Goal: Task Accomplishment & Management: Use online tool/utility

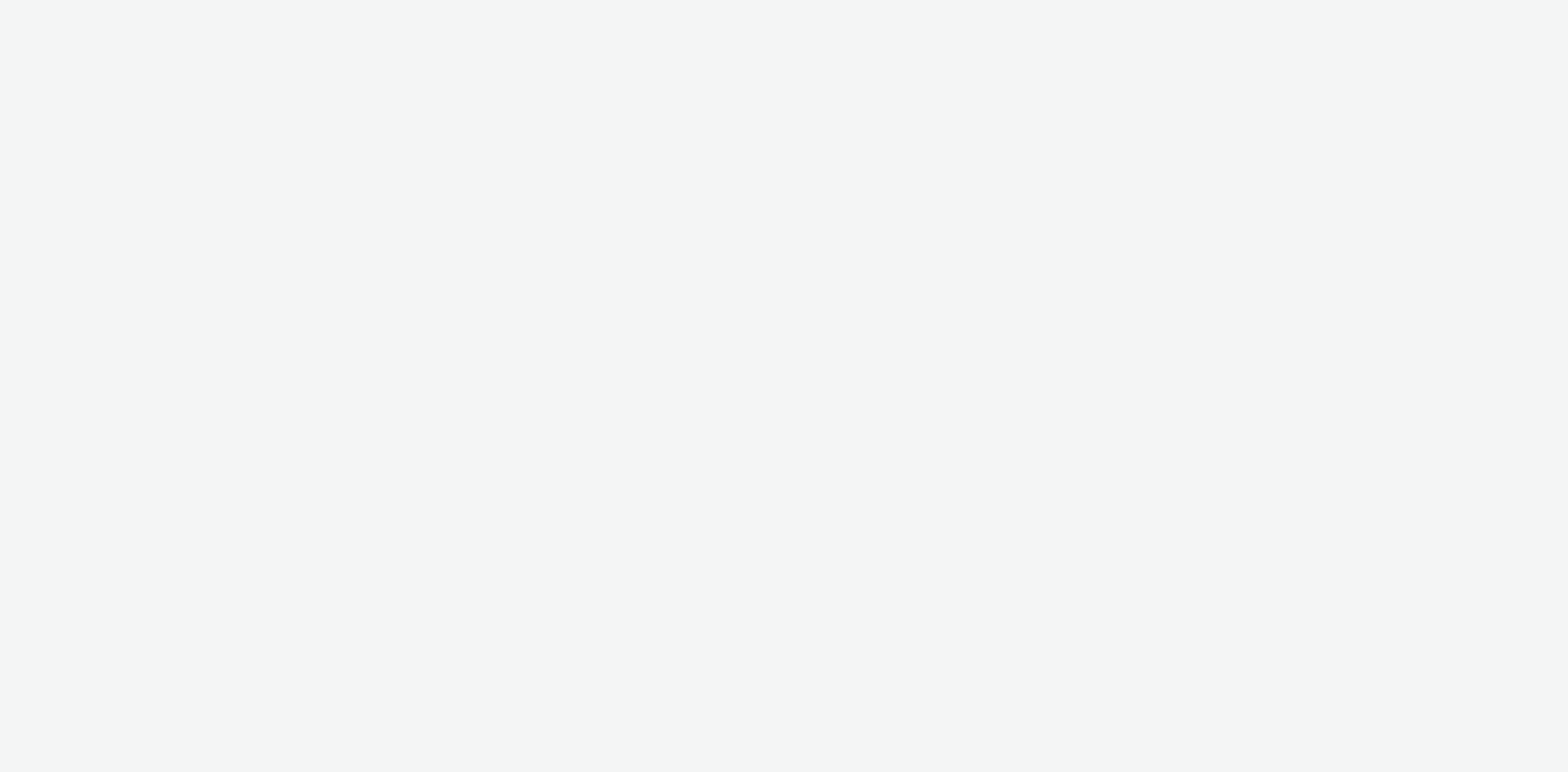
select select "3577b0fe-1e1b-4f05-a15f-27ee59b5ca2b"
select select "a2c3571a-f901-4e0b-a6fa-bc20dfb4951a"
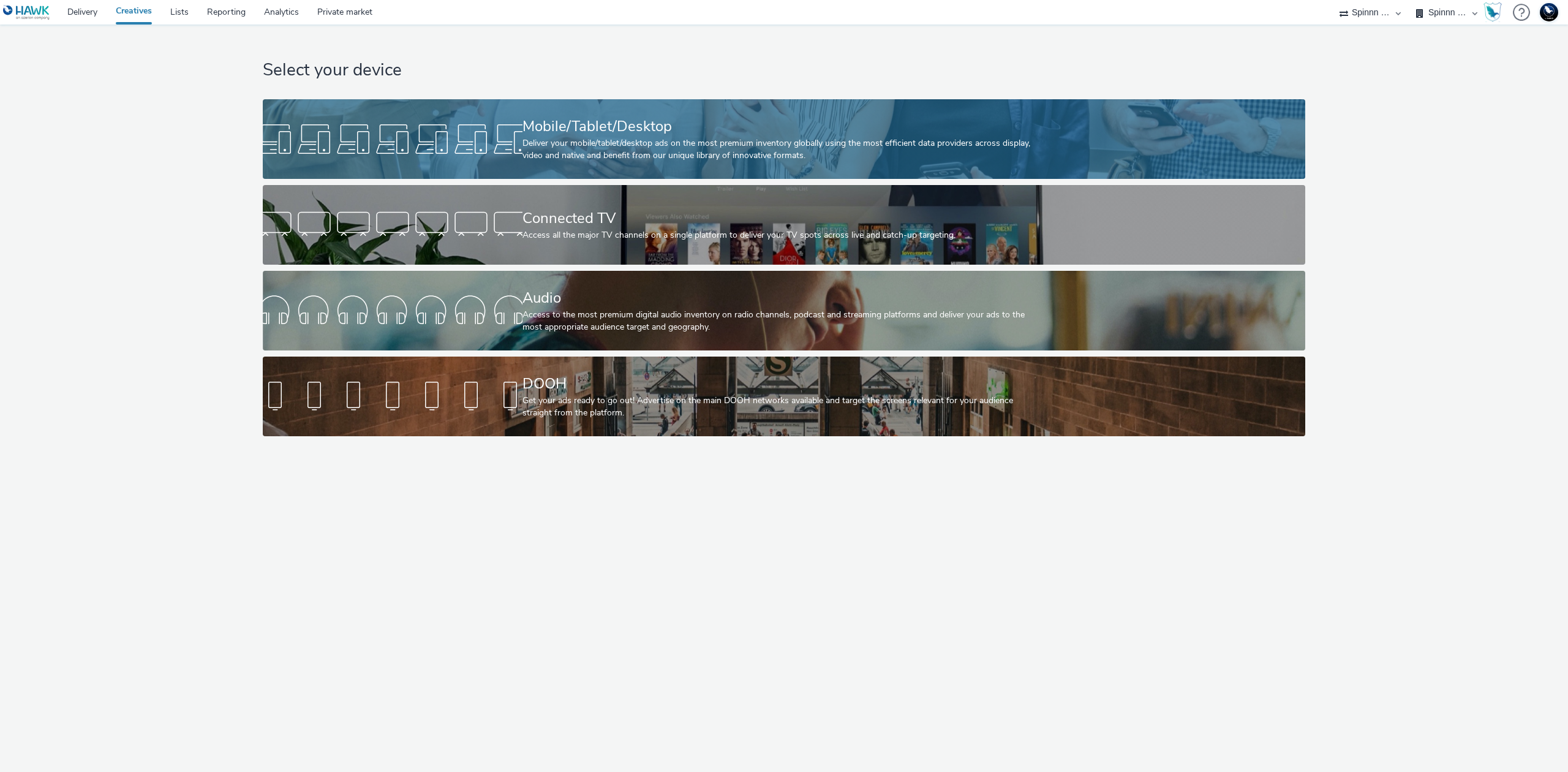
click at [671, 144] on div "Deliver your mobile/tablet/desktop ads on the most premium inventory globally u…" at bounding box center [782, 150] width 519 height 25
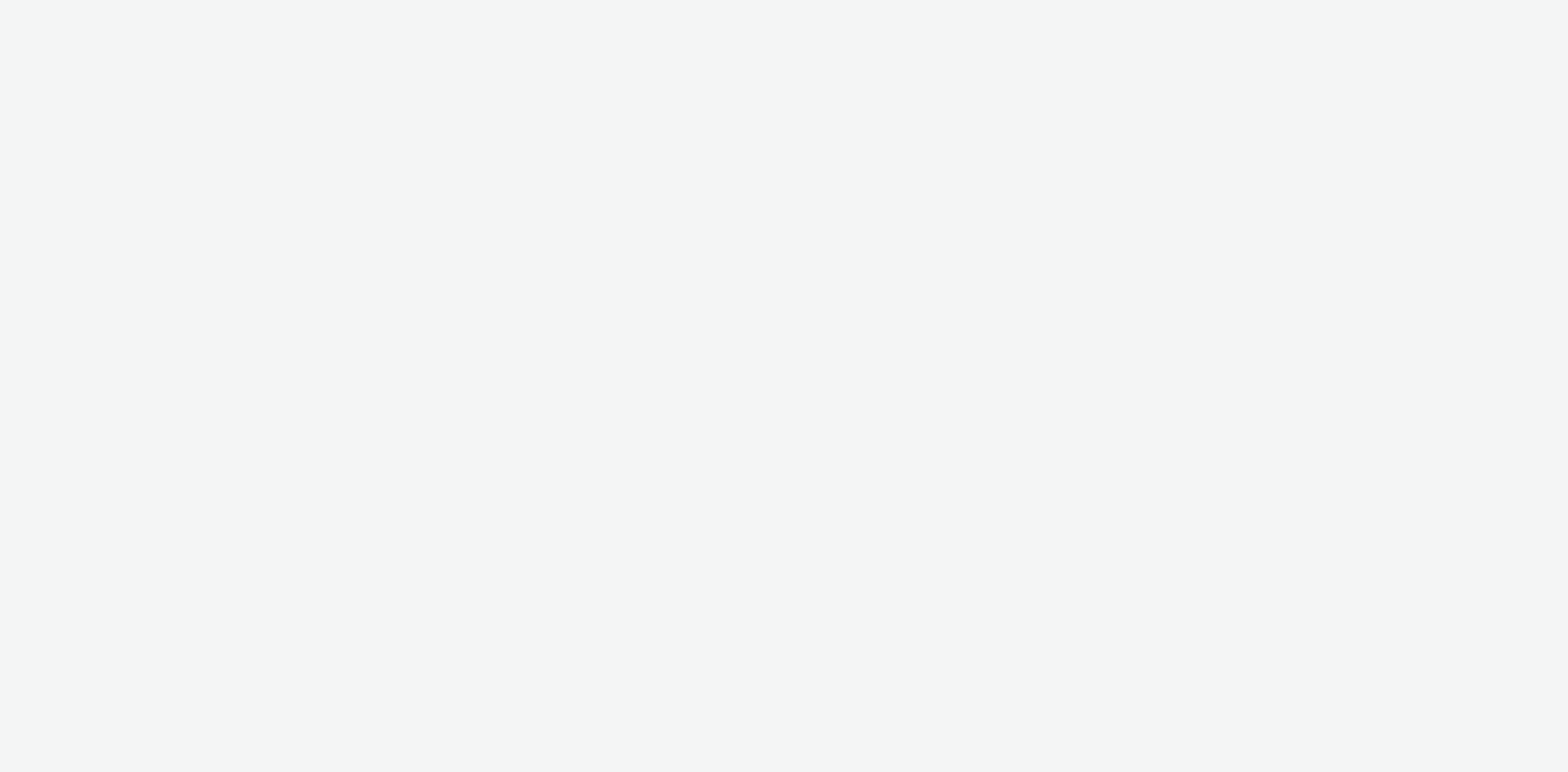
select select "3577b0fe-1e1b-4f05-a15f-27ee59b5ca2b"
select select "a2c3571a-f901-4e0b-a6fa-bc20dfb4951a"
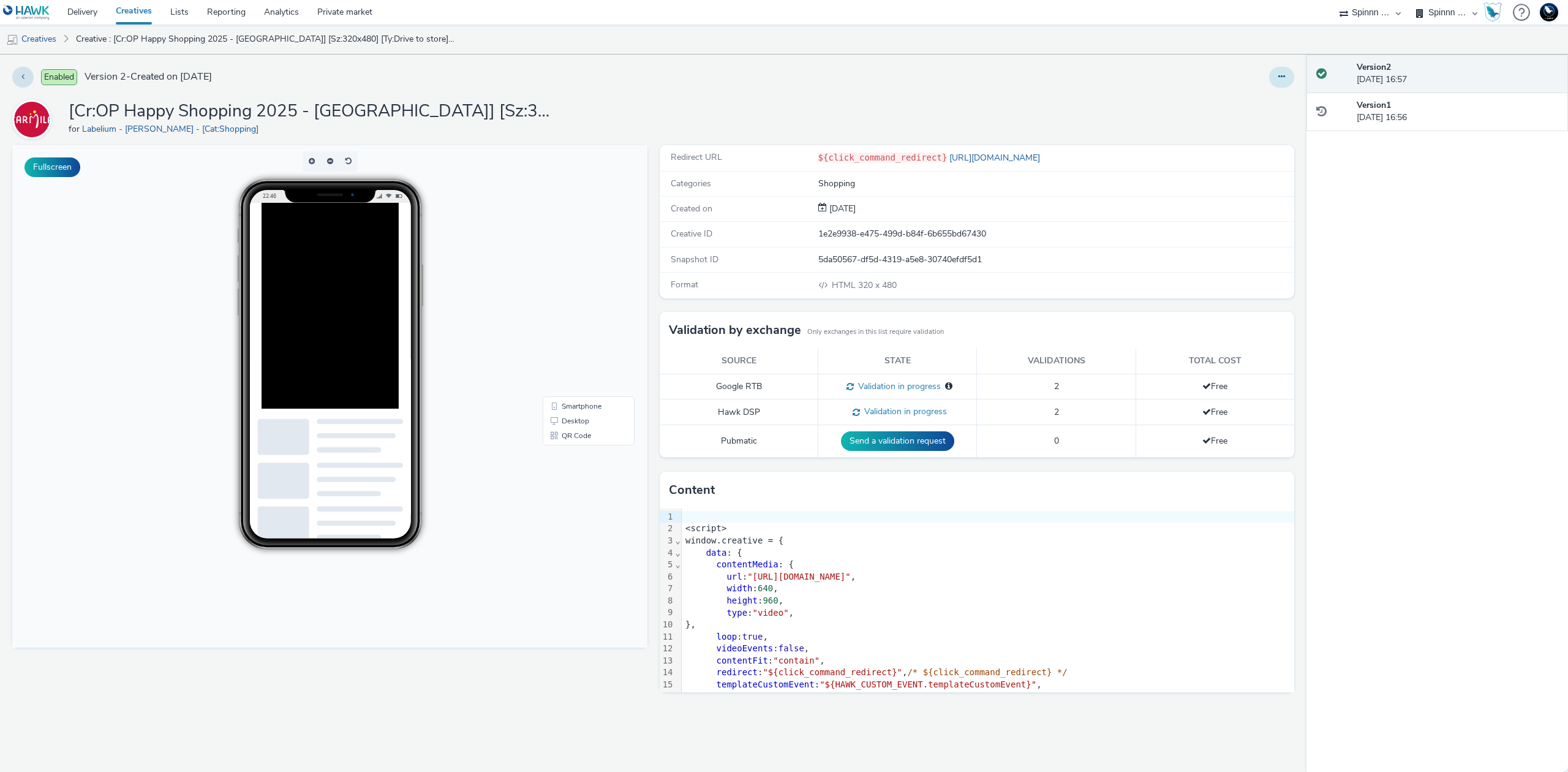
click at [1280, 72] on icon at bounding box center [1281, 76] width 7 height 8
click at [1270, 121] on link "Duplicate" at bounding box center [1248, 126] width 92 height 24
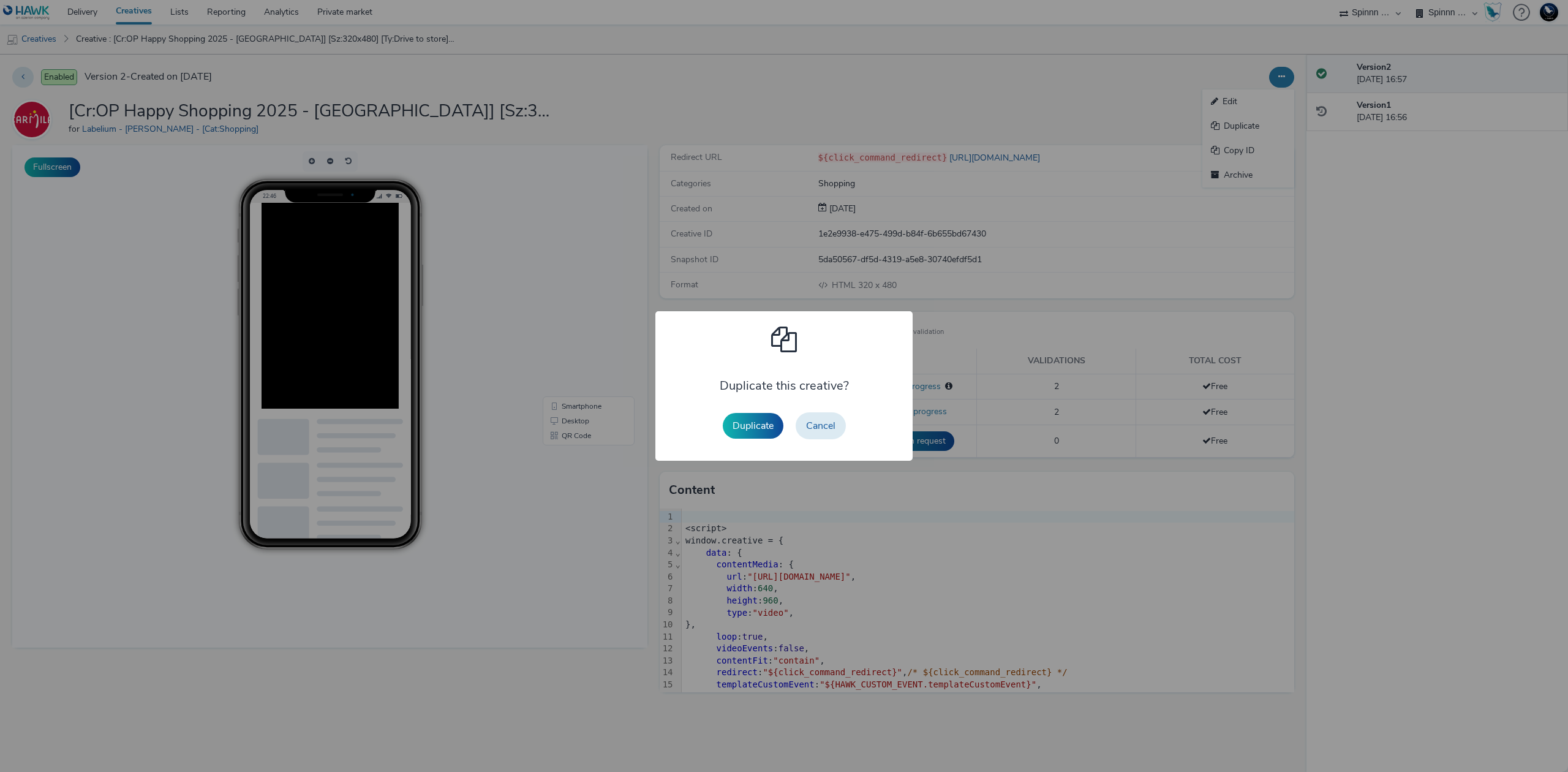
drag, startPoint x: 760, startPoint y: 419, endPoint x: 768, endPoint y: 412, distance: 10.6
click at [760, 418] on button "Duplicate" at bounding box center [753, 426] width 61 height 26
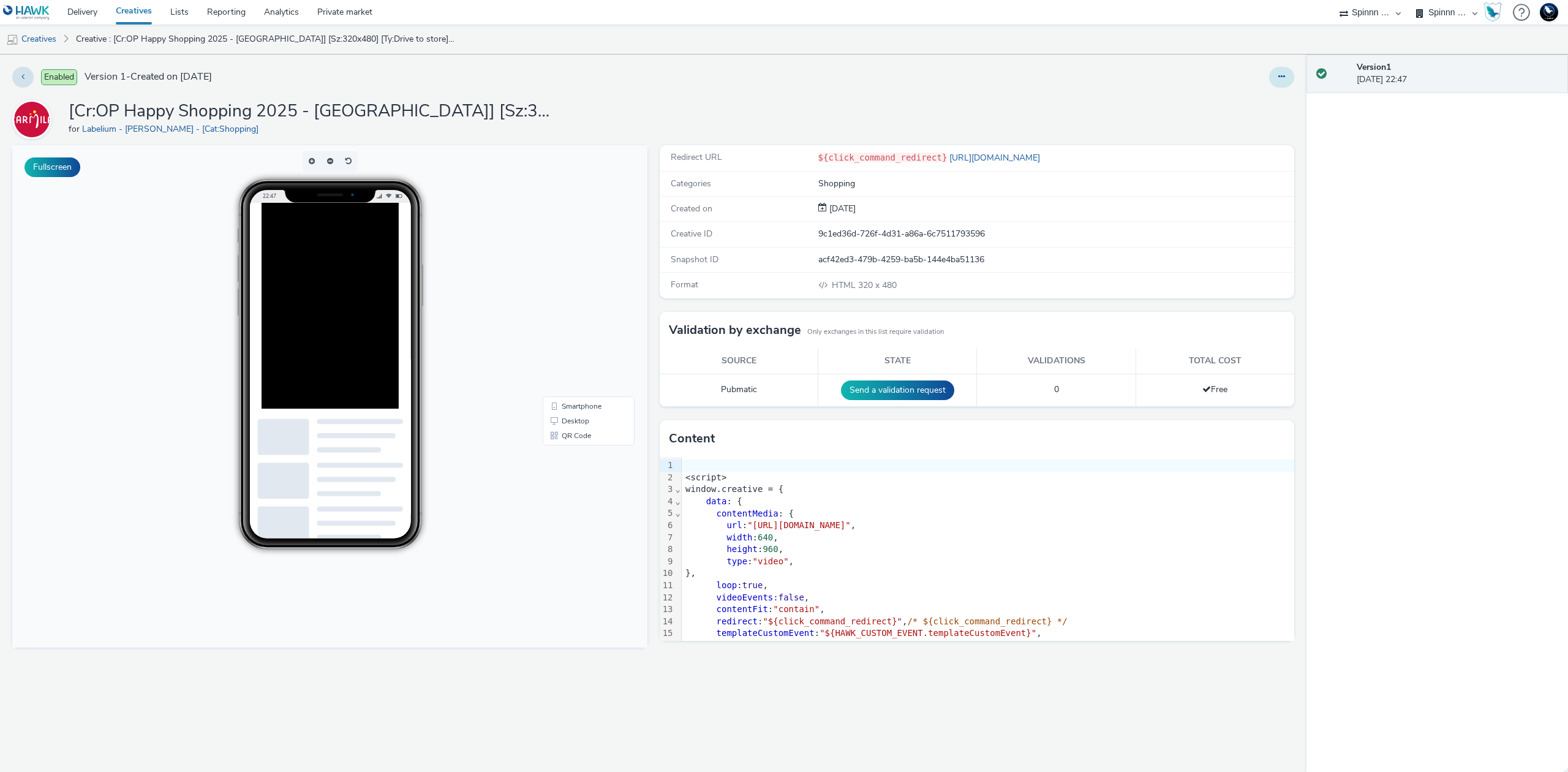
click at [1292, 79] on button at bounding box center [1281, 77] width 25 height 21
click at [1272, 95] on link "Edit" at bounding box center [1248, 102] width 92 height 24
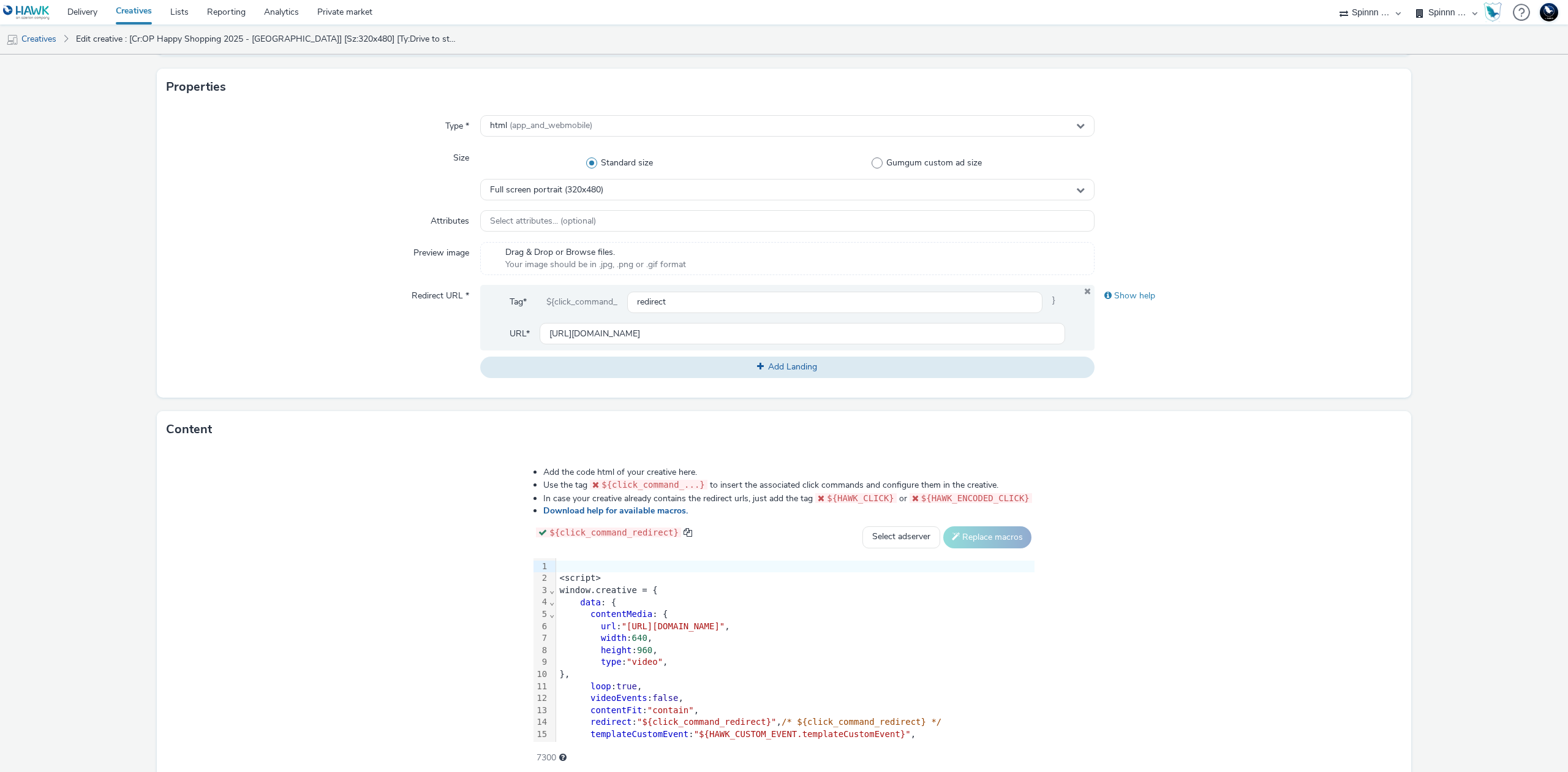
scroll to position [320, 0]
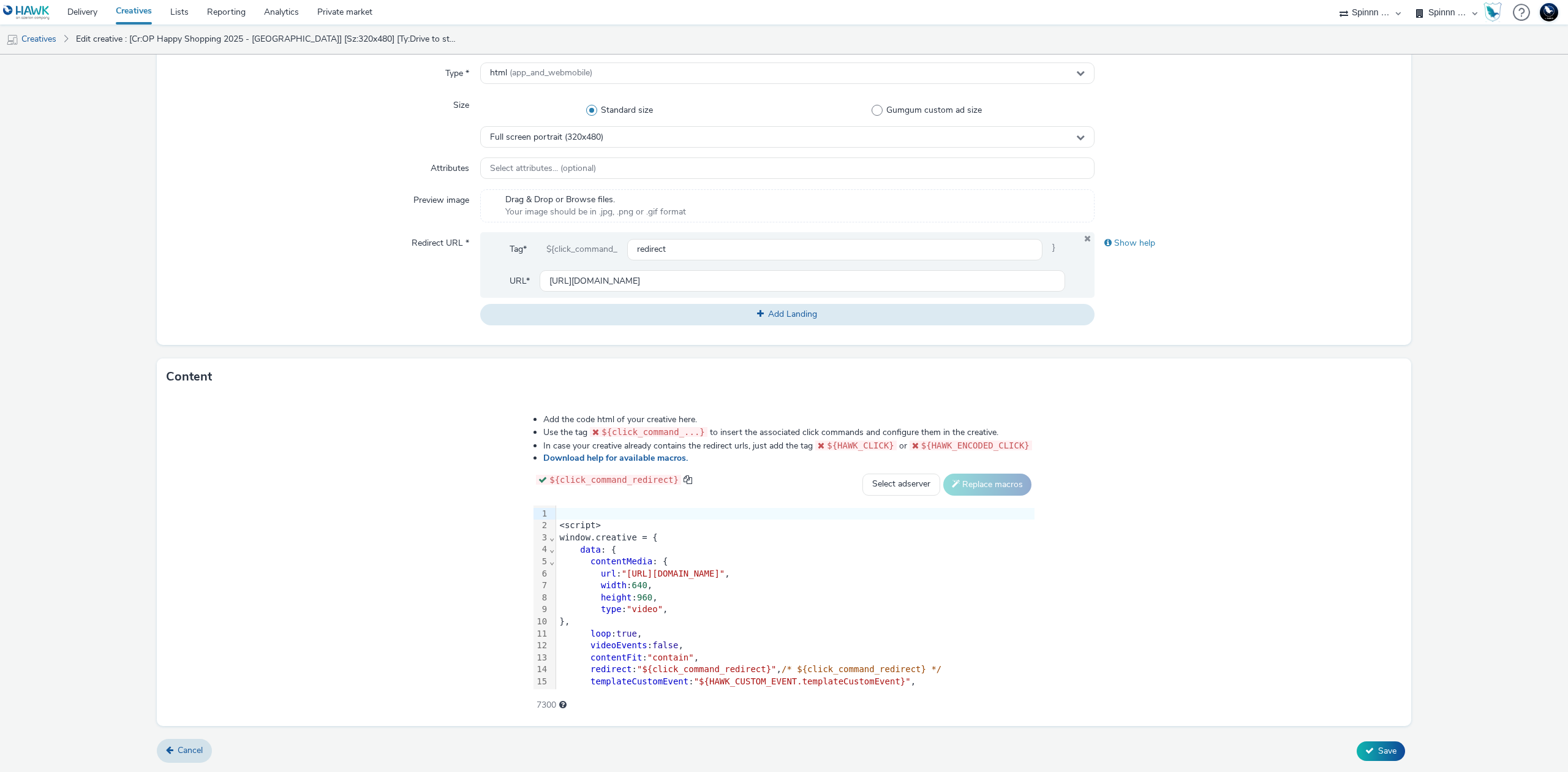
click at [703, 626] on div "}," at bounding box center [795, 621] width 479 height 12
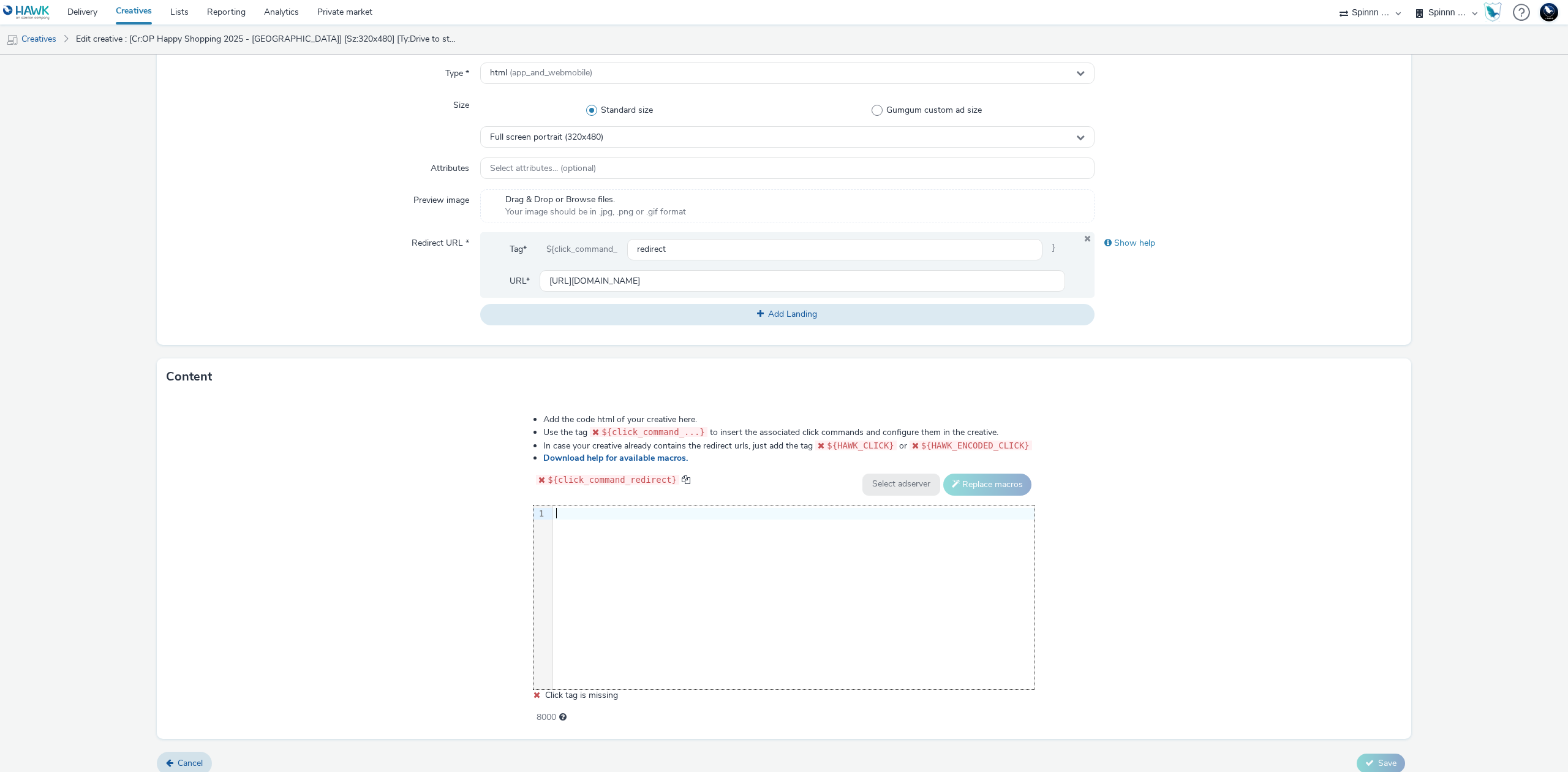
scroll to position [96, 0]
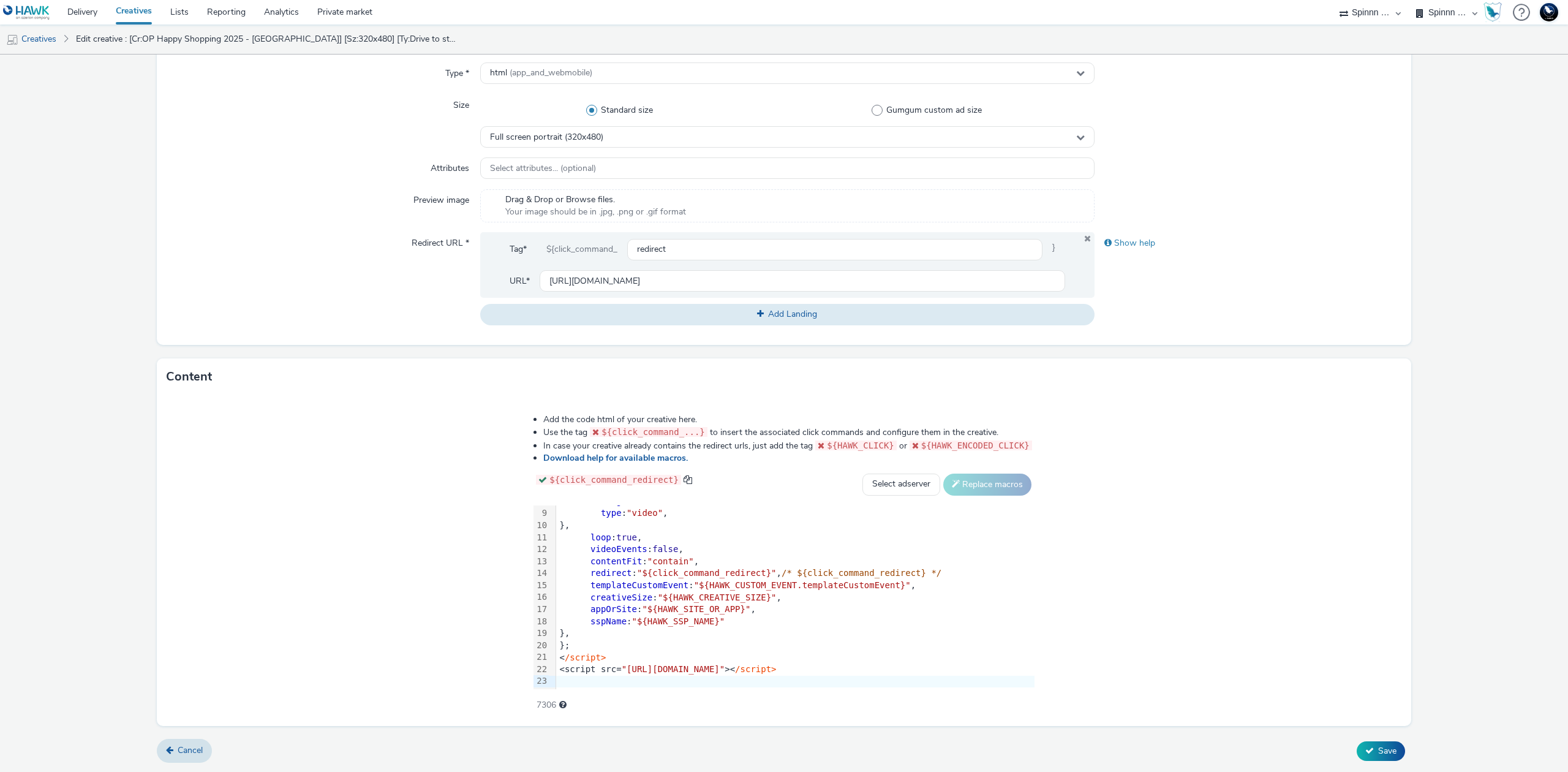
click at [628, 148] on div "Type * html (app_and_webmobile) Size Standard size Gumgum custom ad size Full s…" at bounding box center [783, 198] width 1254 height 292
click at [633, 143] on div "Full screen portrait (320x480)" at bounding box center [787, 137] width 614 height 22
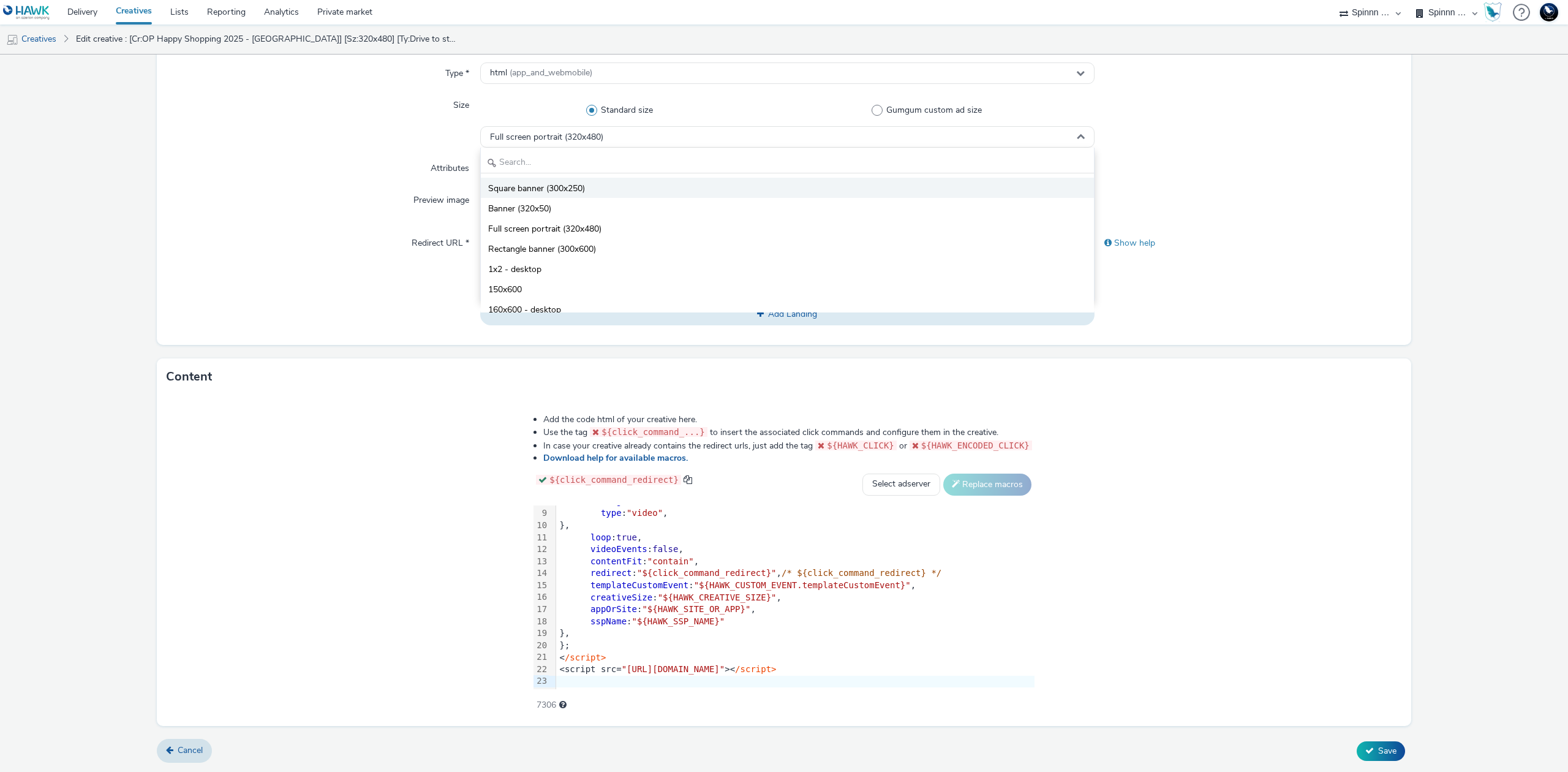
click at [599, 185] on li "Square banner (300x250)" at bounding box center [787, 188] width 613 height 20
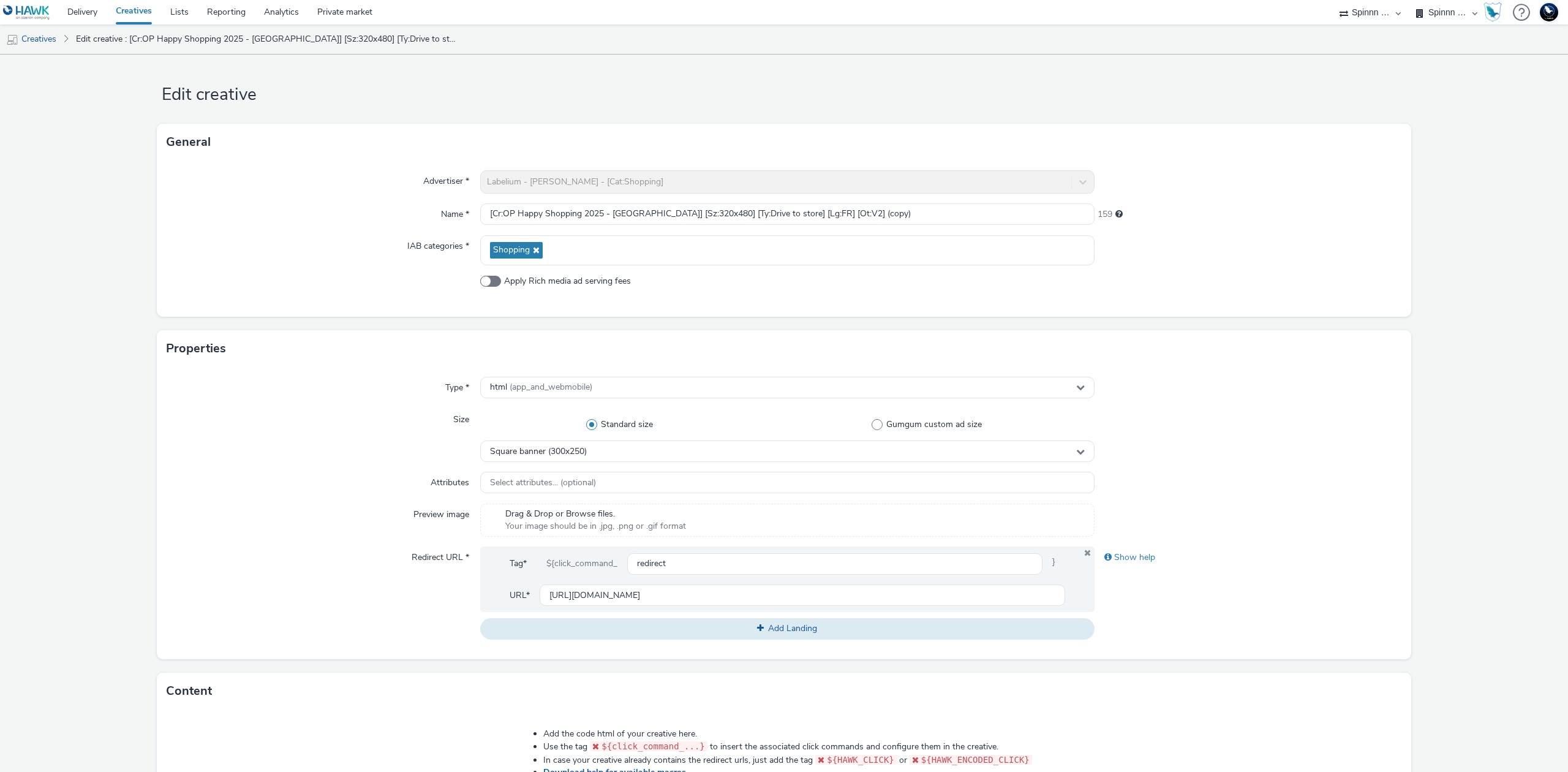
scroll to position [0, 0]
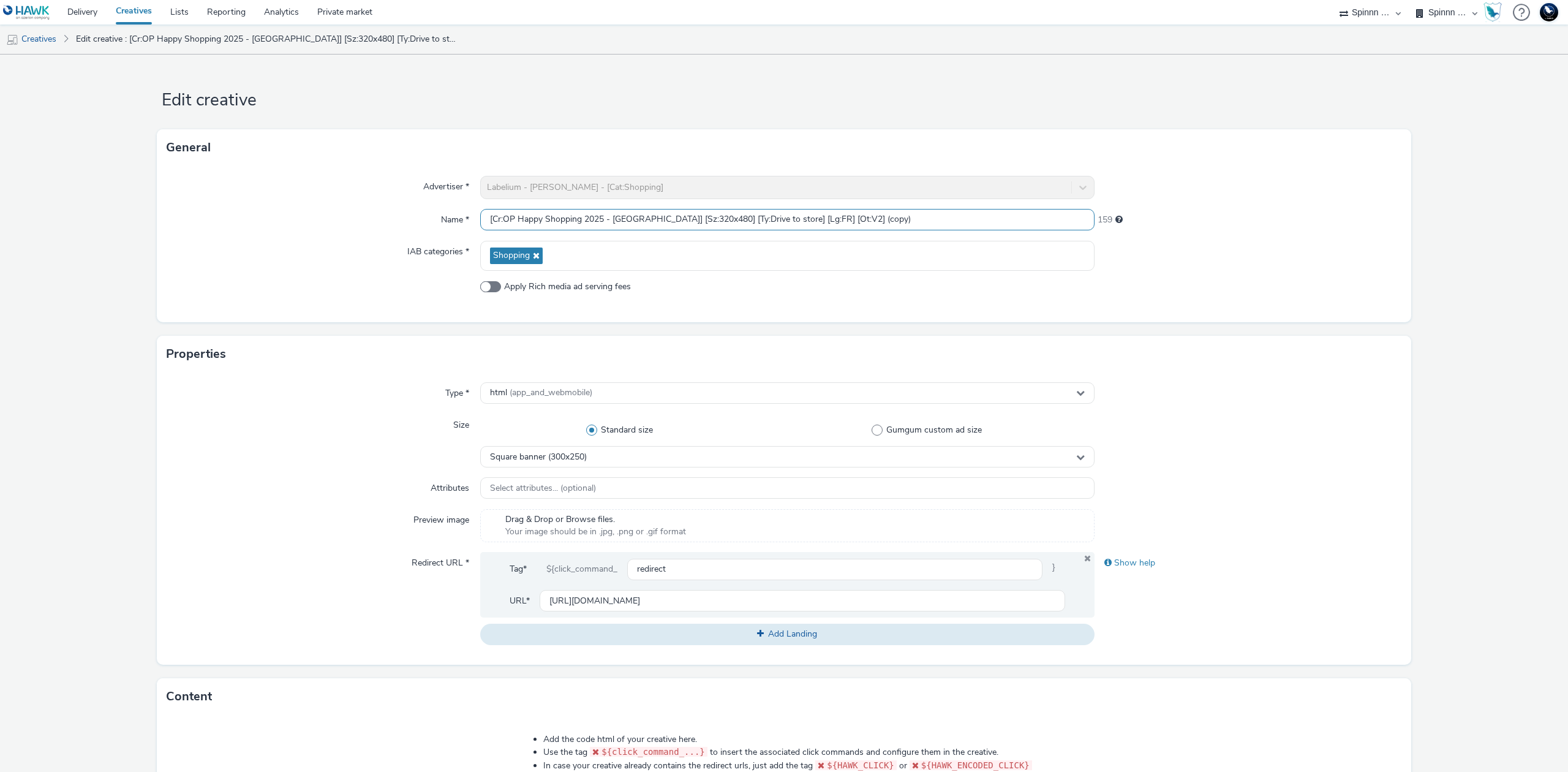
drag, startPoint x: 675, startPoint y: 214, endPoint x: 708, endPoint y: 217, distance: 33.1
click at [708, 217] on input "[Cr:OP Happy Shopping 2025 - Wittenheim] [Sz:320x480] [Ty:Drive to store] [Lg:F…" at bounding box center [787, 220] width 614 height 22
drag, startPoint x: 841, startPoint y: 219, endPoint x: 941, endPoint y: 222, distance: 100.0
click at [941, 222] on input "[Cr:OP Happy Shopping 2025 - Wittenheim] [Sz:300x250] [Ty:Drive to store] [Lg:F…" at bounding box center [787, 220] width 614 height 22
type input "[Cr:OP Happy Shopping 2025 - Wittenheim] [Sz:300x250] [Ty:Drive to store] [Lg:F…"
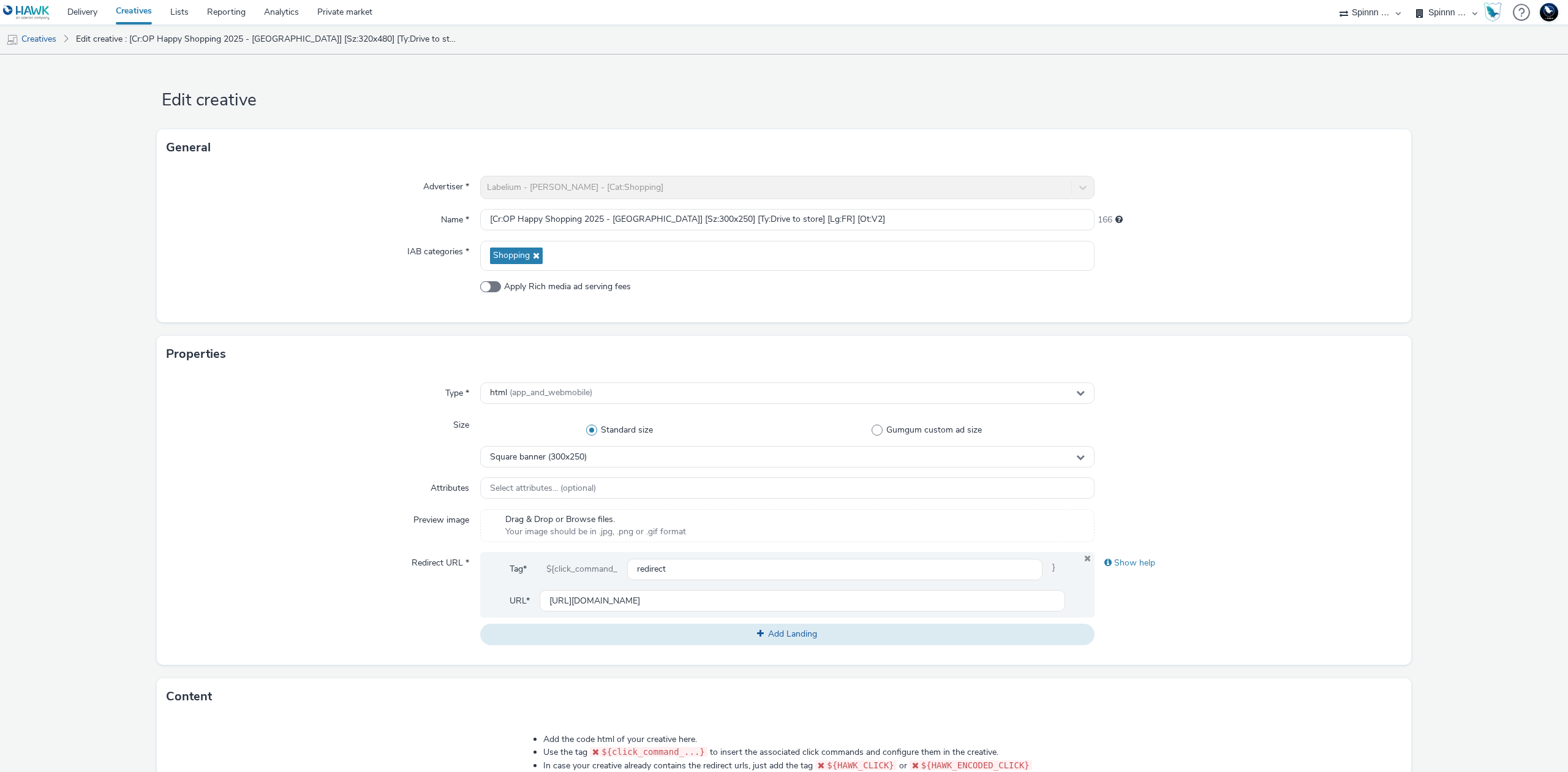
click at [424, 441] on div "Size" at bounding box center [323, 440] width 314 height 53
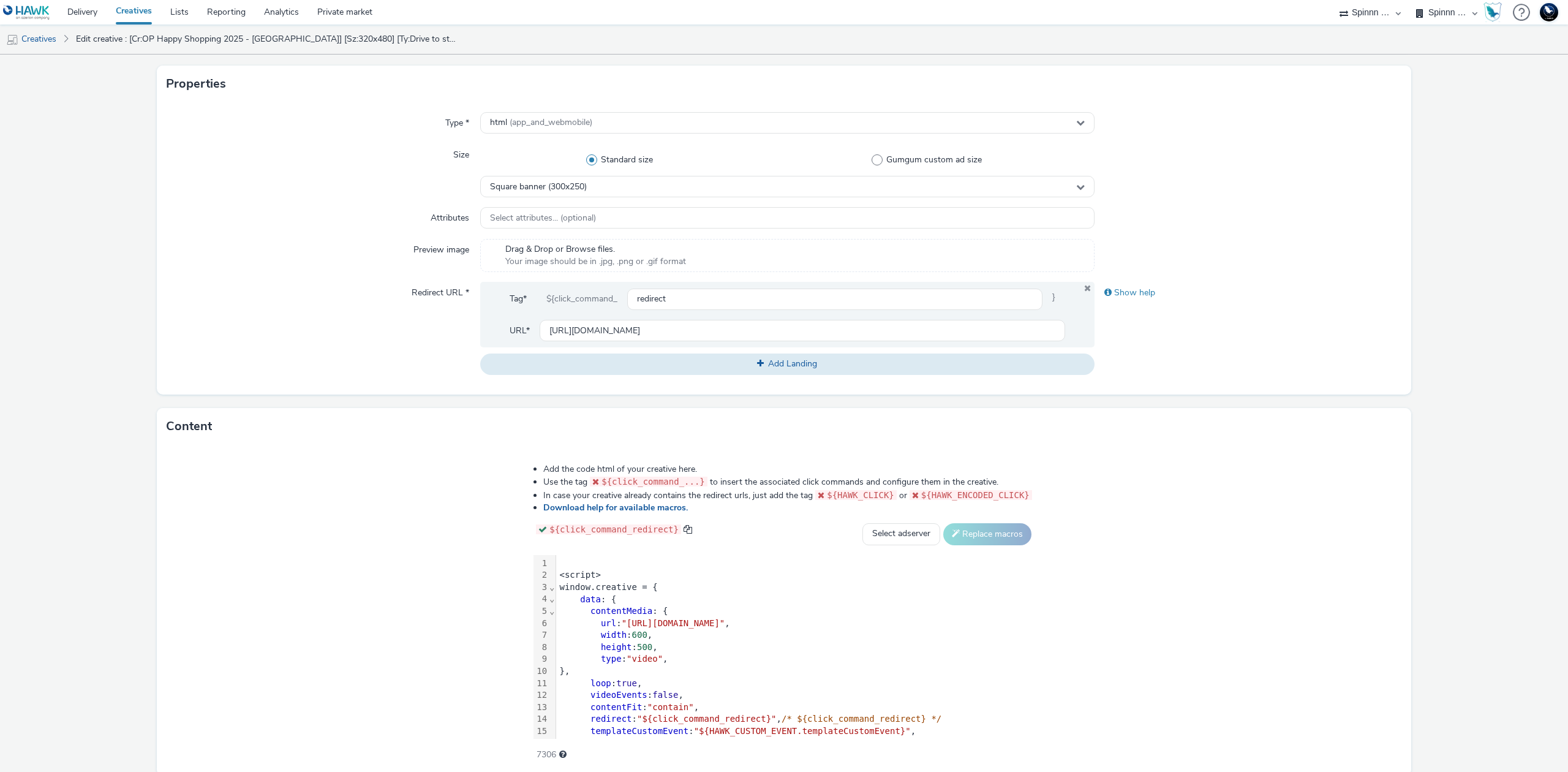
scroll to position [320, 0]
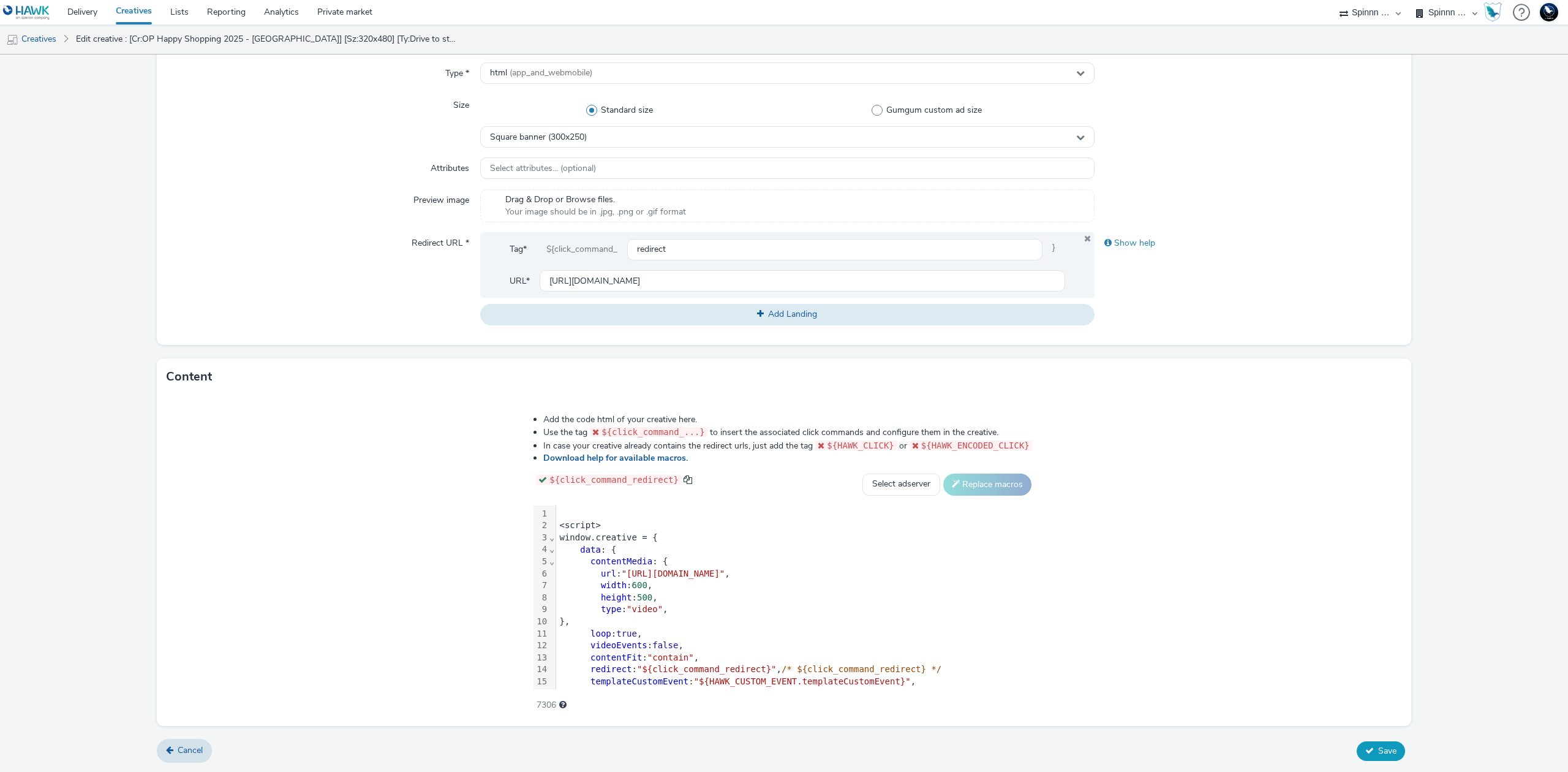
click at [1385, 745] on span "Save" at bounding box center [1387, 750] width 19 height 12
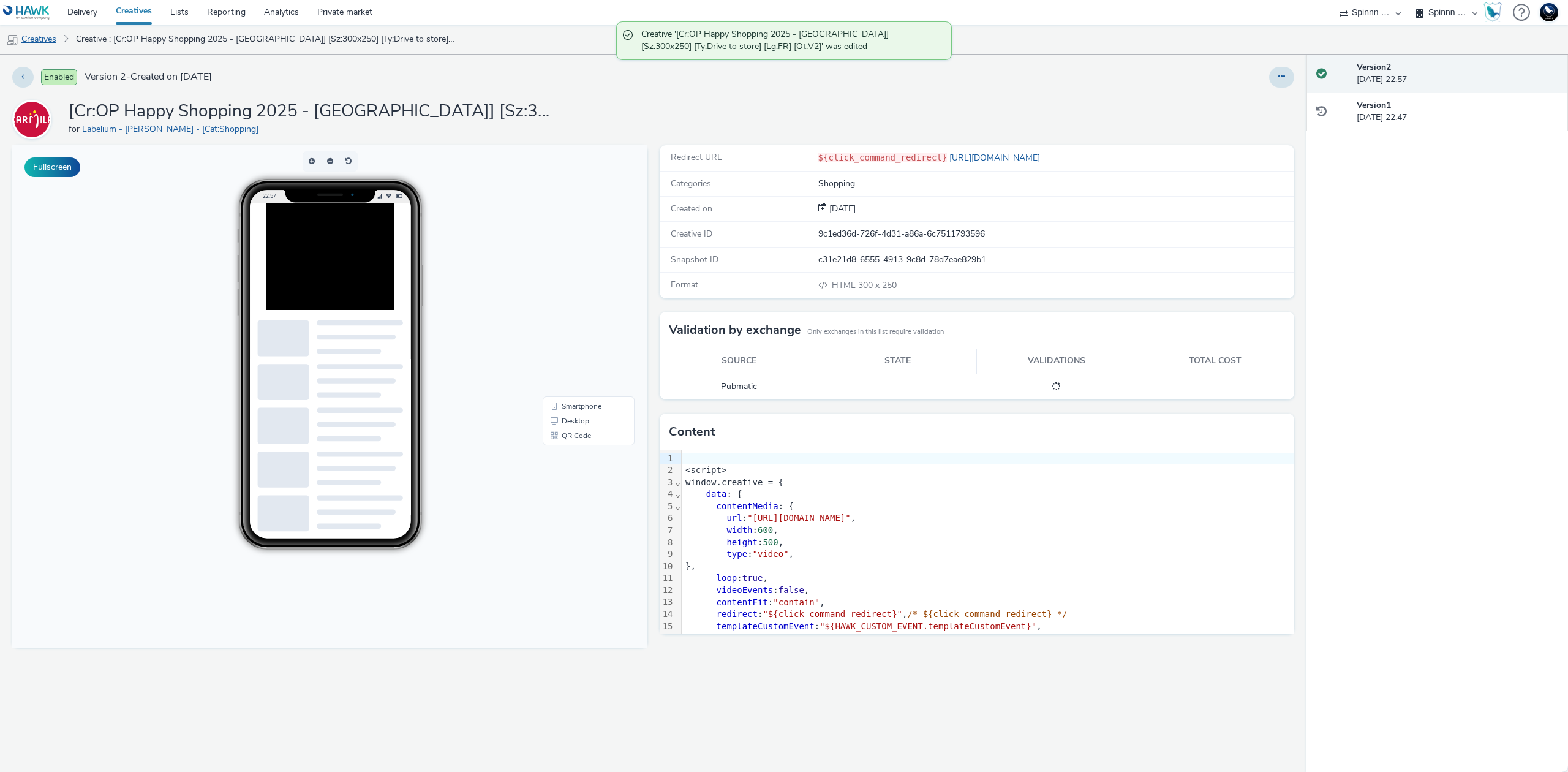
click at [38, 36] on link "Creatives" at bounding box center [31, 39] width 63 height 29
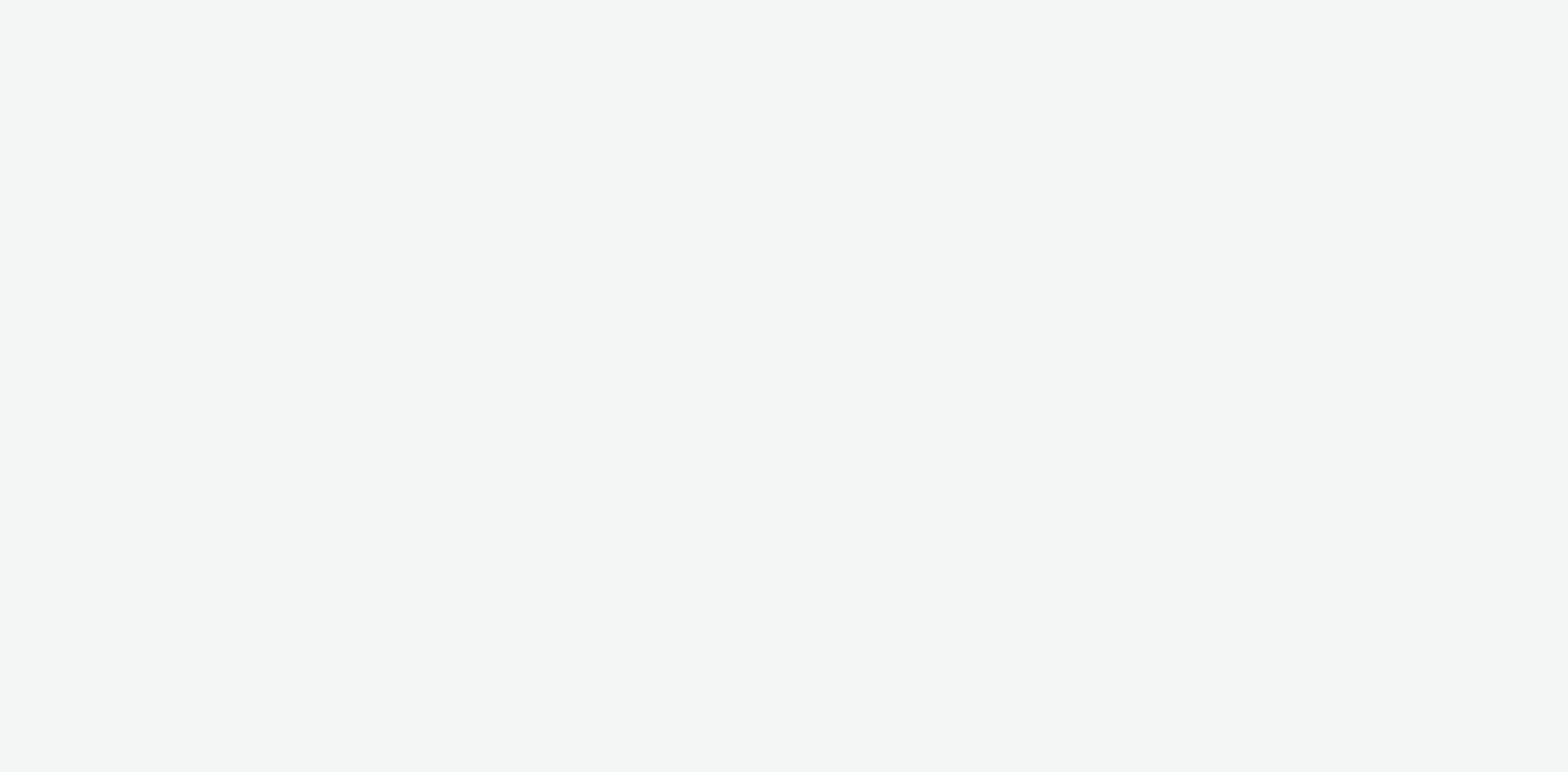
select select "3577b0fe-1e1b-4f05-a15f-27ee59b5ca2b"
select select "a2c3571a-f901-4e0b-a6fa-bc20dfb4951a"
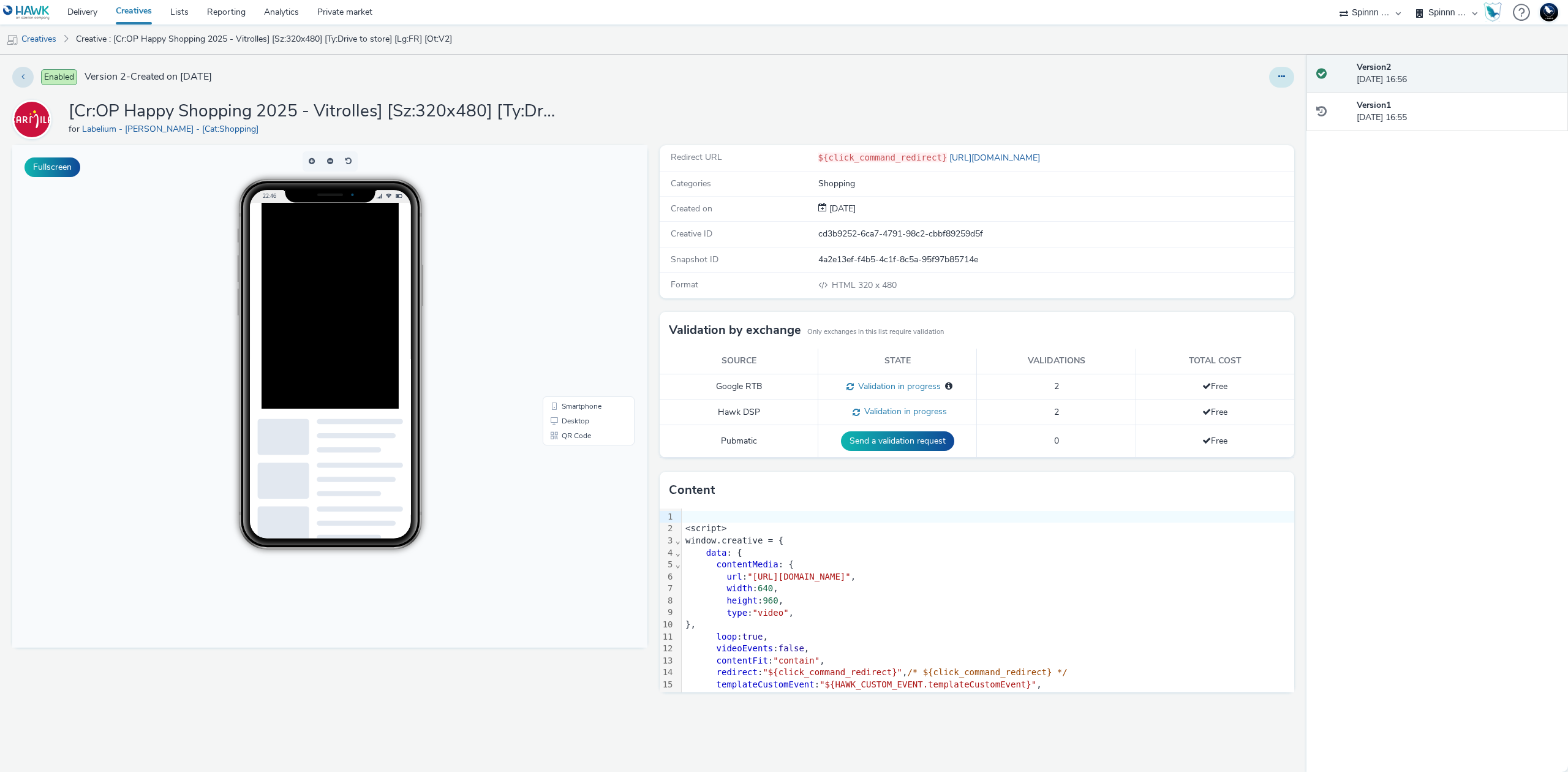
click at [1287, 80] on button at bounding box center [1281, 77] width 25 height 21
click at [1276, 132] on link "Duplicate" at bounding box center [1248, 126] width 92 height 24
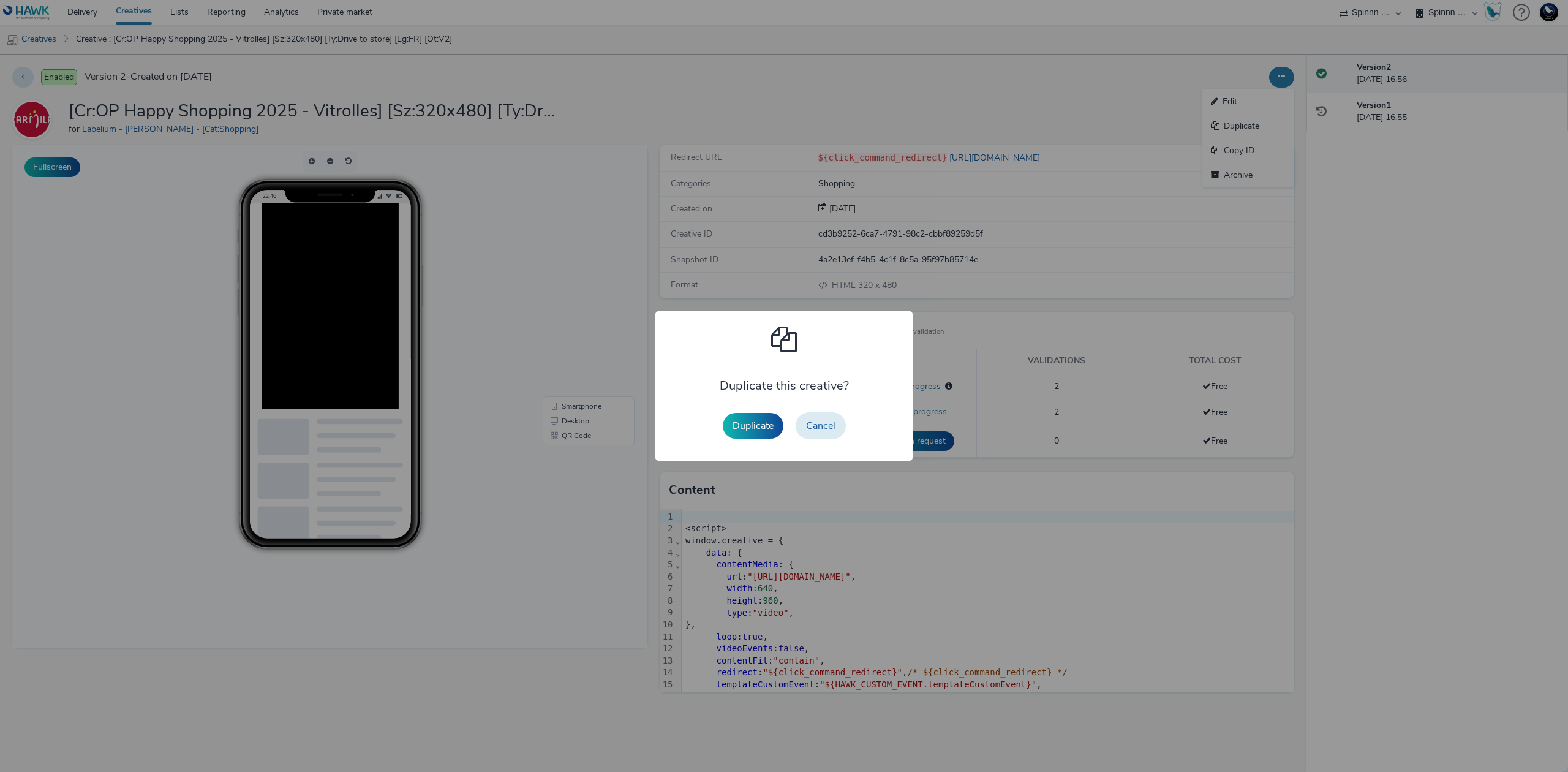
click at [757, 424] on button "Duplicate" at bounding box center [753, 426] width 61 height 26
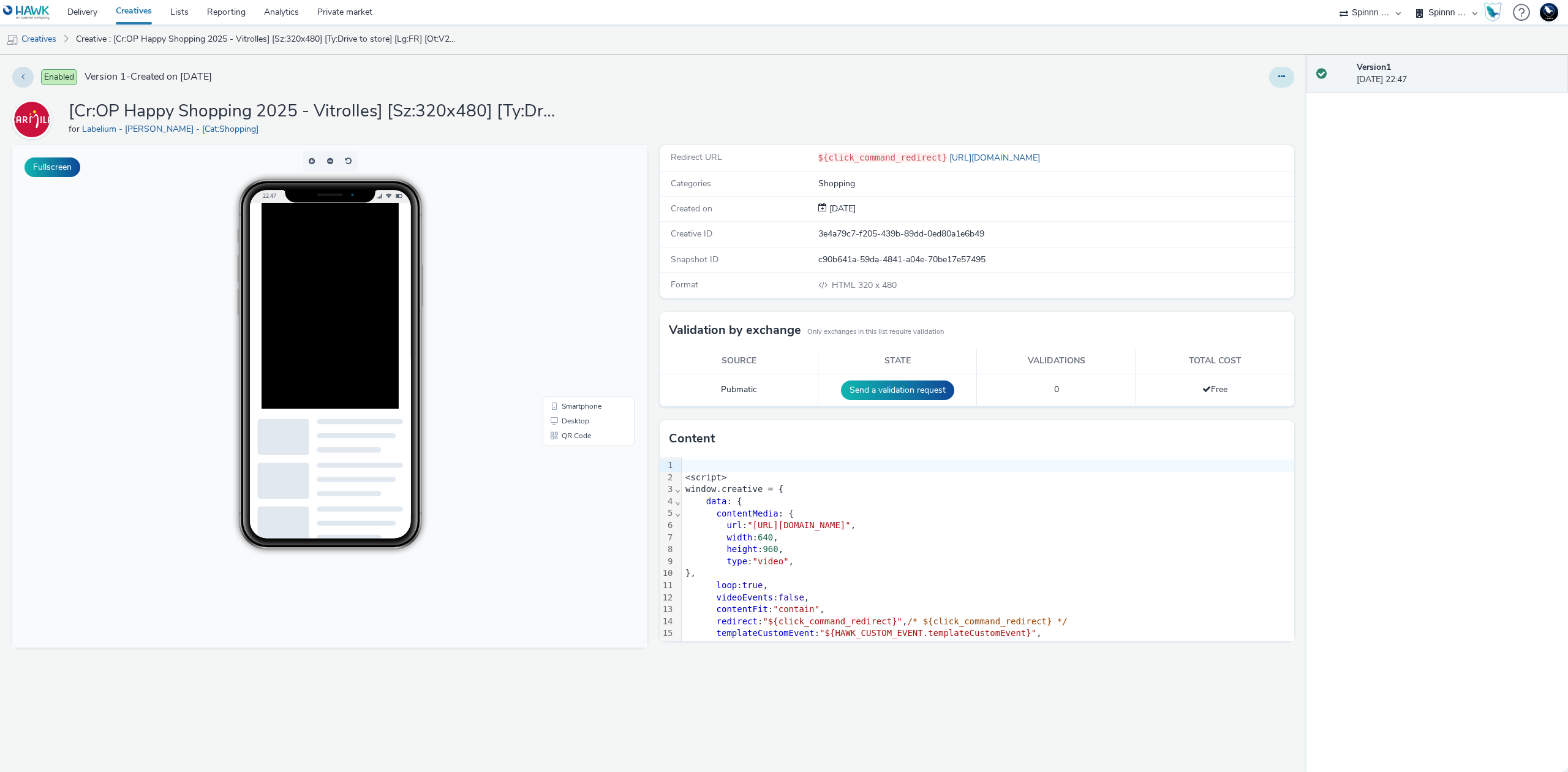
click at [1270, 77] on button at bounding box center [1281, 77] width 25 height 21
click at [1253, 96] on link "Edit" at bounding box center [1248, 102] width 92 height 24
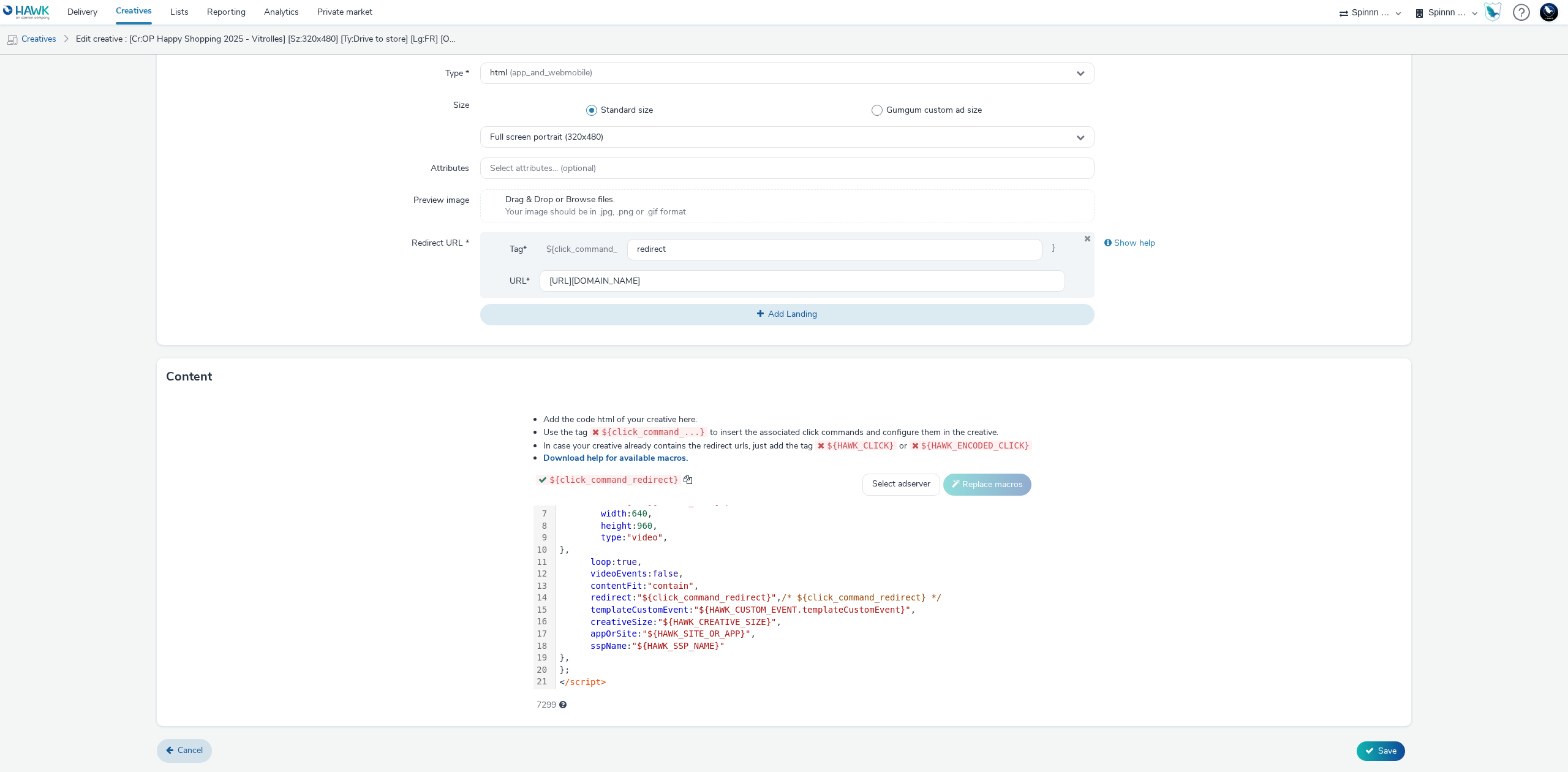
scroll to position [81, 0]
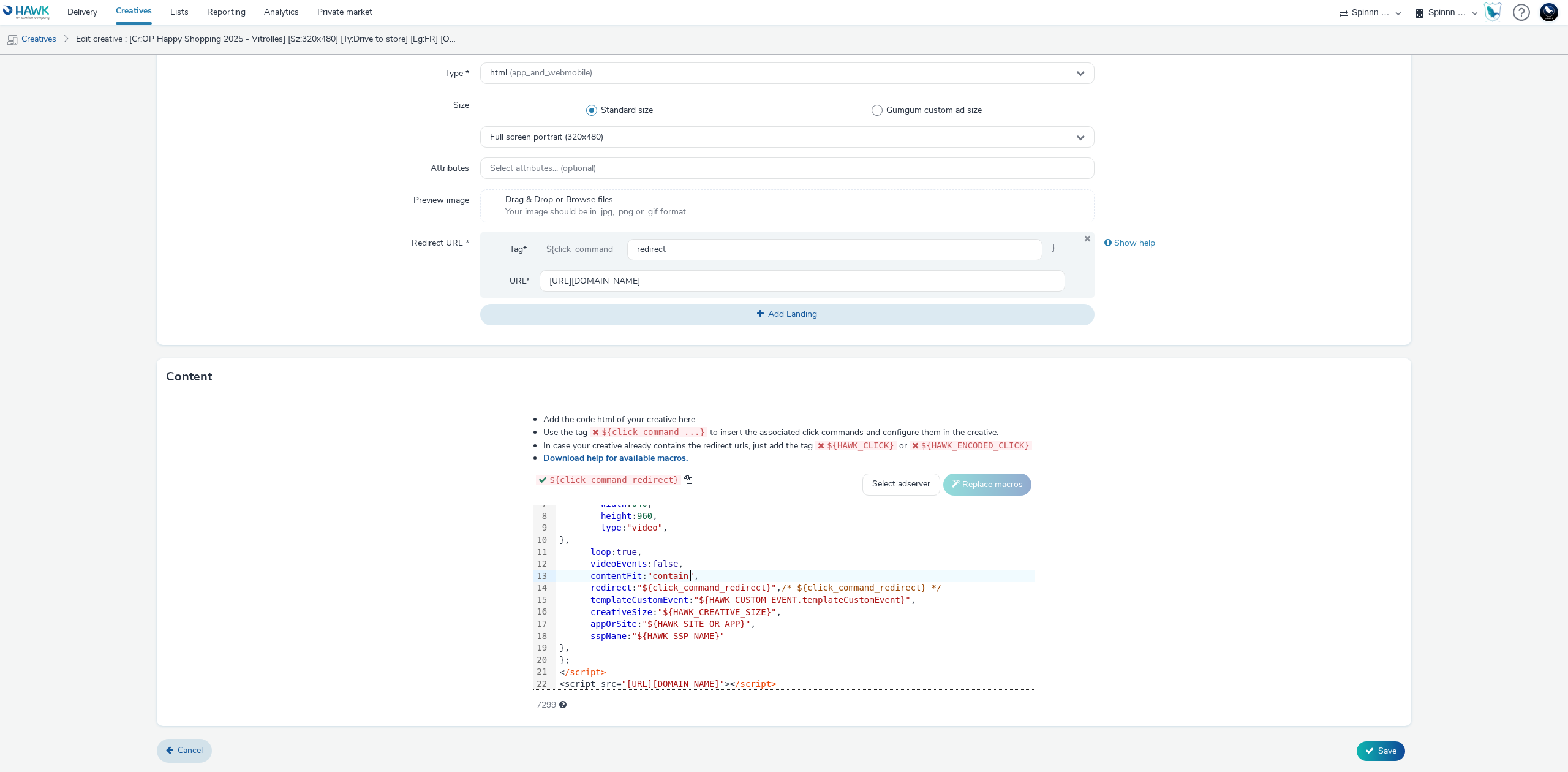
click at [803, 573] on div "contentFit : "contain" ," at bounding box center [795, 576] width 479 height 12
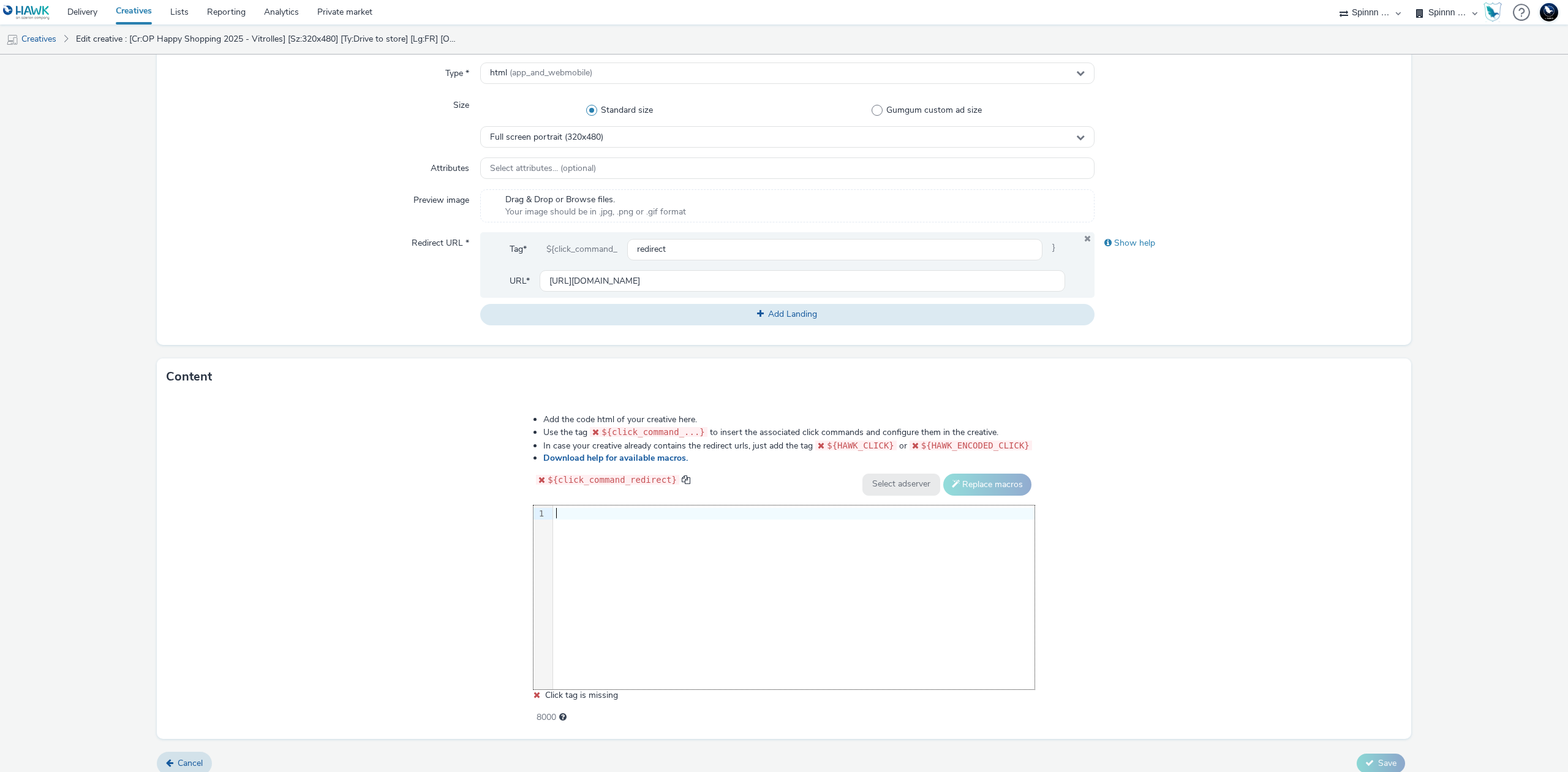
scroll to position [96, 0]
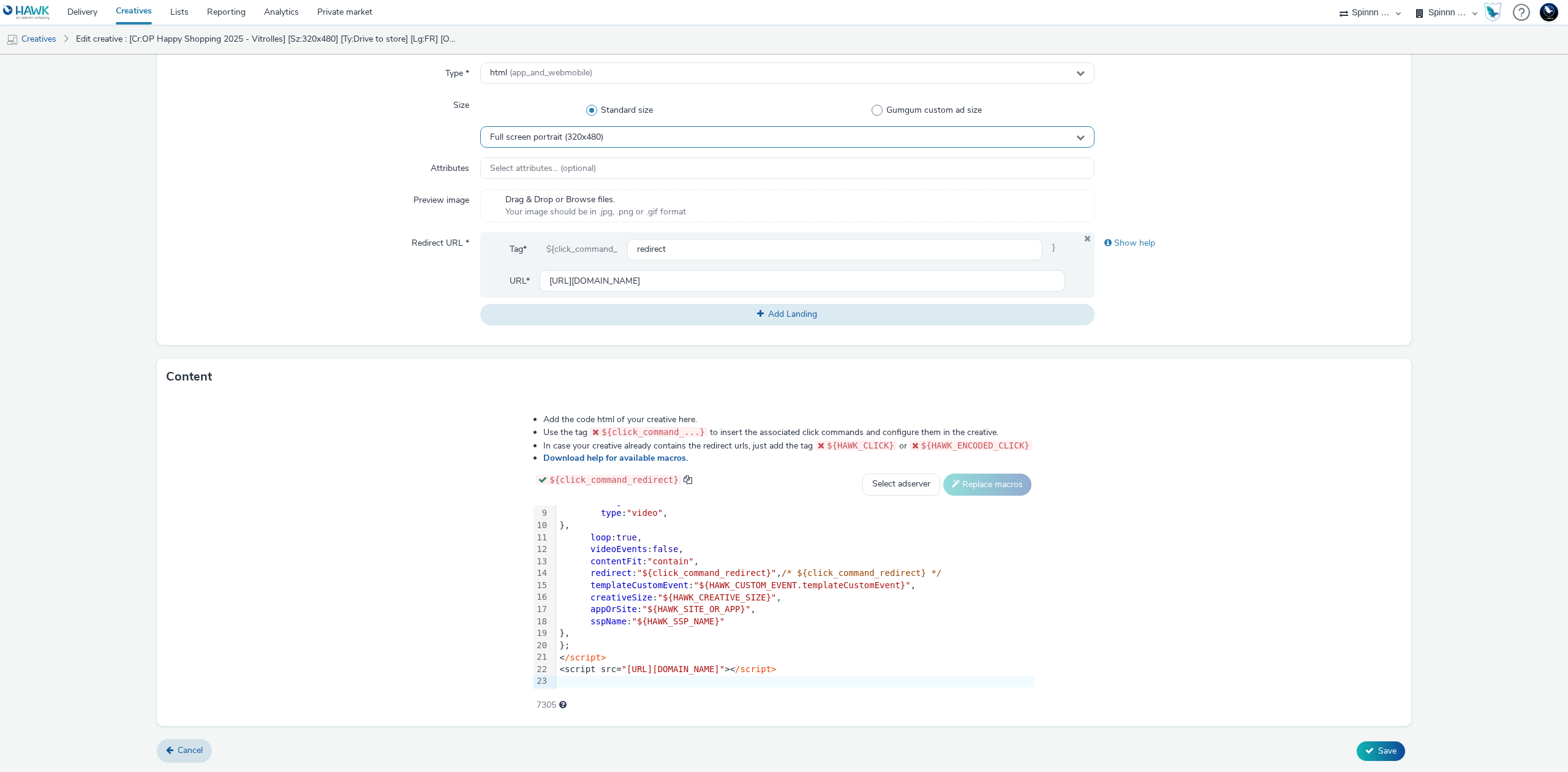
click at [672, 143] on div "Full screen portrait (320x480)" at bounding box center [787, 137] width 614 height 22
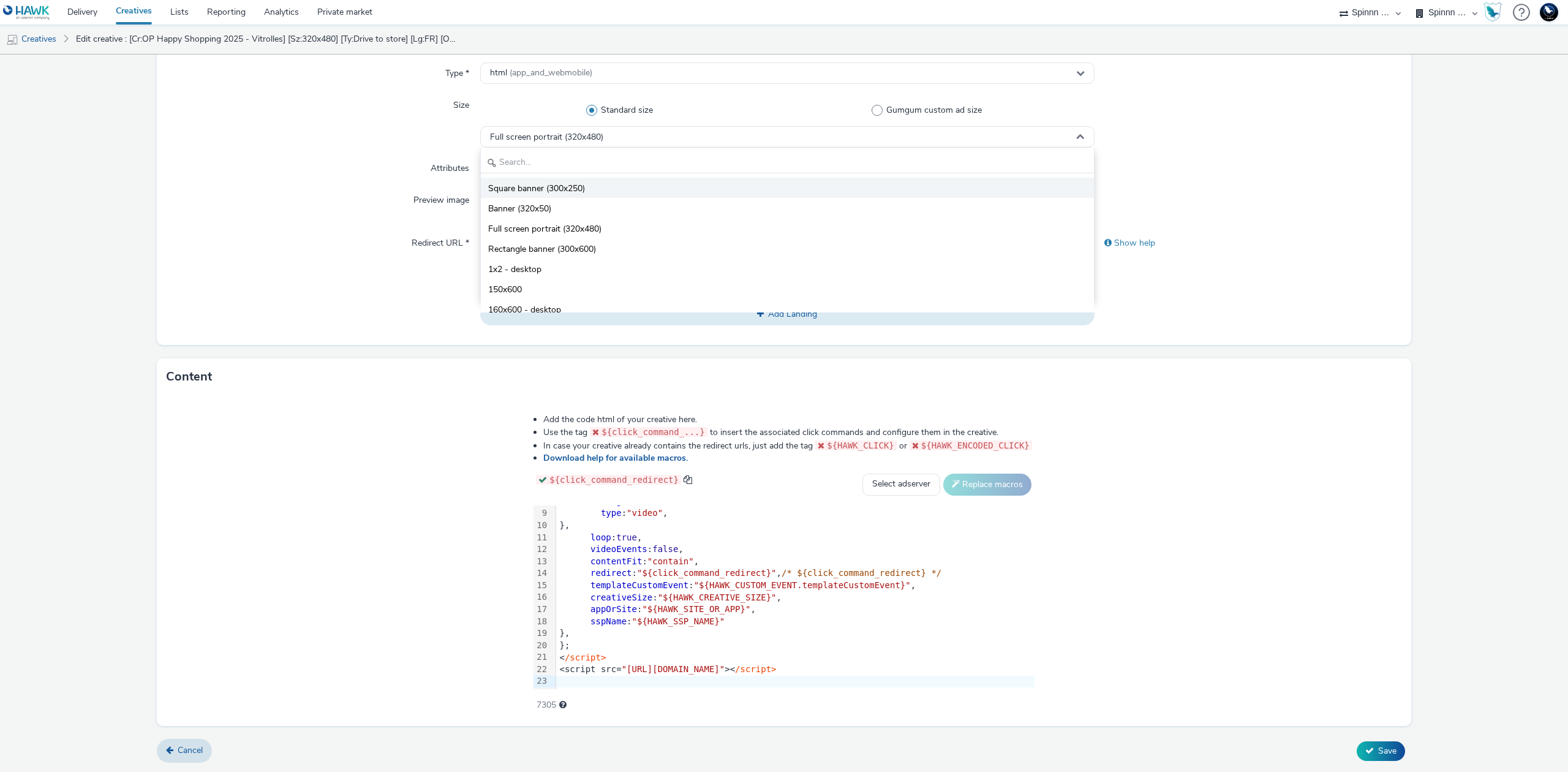
click at [596, 182] on li "Square banner (300x250)" at bounding box center [787, 188] width 613 height 20
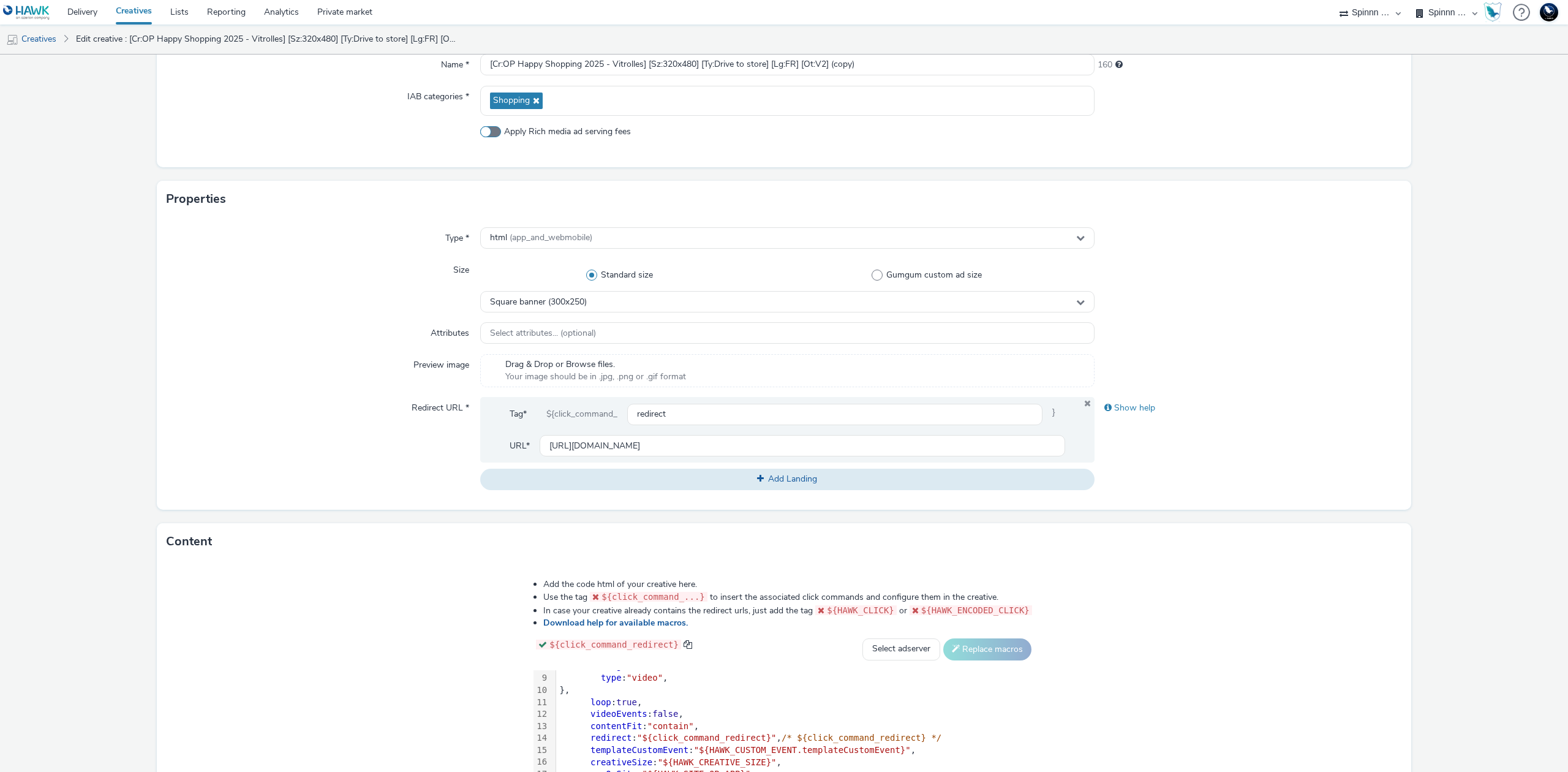
scroll to position [75, 0]
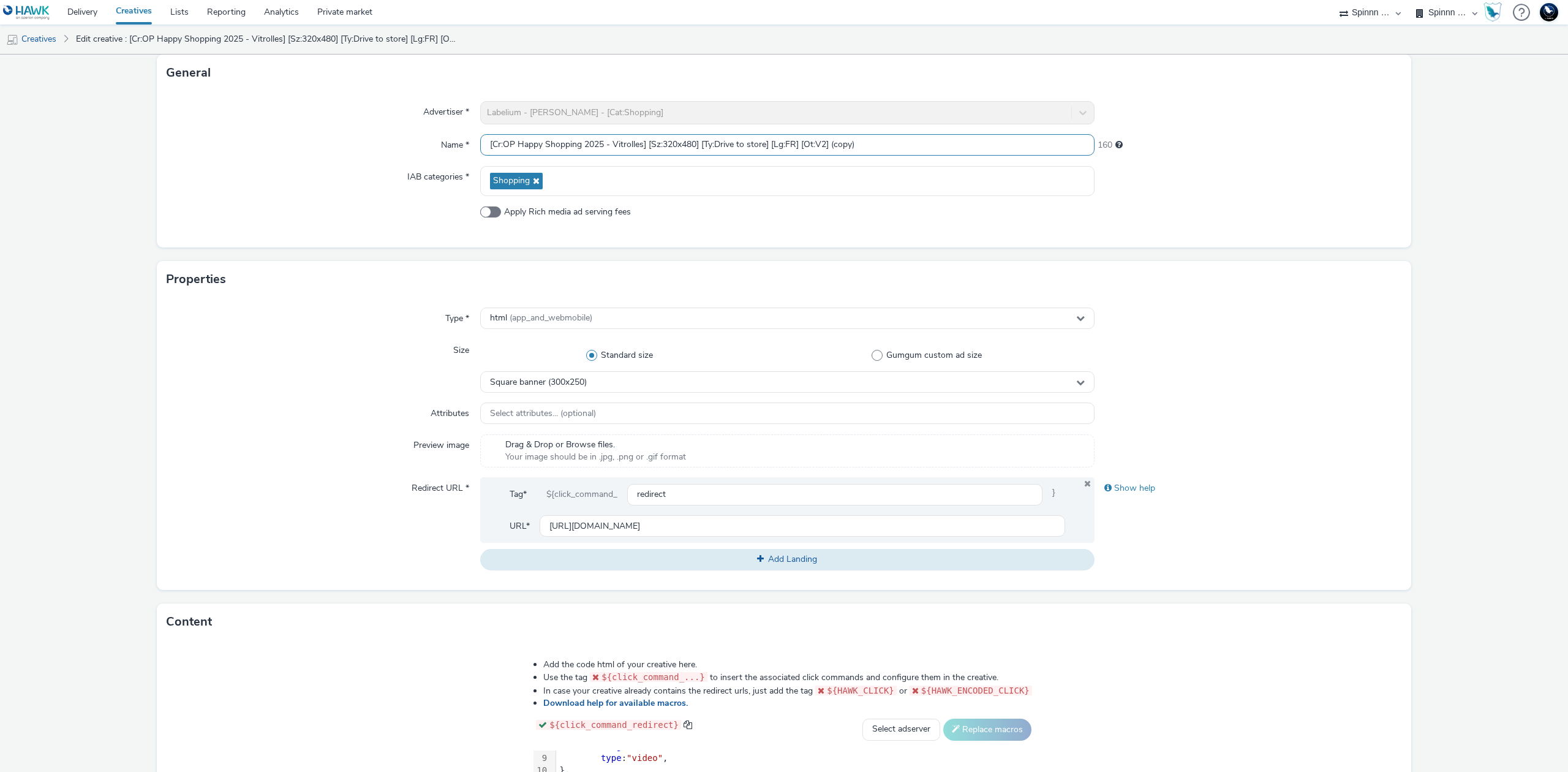
drag, startPoint x: 660, startPoint y: 142, endPoint x: 693, endPoint y: 143, distance: 33.0
click at [693, 143] on input "[Cr:OP Happy Shopping 2025 - Vitrolles] [Sz:320x480] [Ty:Drive to store] [Lg:FR…" at bounding box center [787, 145] width 614 height 22
drag, startPoint x: 828, startPoint y: 144, endPoint x: 939, endPoint y: 145, distance: 111.0
click at [926, 145] on input "[Cr:OP Happy Shopping 2025 - Vitrolles] [Sz:300x250] [Ty:Drive to store] [Lg:FR…" at bounding box center [787, 145] width 614 height 22
type input "[Cr:OP Happy Shopping 2025 - Vitrolles] [Sz:300x250] [Ty:Drive to store] [Lg:FR…"
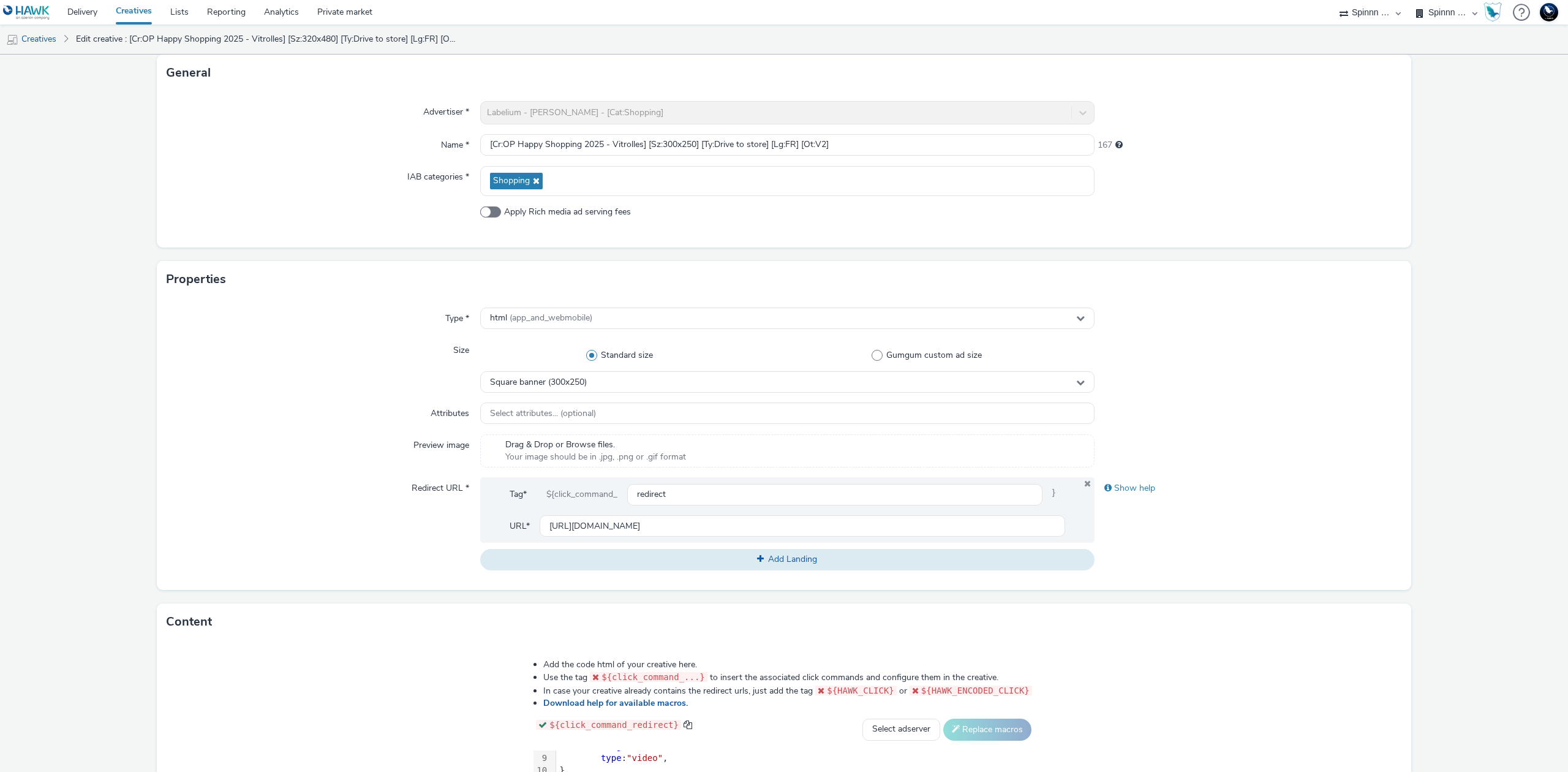
click at [385, 235] on div "Advertiser * Labelium - JD - Carmila - [Cat:Shopping] Name * [Cr:OP Happy Shopp…" at bounding box center [783, 169] width 1254 height 156
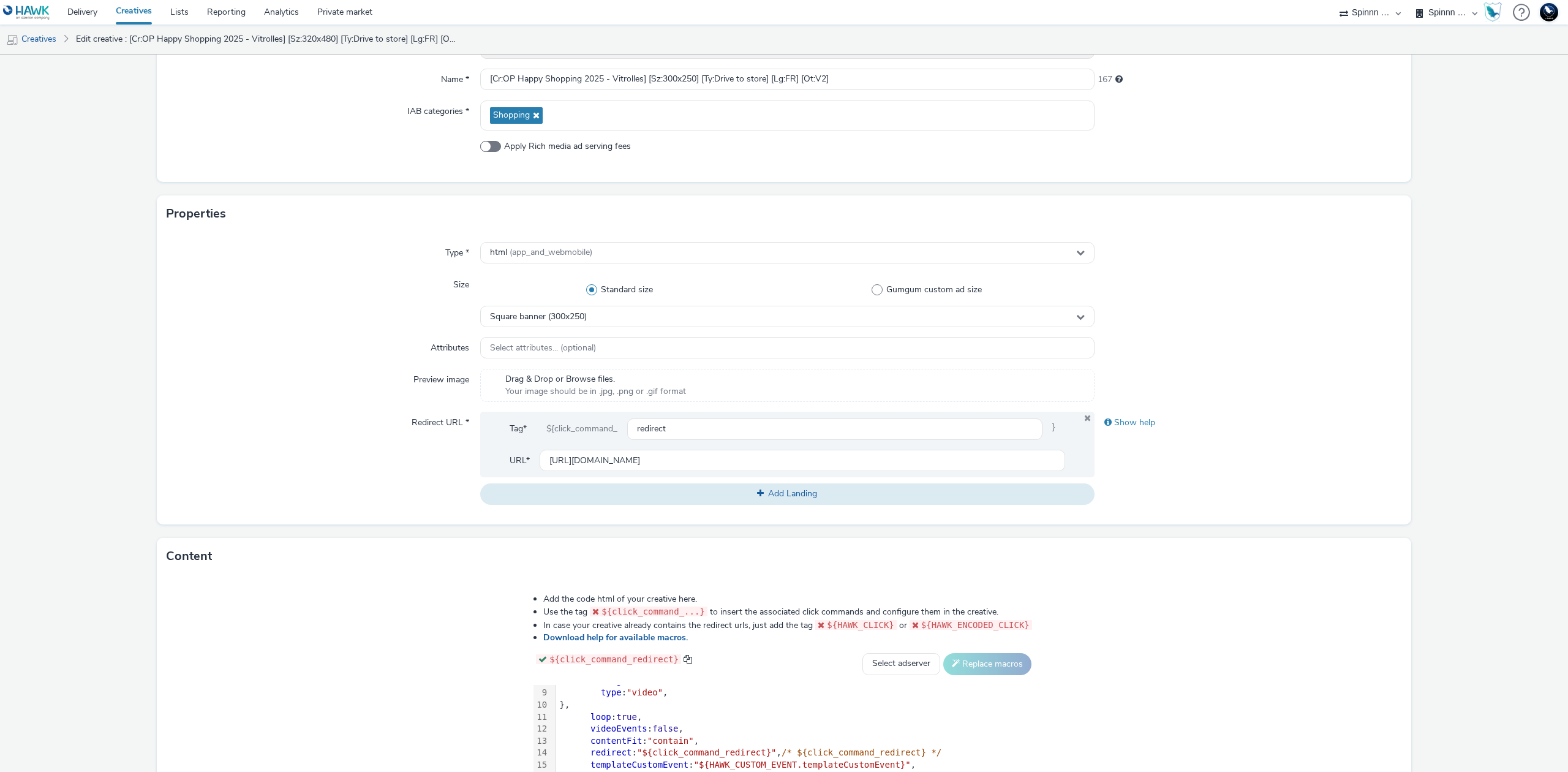
scroll to position [320, 0]
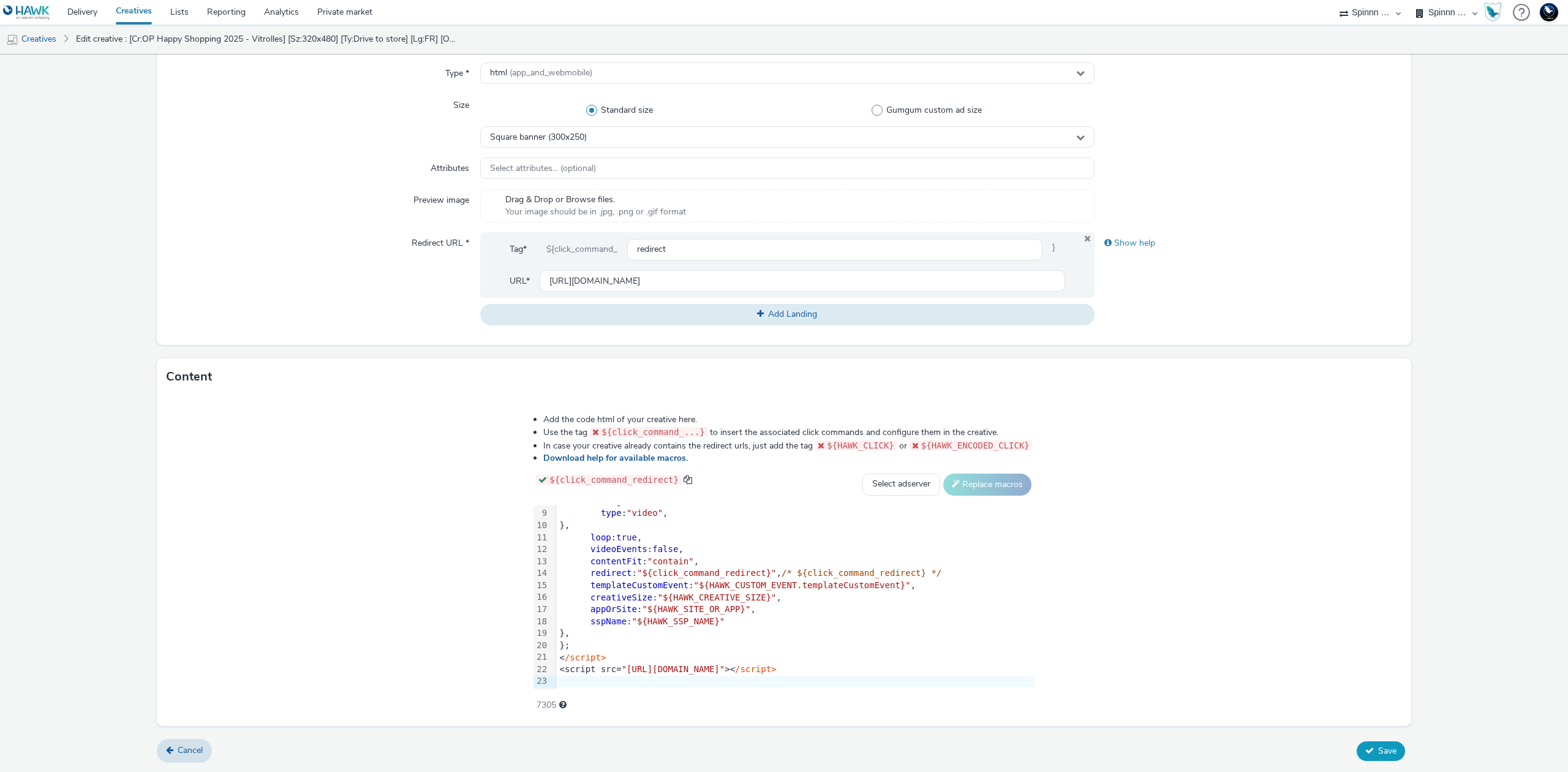
click at [1357, 743] on button "Save" at bounding box center [1381, 751] width 49 height 20
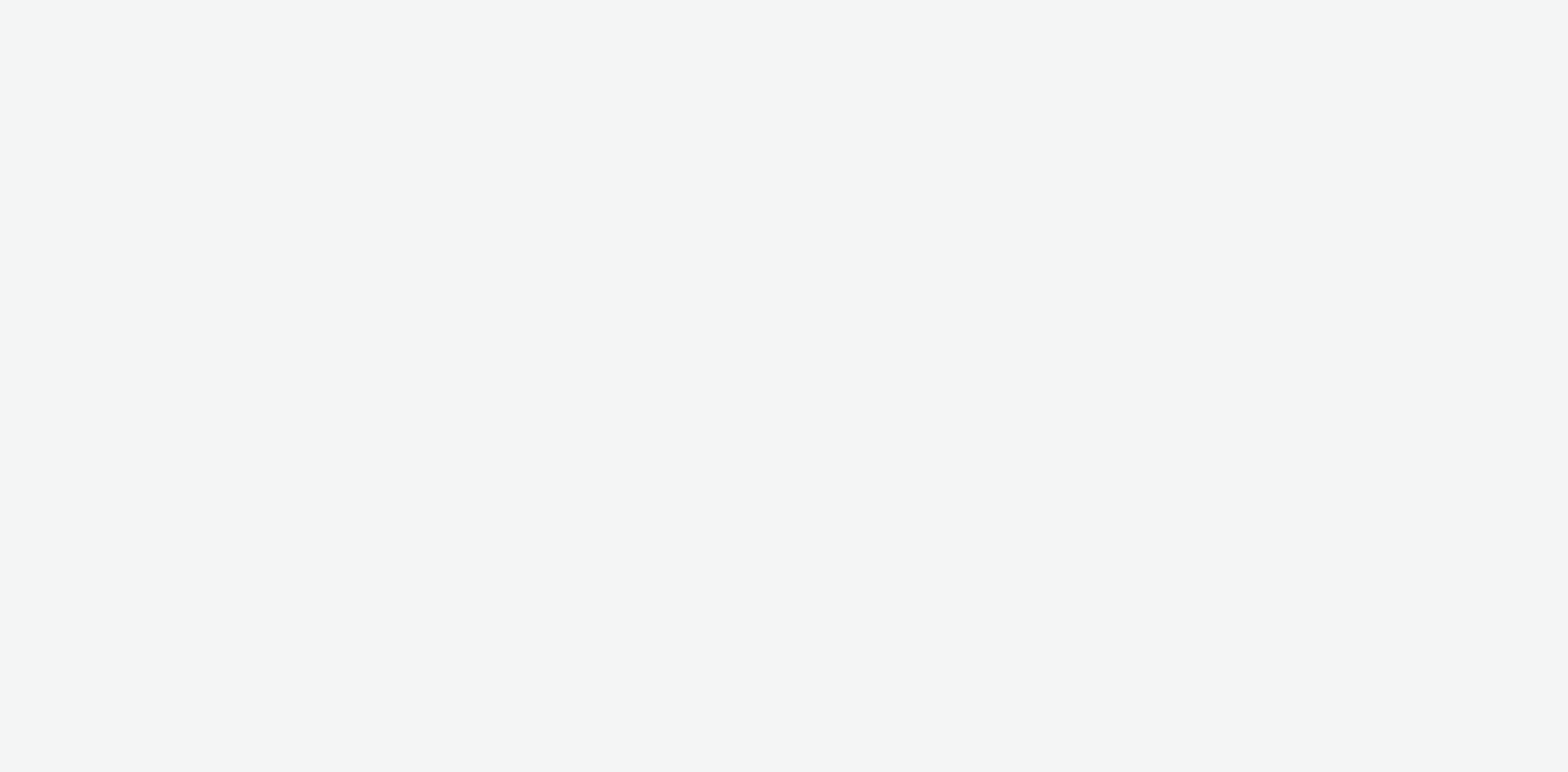
select select "3577b0fe-1e1b-4f05-a15f-27ee59b5ca2b"
select select "a2c3571a-f901-4e0b-a6fa-bc20dfb4951a"
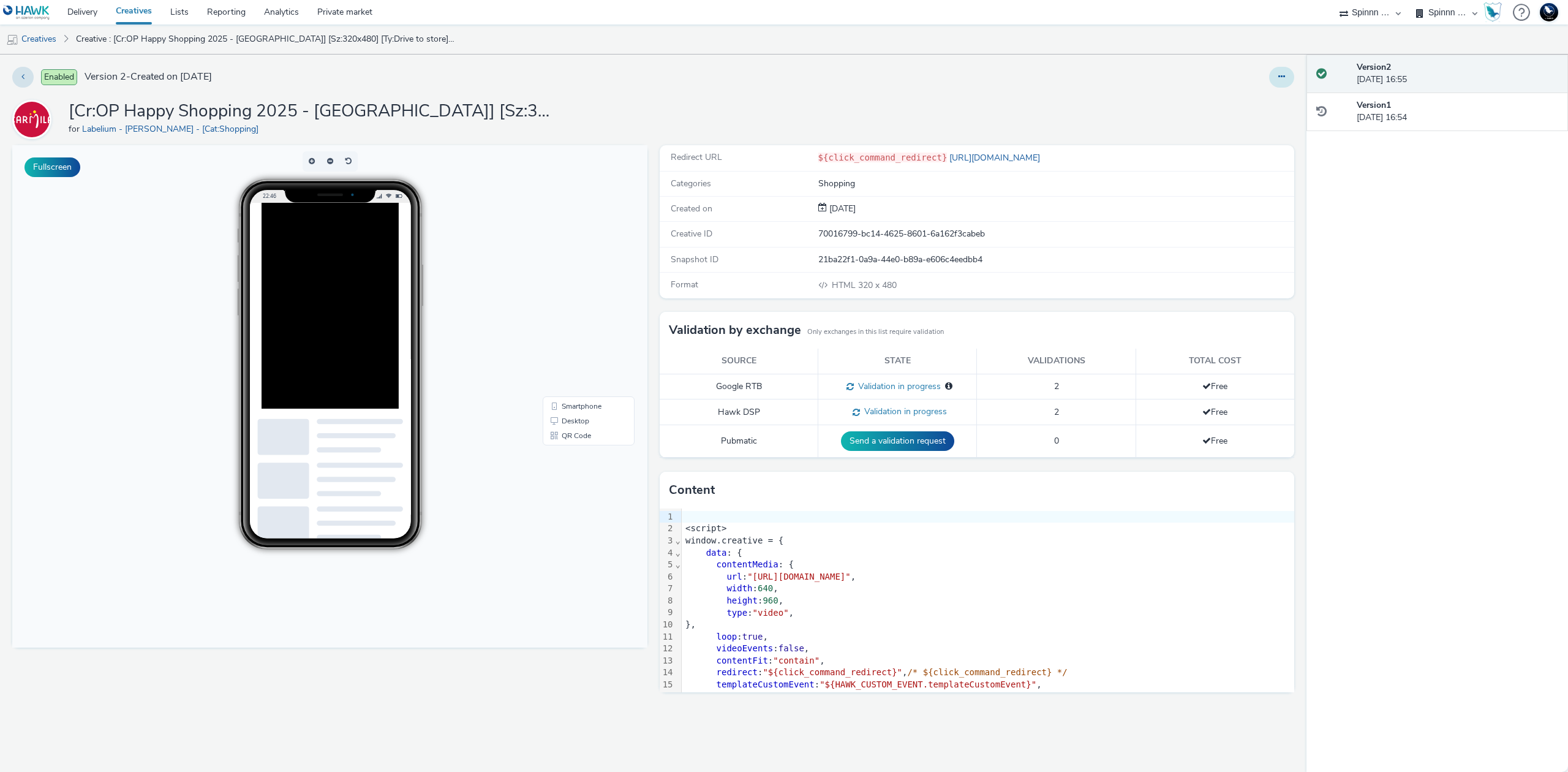
click at [1280, 80] on icon at bounding box center [1281, 76] width 7 height 8
click at [1264, 120] on link "Duplicate" at bounding box center [1248, 126] width 92 height 24
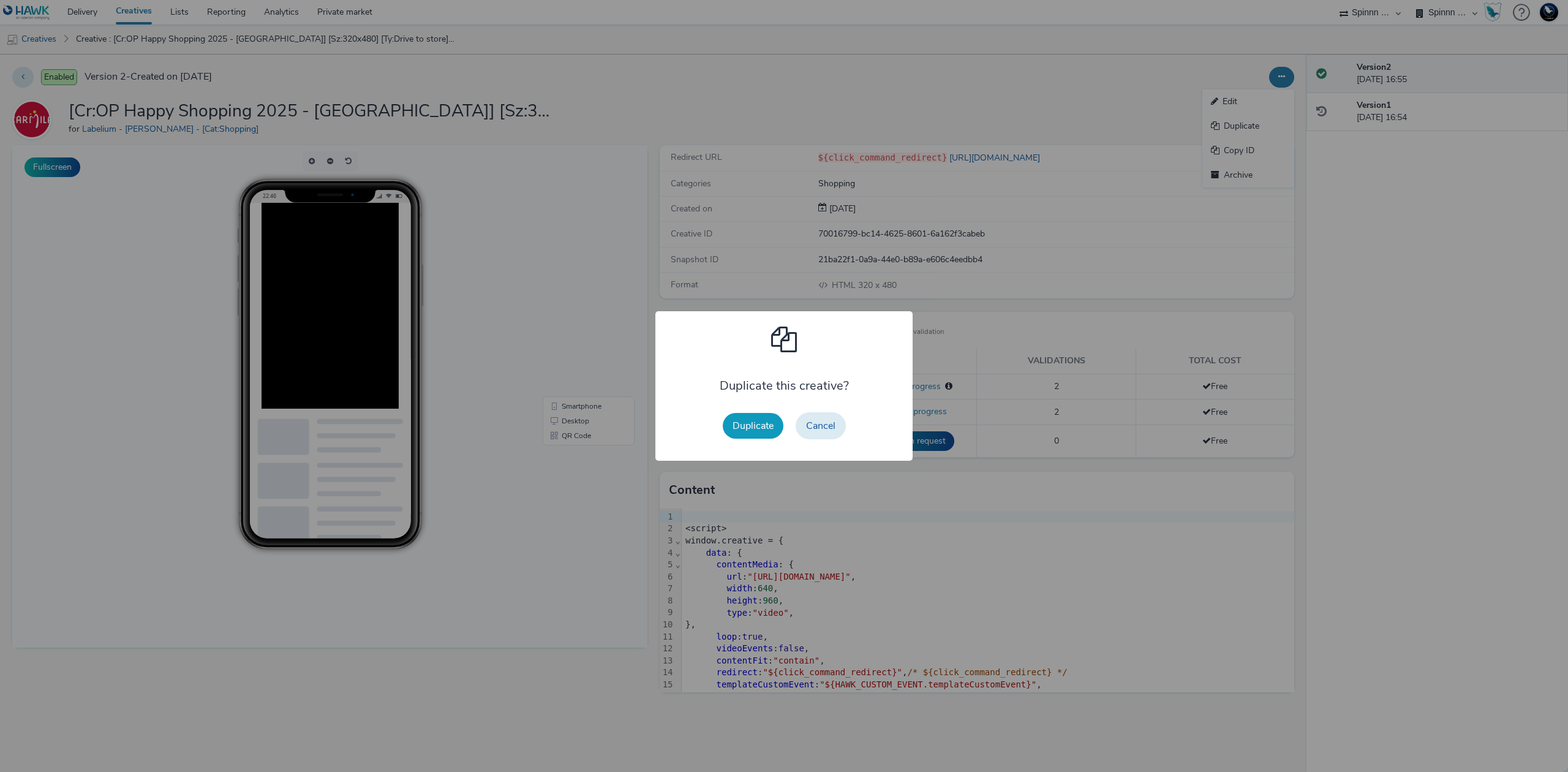
click at [760, 428] on button "Duplicate" at bounding box center [753, 426] width 61 height 26
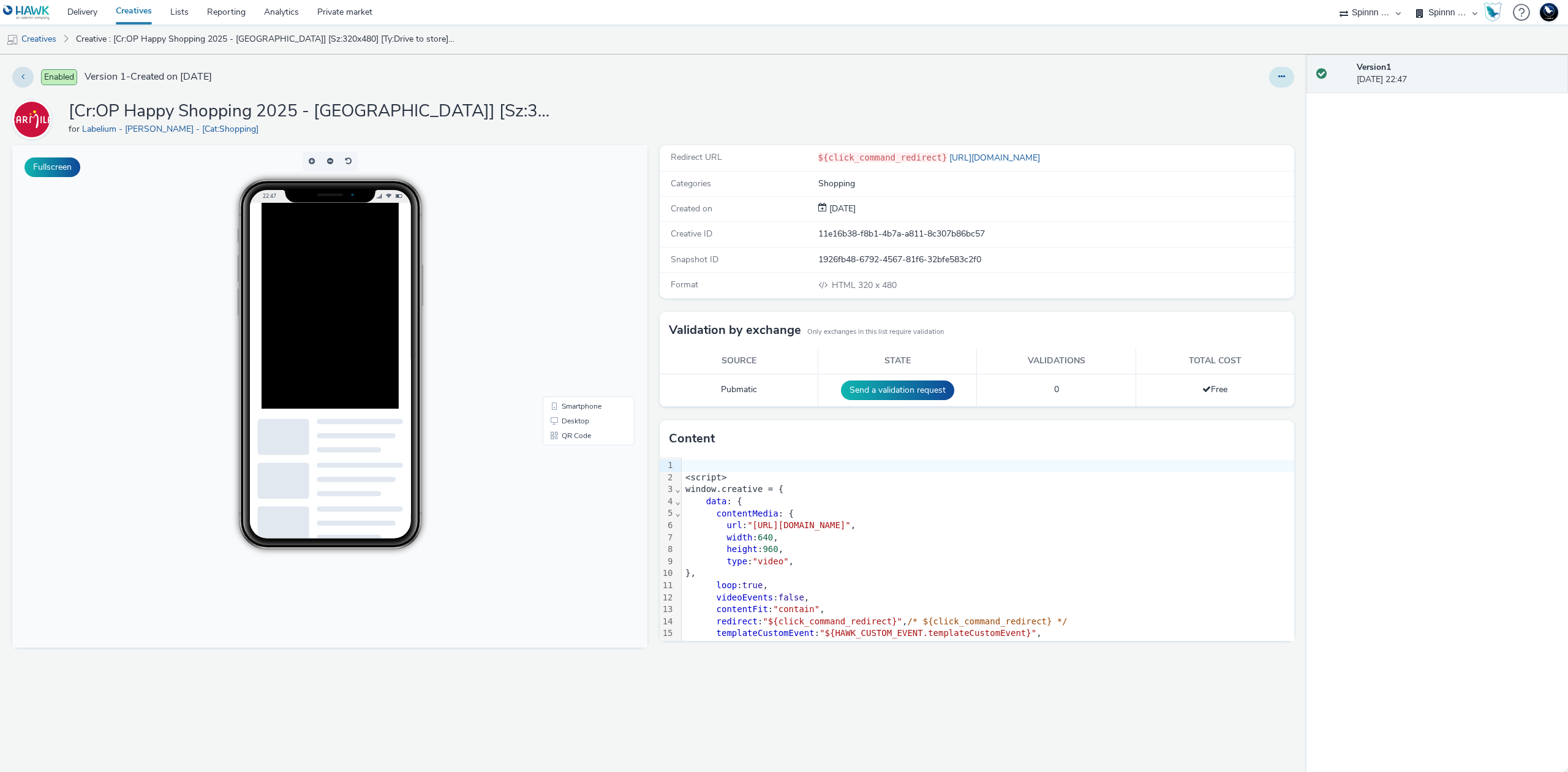
click at [1289, 83] on button at bounding box center [1281, 77] width 25 height 21
click at [1279, 98] on link "Edit" at bounding box center [1248, 102] width 92 height 24
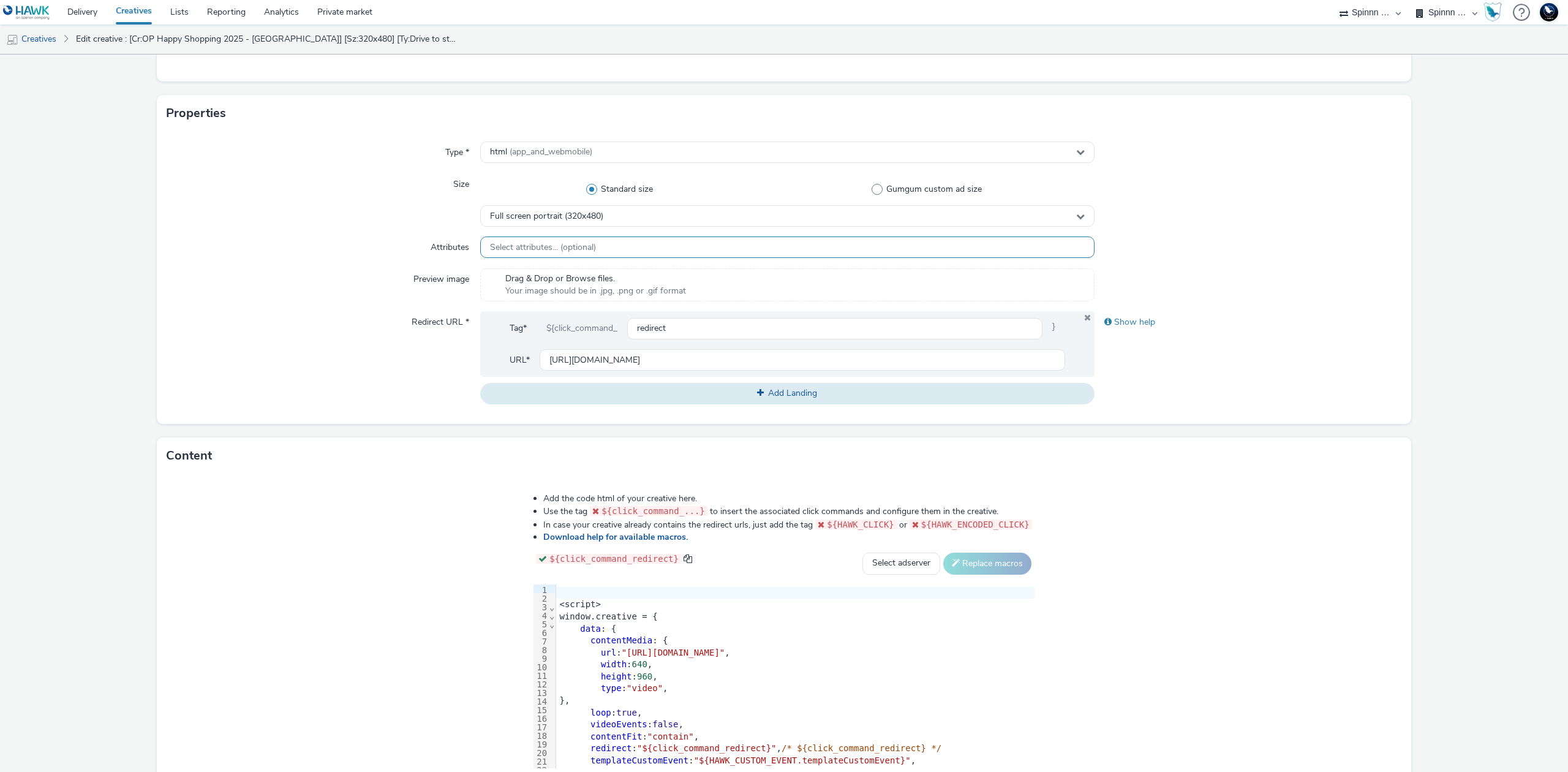
scroll to position [320, 0]
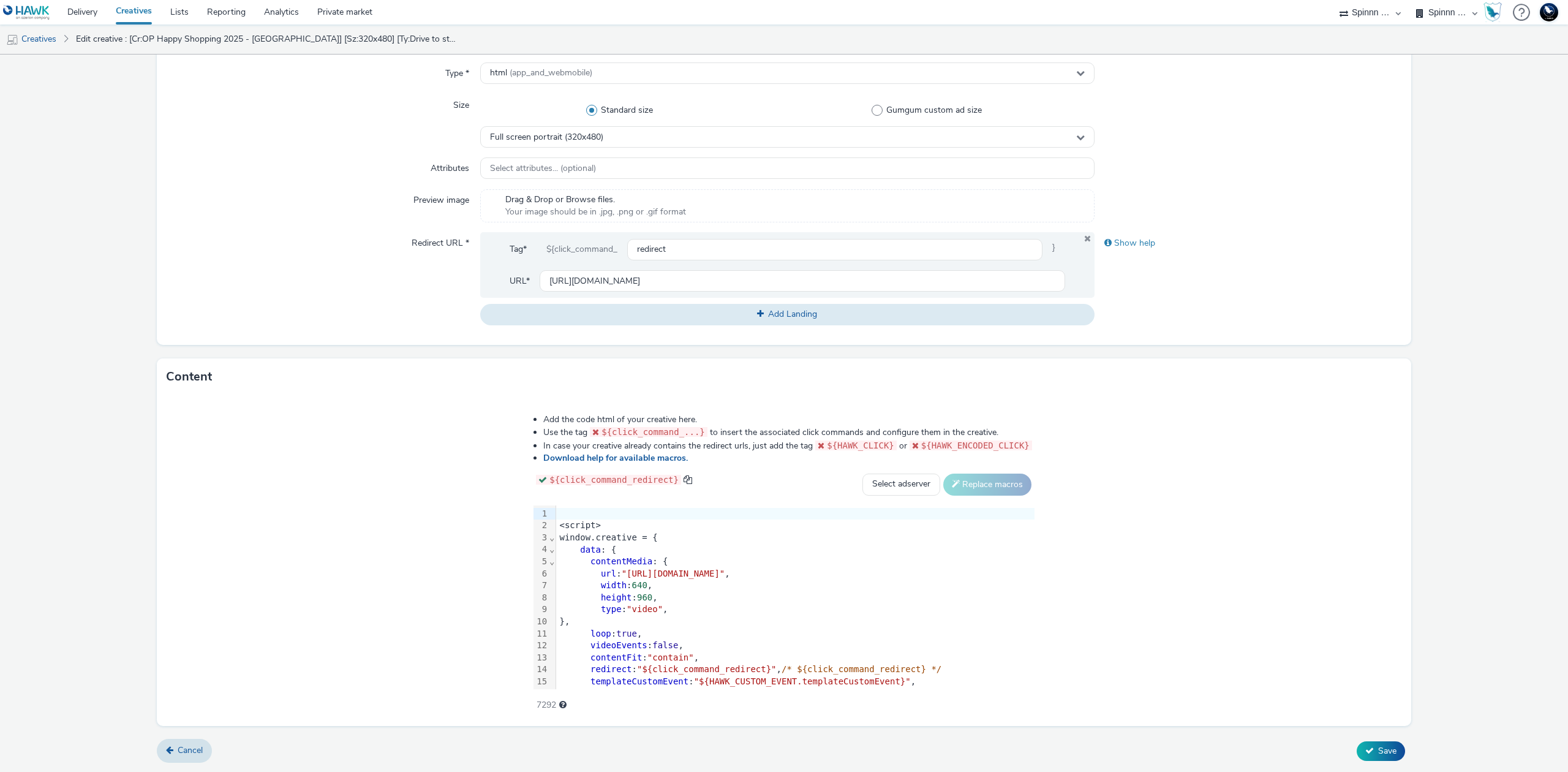
click at [725, 576] on span ""https://cdn.tabmo.io/creatives/upload/shopin/1755771333070/display_bronze_stra…" at bounding box center [673, 573] width 104 height 10
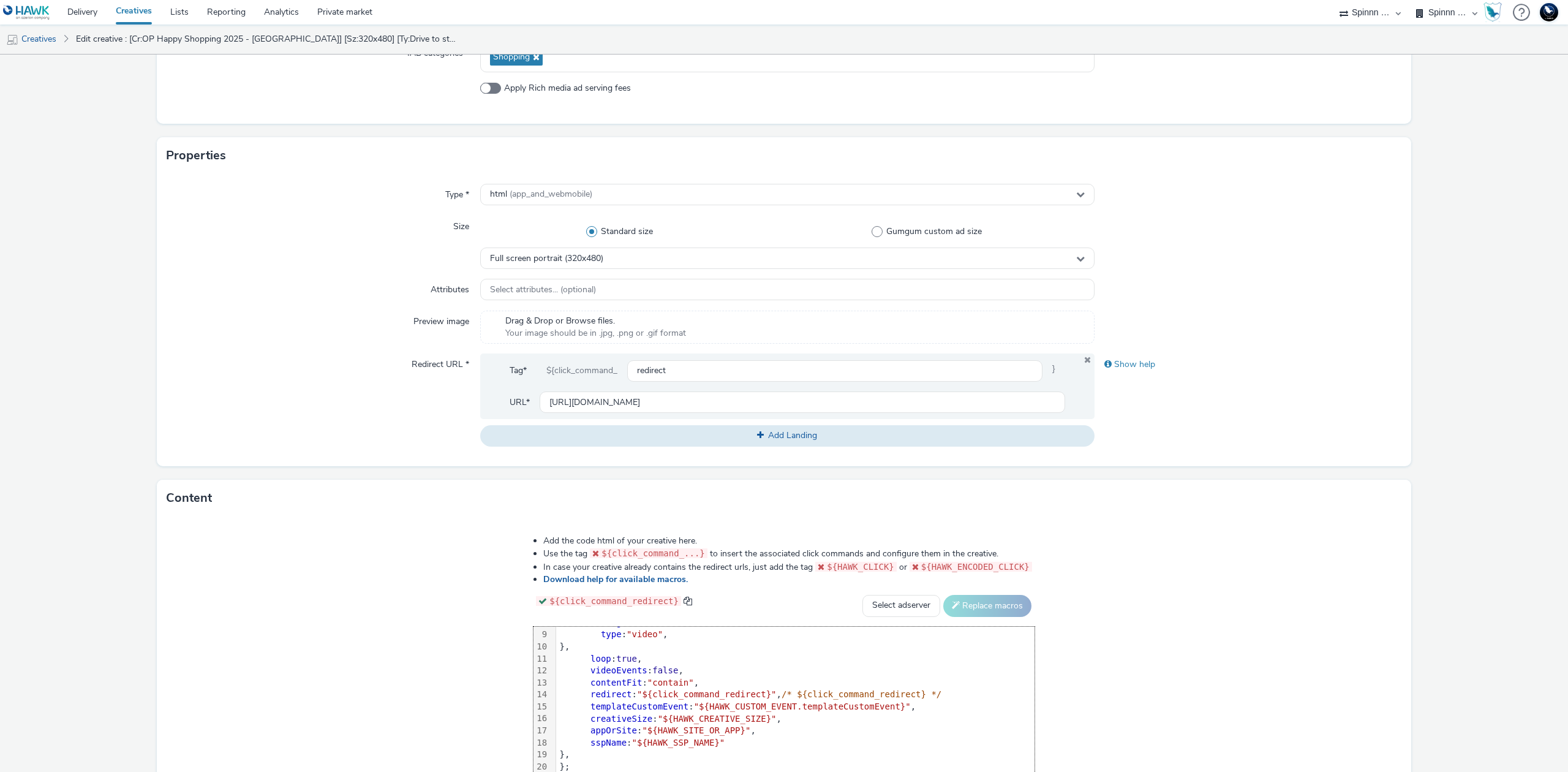
scroll to position [157, 0]
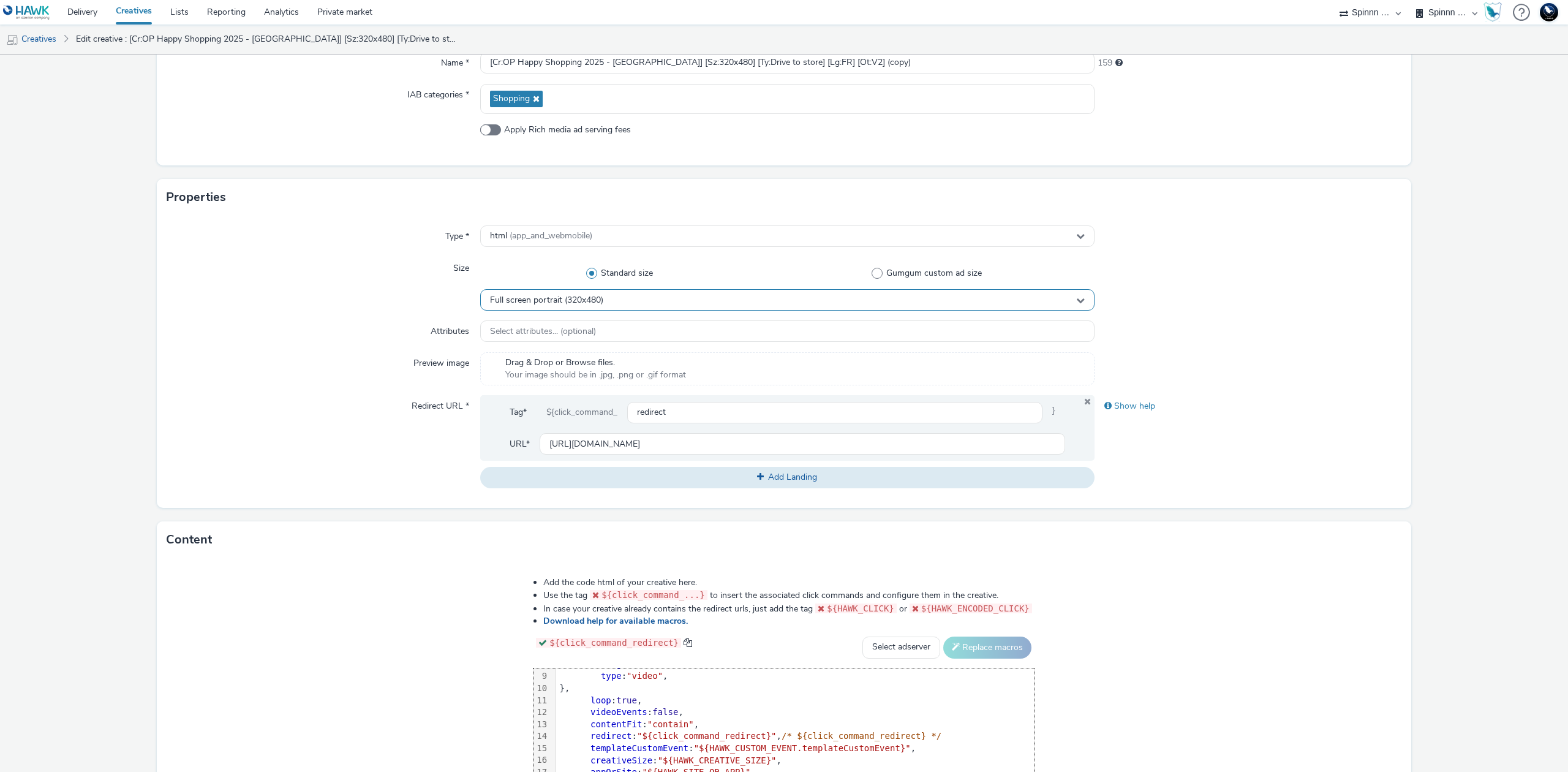
click at [799, 302] on div "Full screen portrait (320x480)" at bounding box center [787, 300] width 614 height 22
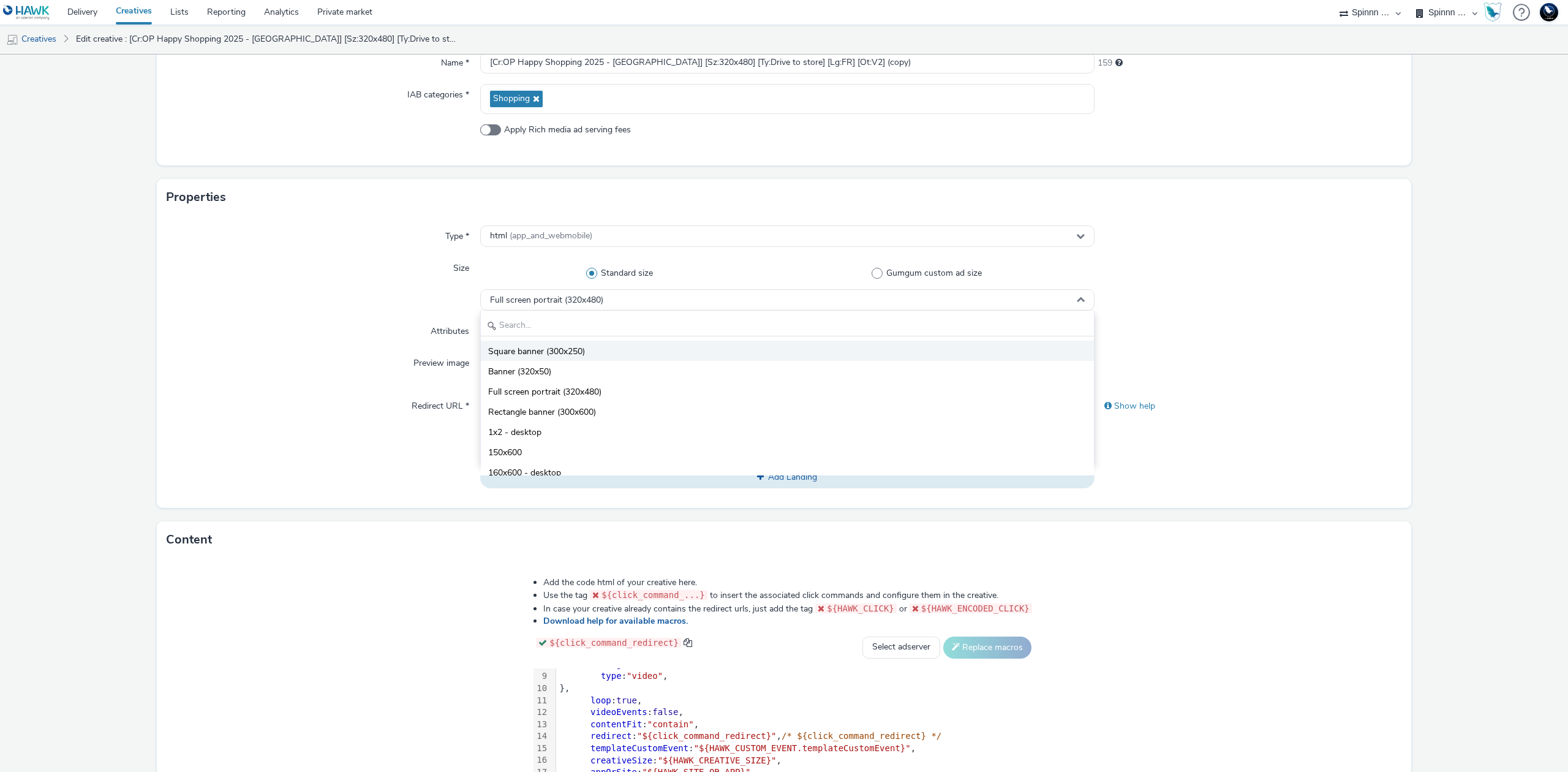
click at [612, 358] on li "Square banner (300x250)" at bounding box center [787, 351] width 613 height 20
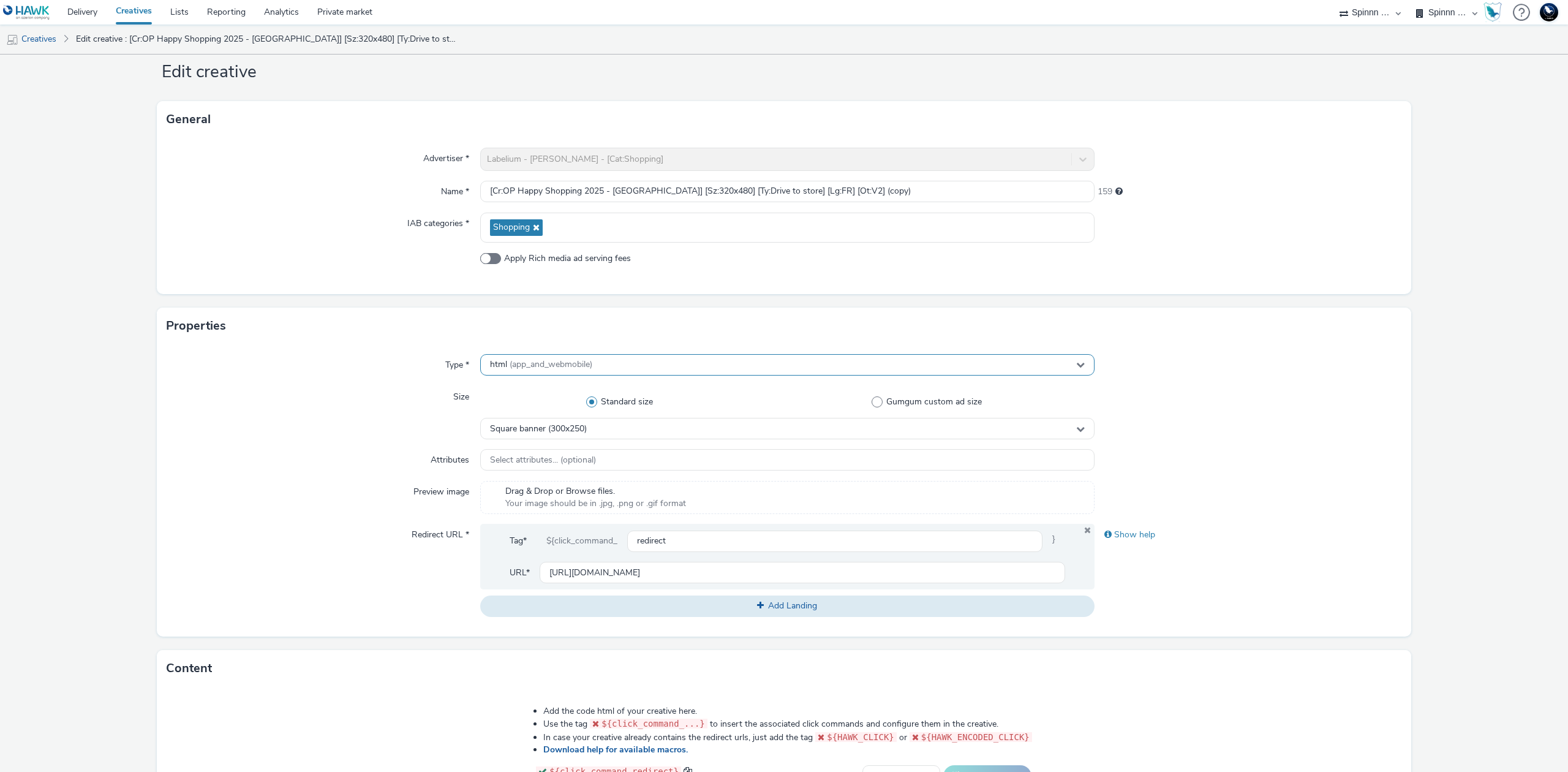
scroll to position [0, 0]
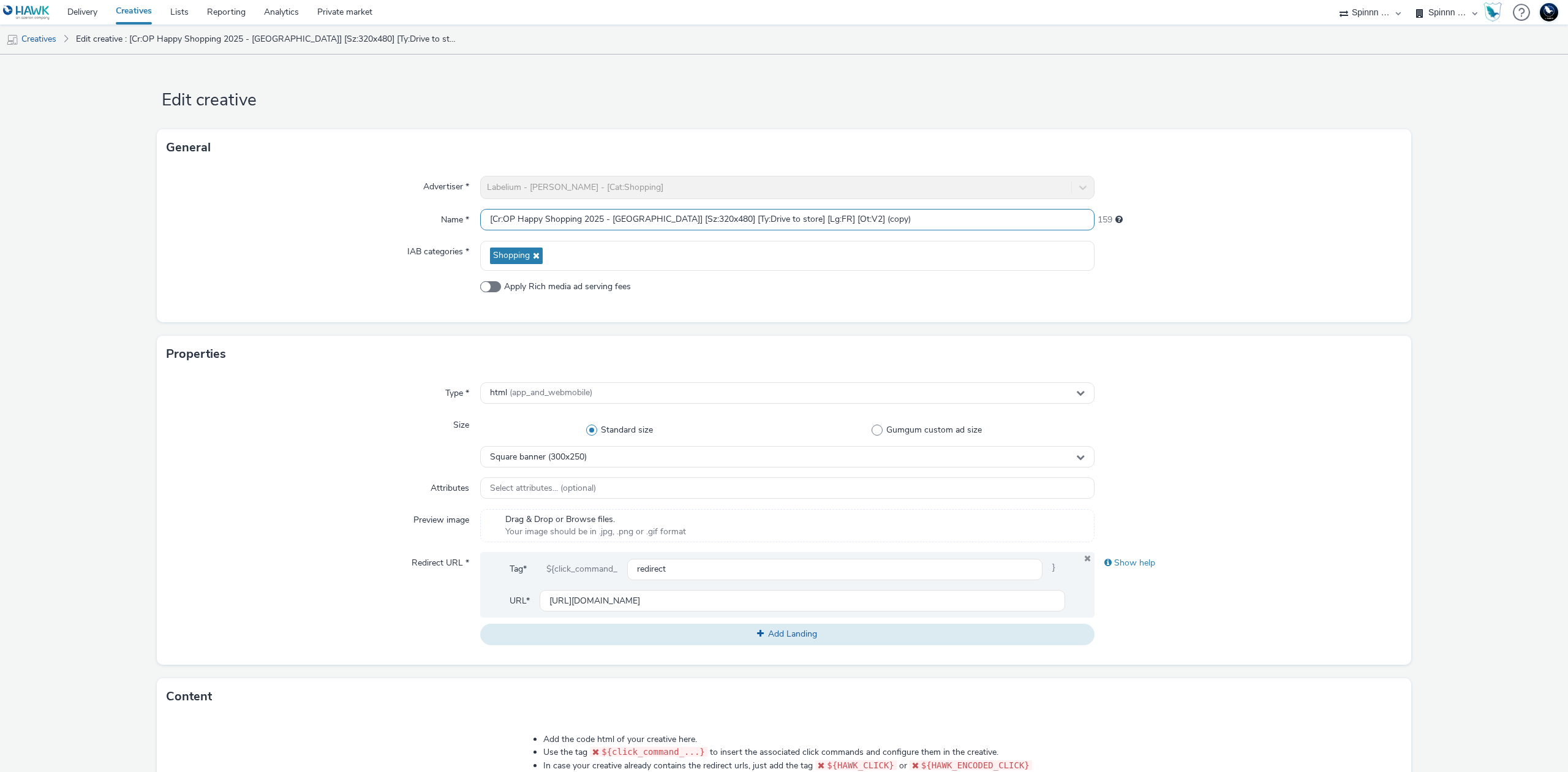
drag, startPoint x: 672, startPoint y: 217, endPoint x: 704, endPoint y: 217, distance: 32.0
click at [704, 217] on input "[Cr:OP Happy Shopping 2025 - Strasbourg] [Sz:320x480] [Ty:Drive to store] [Lg:F…" at bounding box center [787, 220] width 614 height 22
drag, startPoint x: 840, startPoint y: 219, endPoint x: 960, endPoint y: 220, distance: 120.0
click at [960, 220] on input "[Cr:OP Happy Shopping 2025 - Strasbourg] [Sz:300x250] [Ty:Drive to store] [Lg:F…" at bounding box center [787, 220] width 614 height 22
type input "[Cr:OP Happy Shopping 2025 - Strasbourg] [Sz:300x250] [Ty:Drive to store] [Lg:F…"
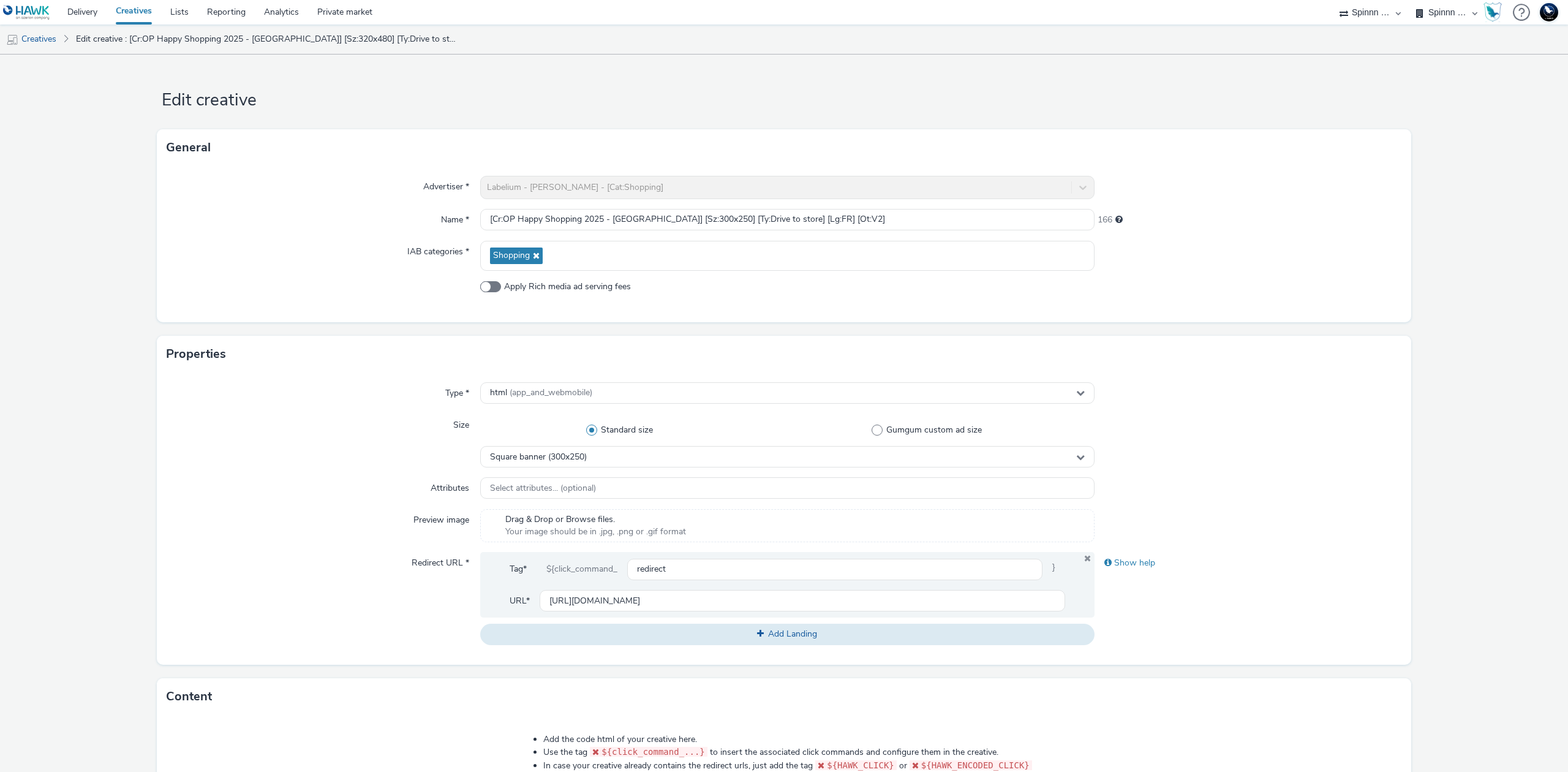
click at [1384, 461] on div at bounding box center [1248, 440] width 307 height 53
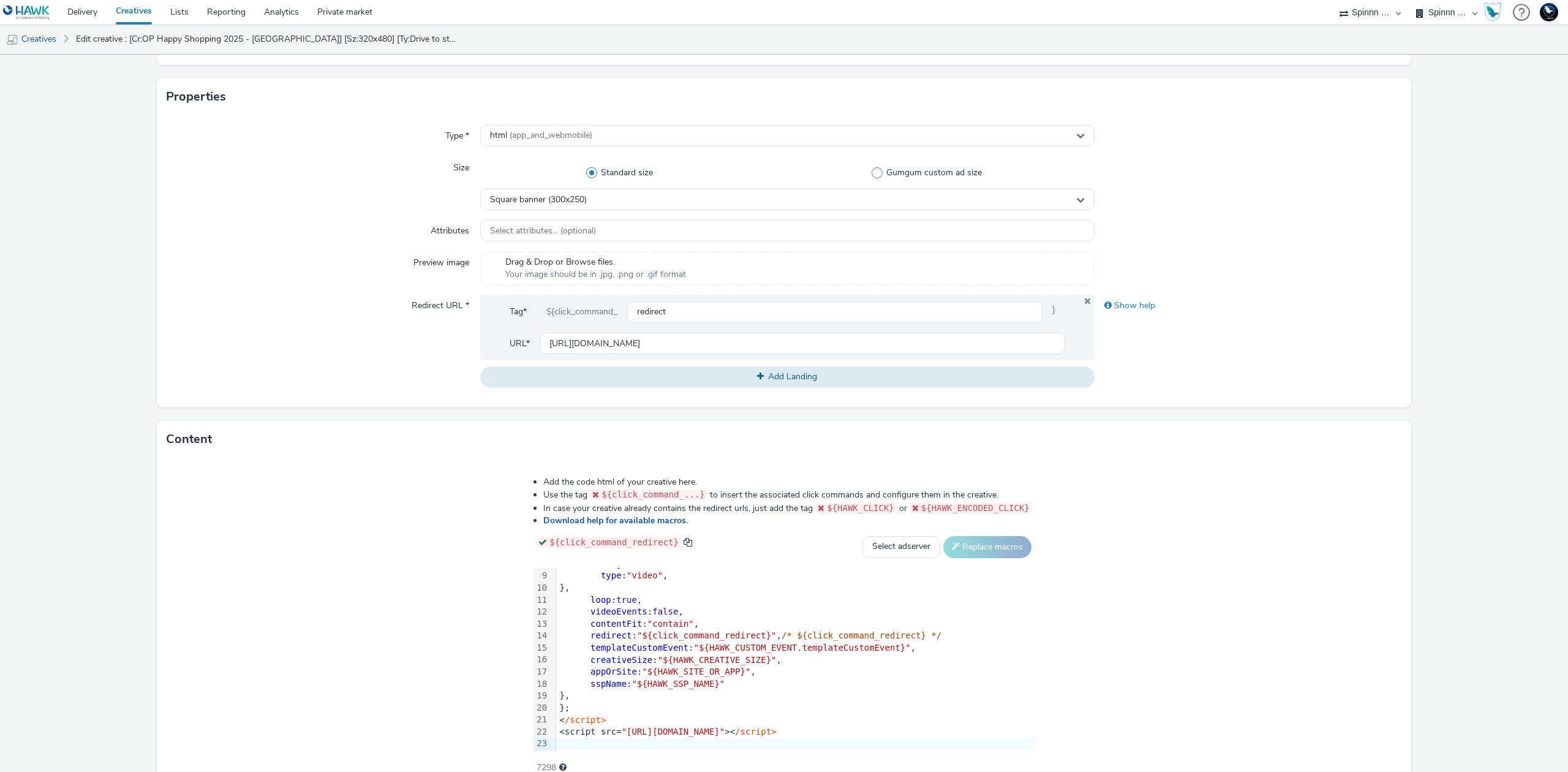
scroll to position [320, 0]
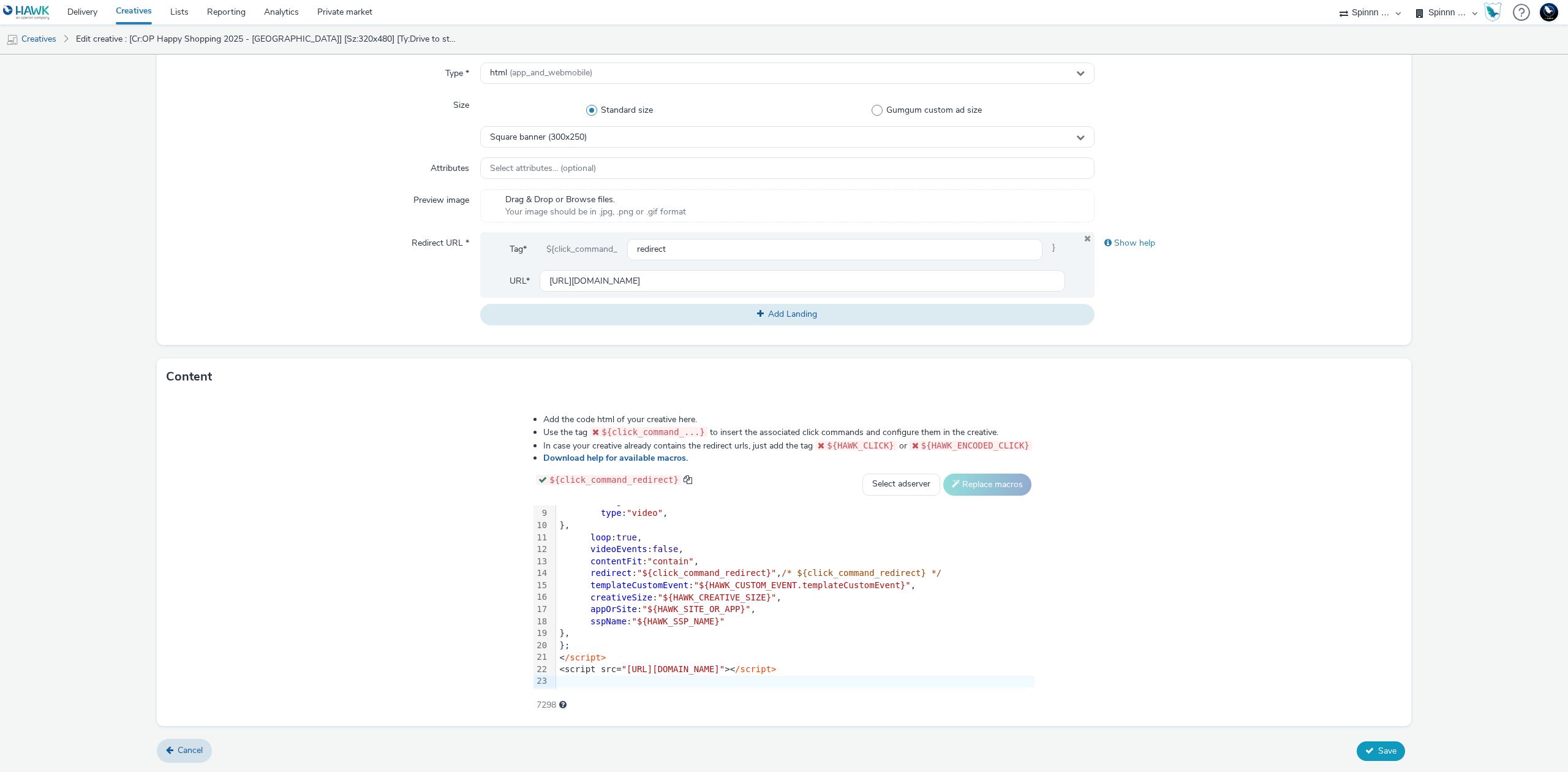
click at [1378, 756] on span "Save" at bounding box center [1387, 750] width 19 height 12
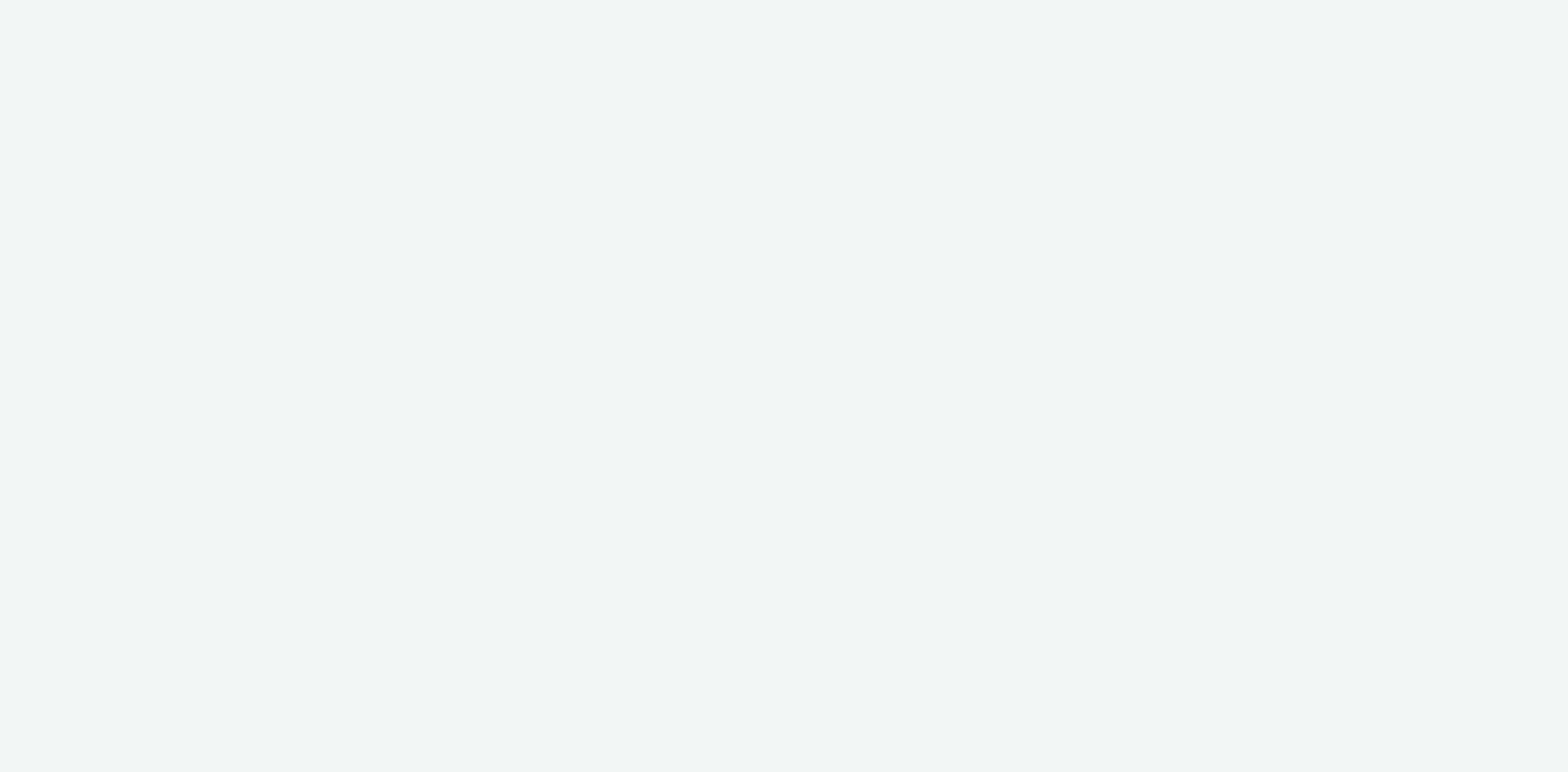
select select "3577b0fe-1e1b-4f05-a15f-27ee59b5ca2b"
select select "a2c3571a-f901-4e0b-a6fa-bc20dfb4951a"
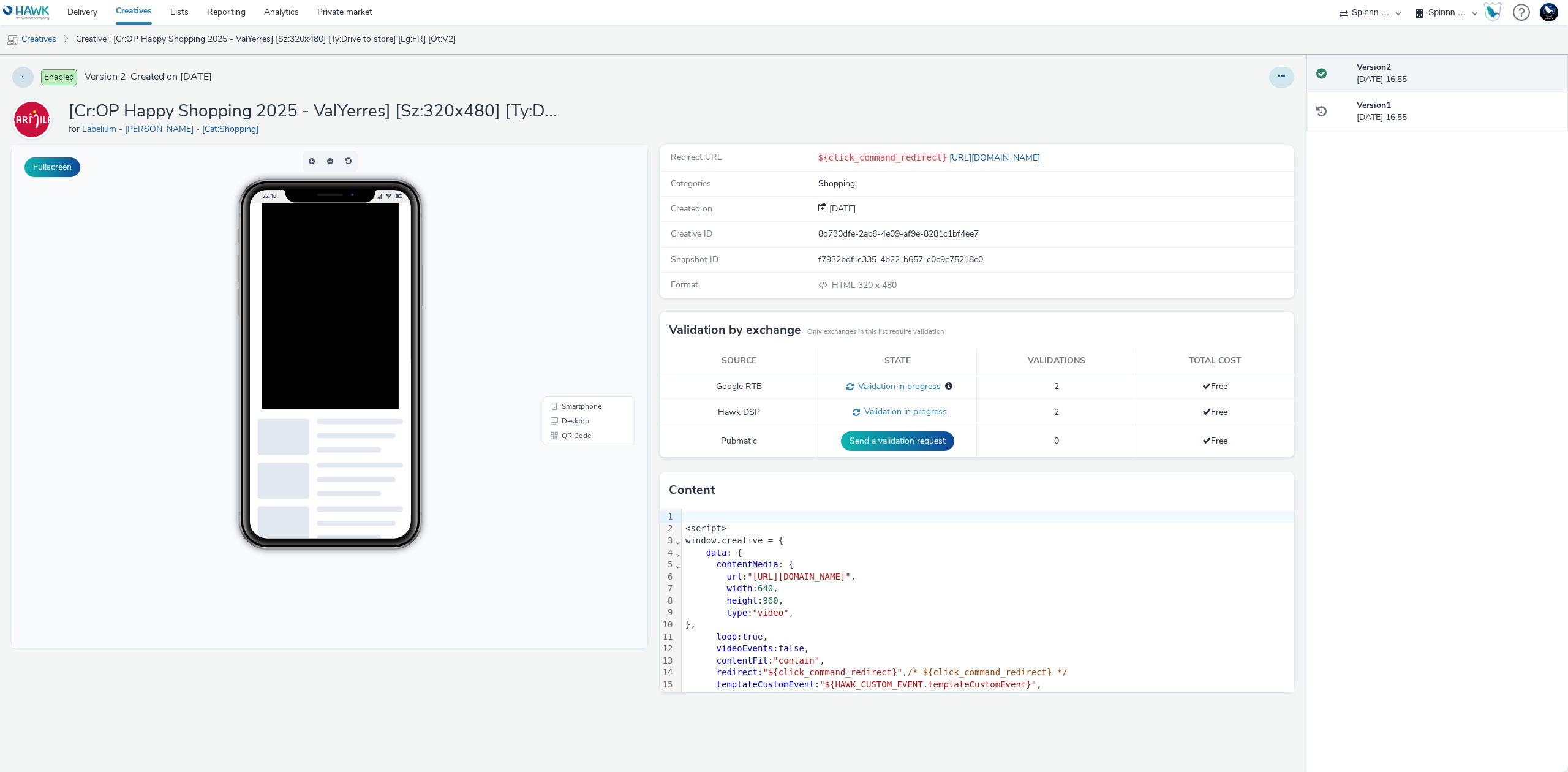
click at [1281, 77] on icon at bounding box center [1281, 76] width 7 height 8
click at [1247, 130] on link "Duplicate" at bounding box center [1248, 126] width 92 height 24
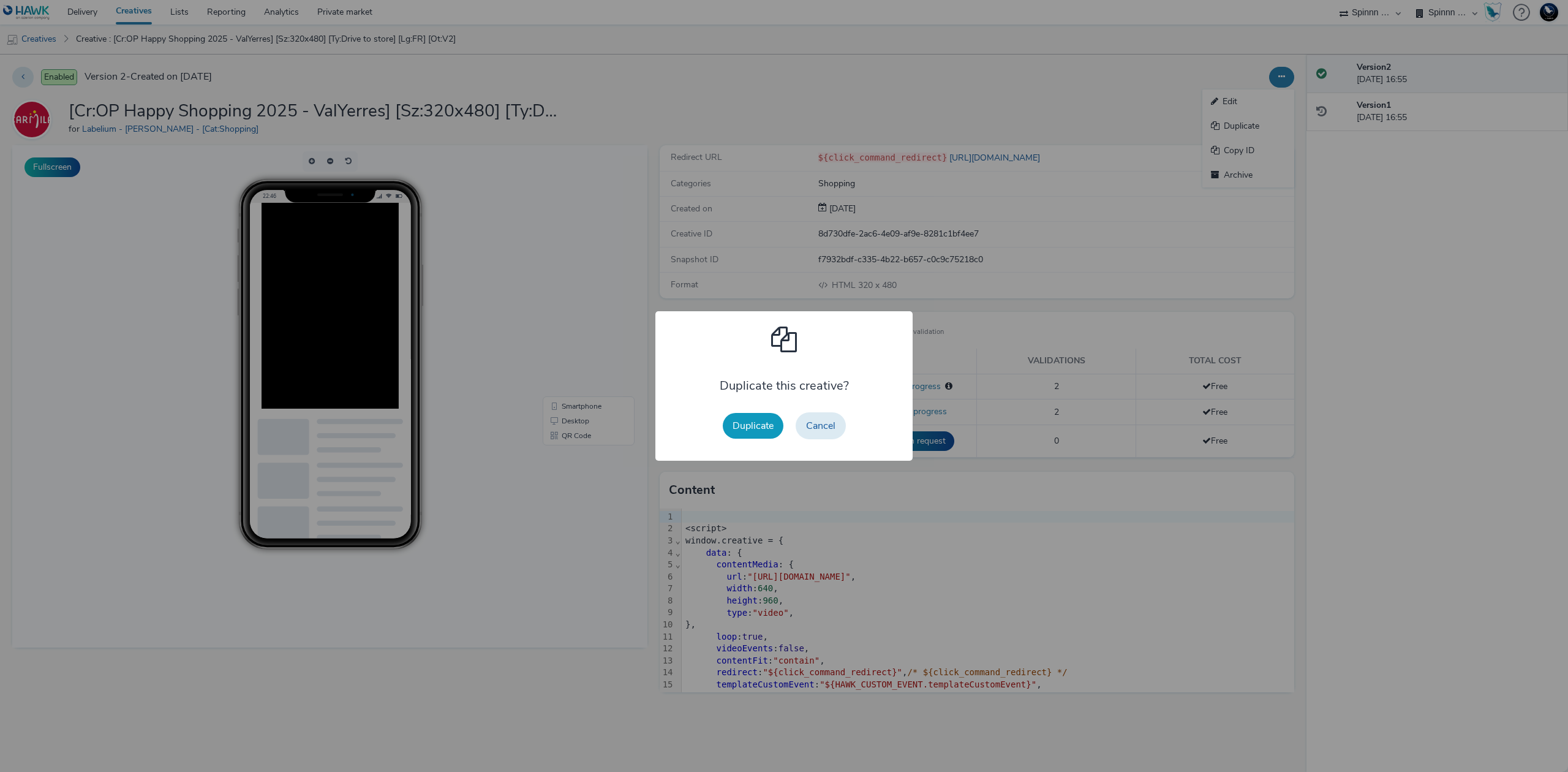
click at [758, 424] on button "Duplicate" at bounding box center [753, 426] width 61 height 26
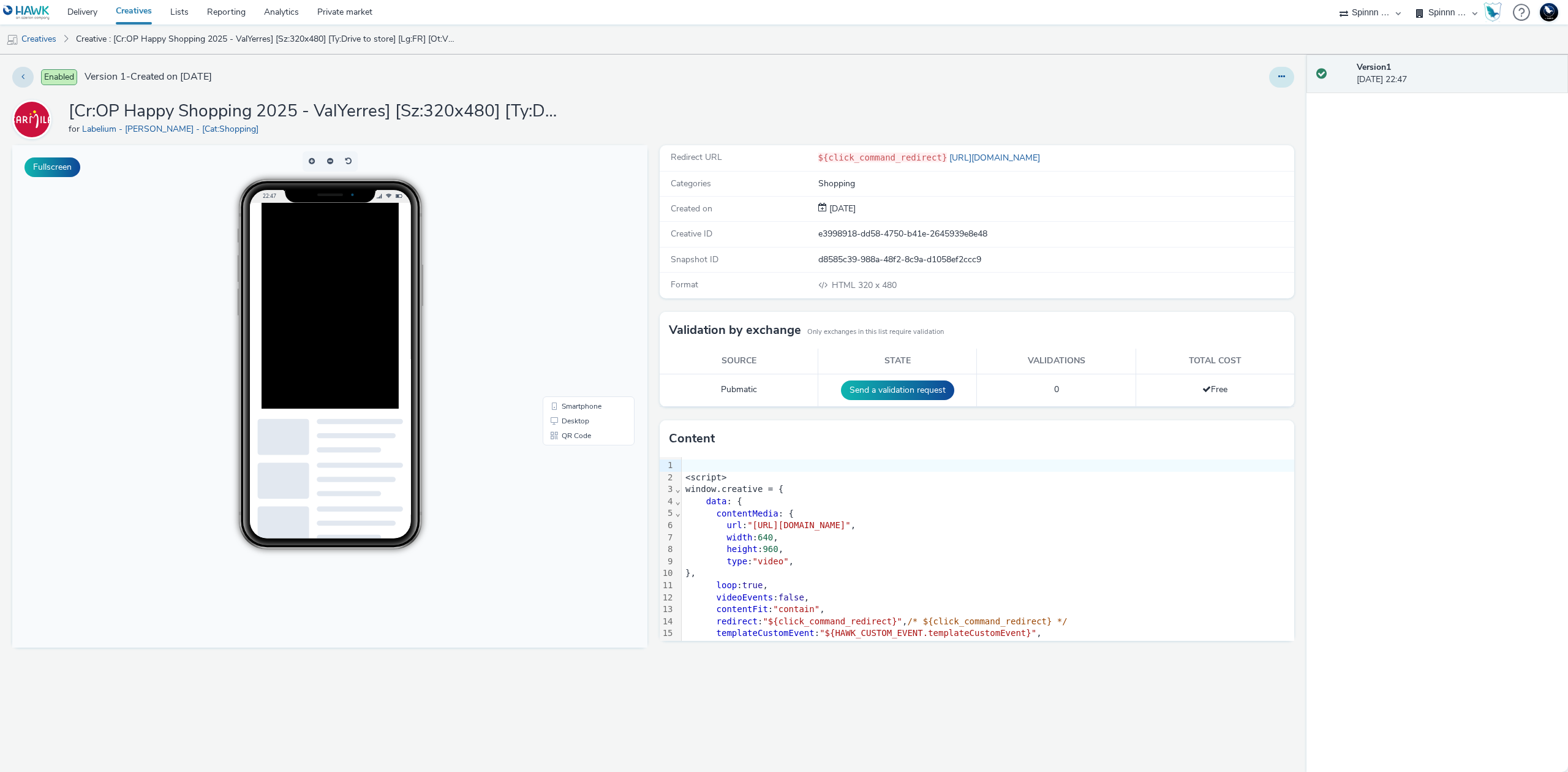
click at [1282, 79] on icon at bounding box center [1281, 76] width 7 height 8
click at [1265, 96] on link "Edit" at bounding box center [1248, 102] width 92 height 24
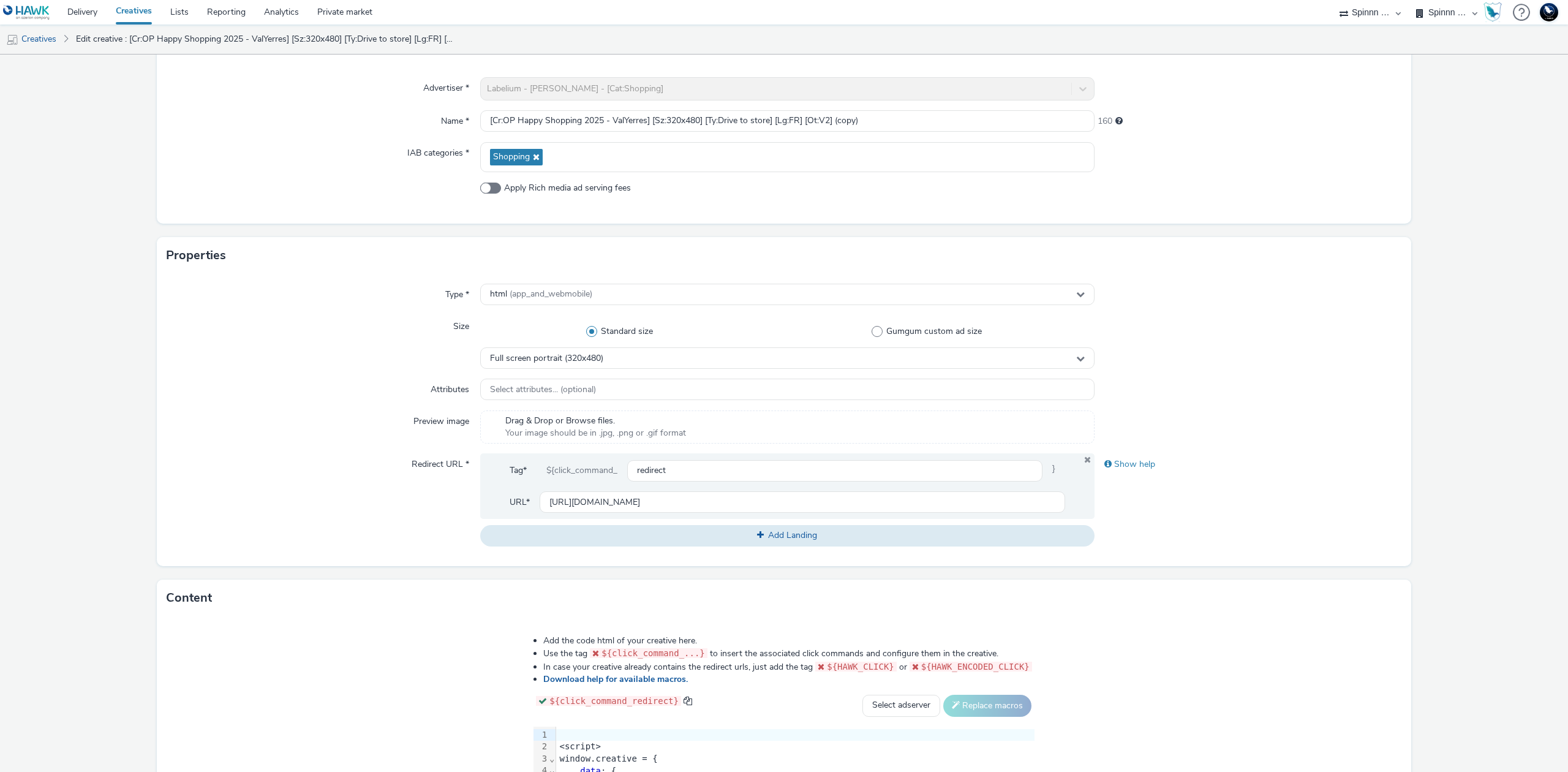
scroll to position [320, 0]
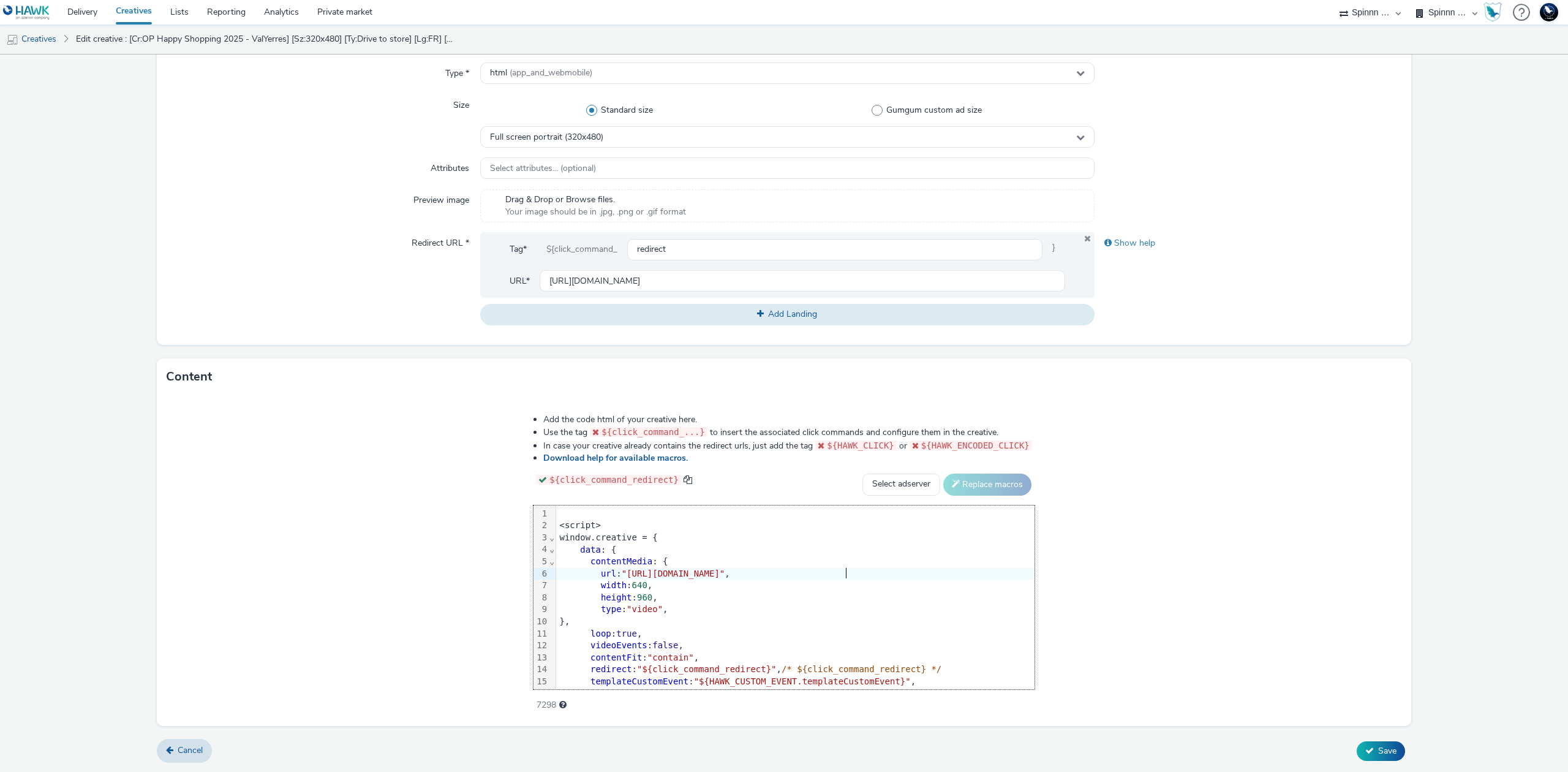
click at [725, 576] on span ""https://cdn.tabmo.io/creatives/upload/shopin/1755771333070/display_bronze_val_…" at bounding box center [673, 573] width 104 height 10
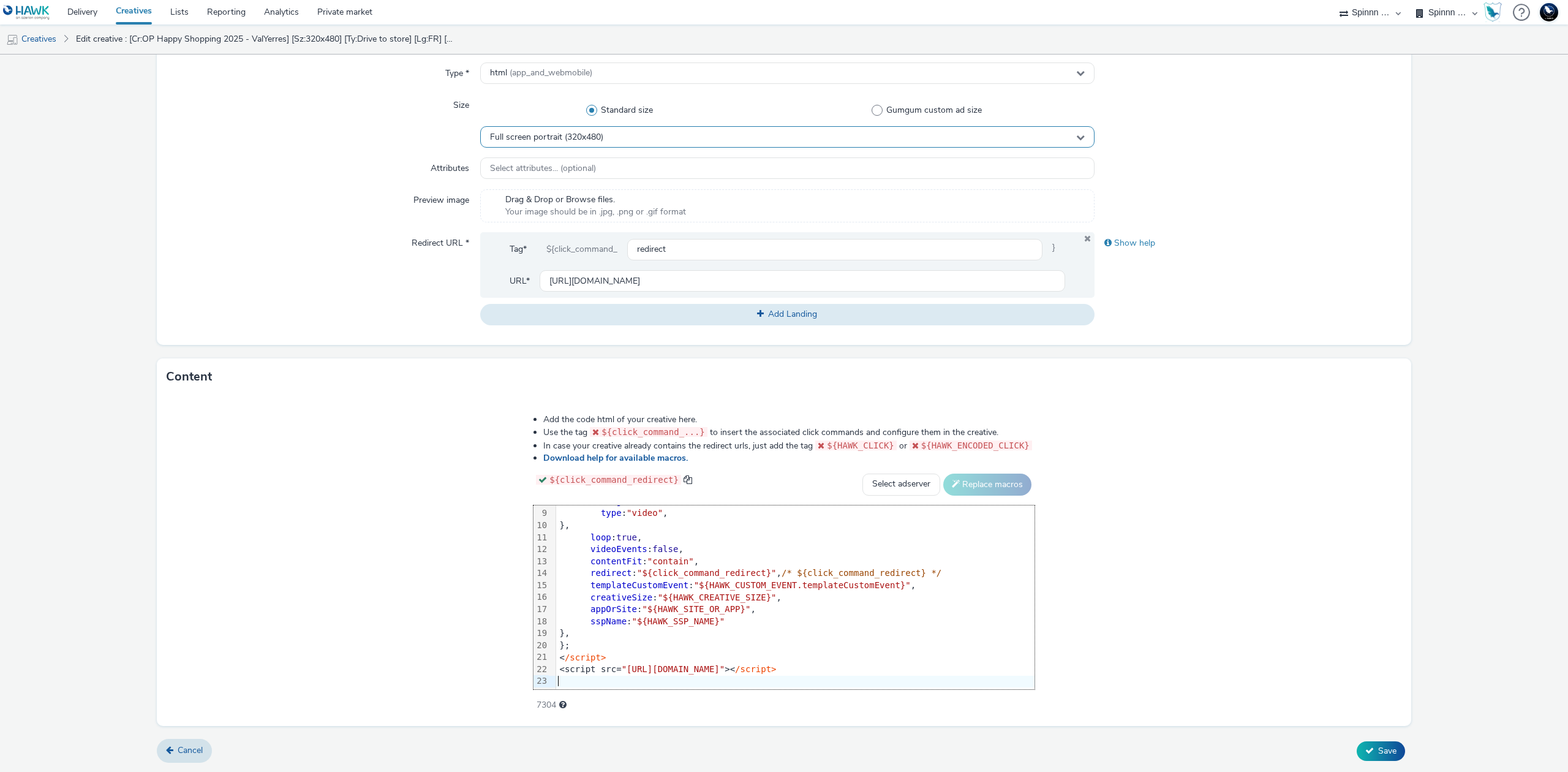
click at [697, 137] on div "Full screen portrait (320x480)" at bounding box center [787, 137] width 614 height 22
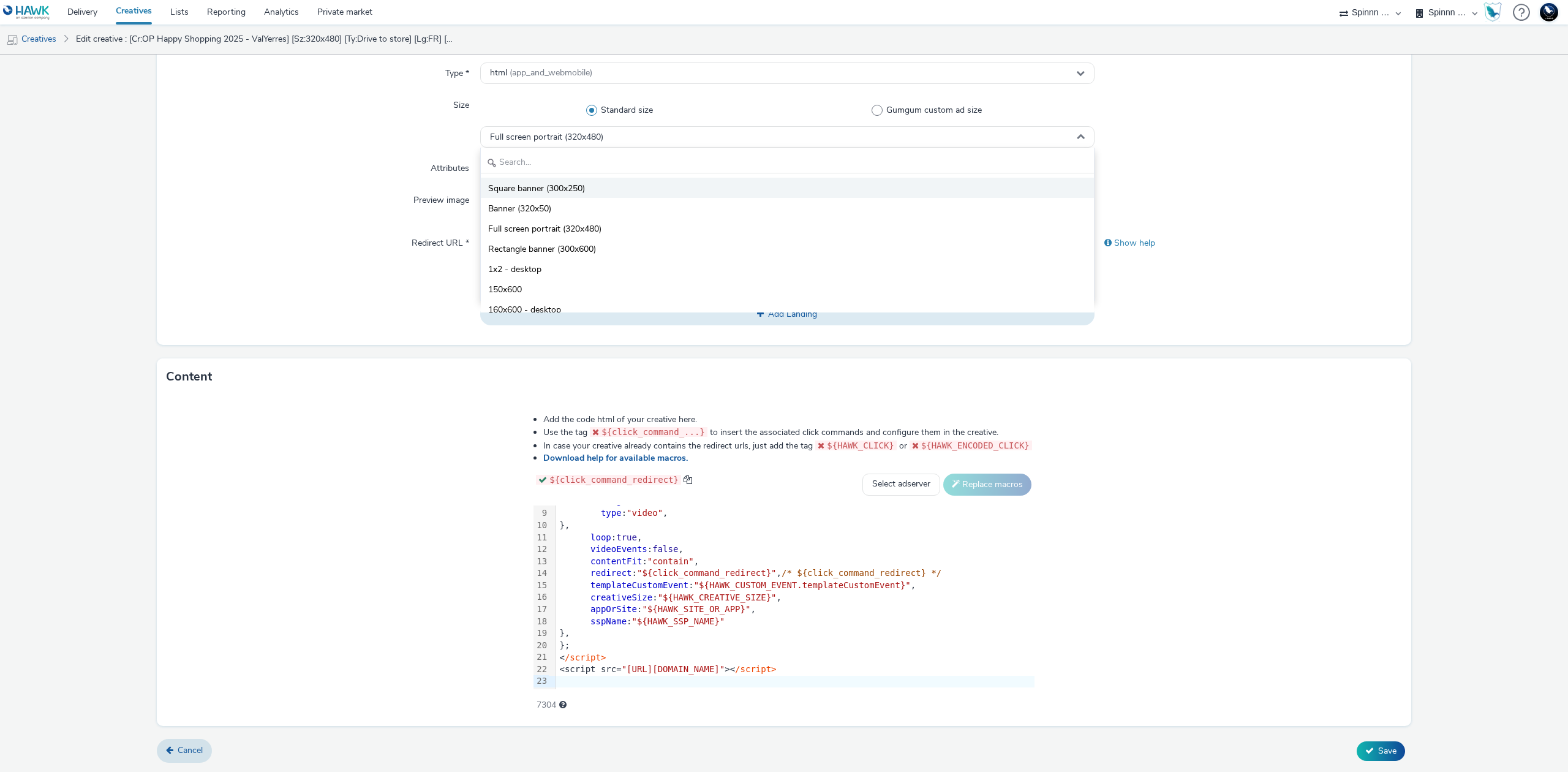
click at [647, 187] on li "Square banner (300x250)" at bounding box center [787, 188] width 613 height 20
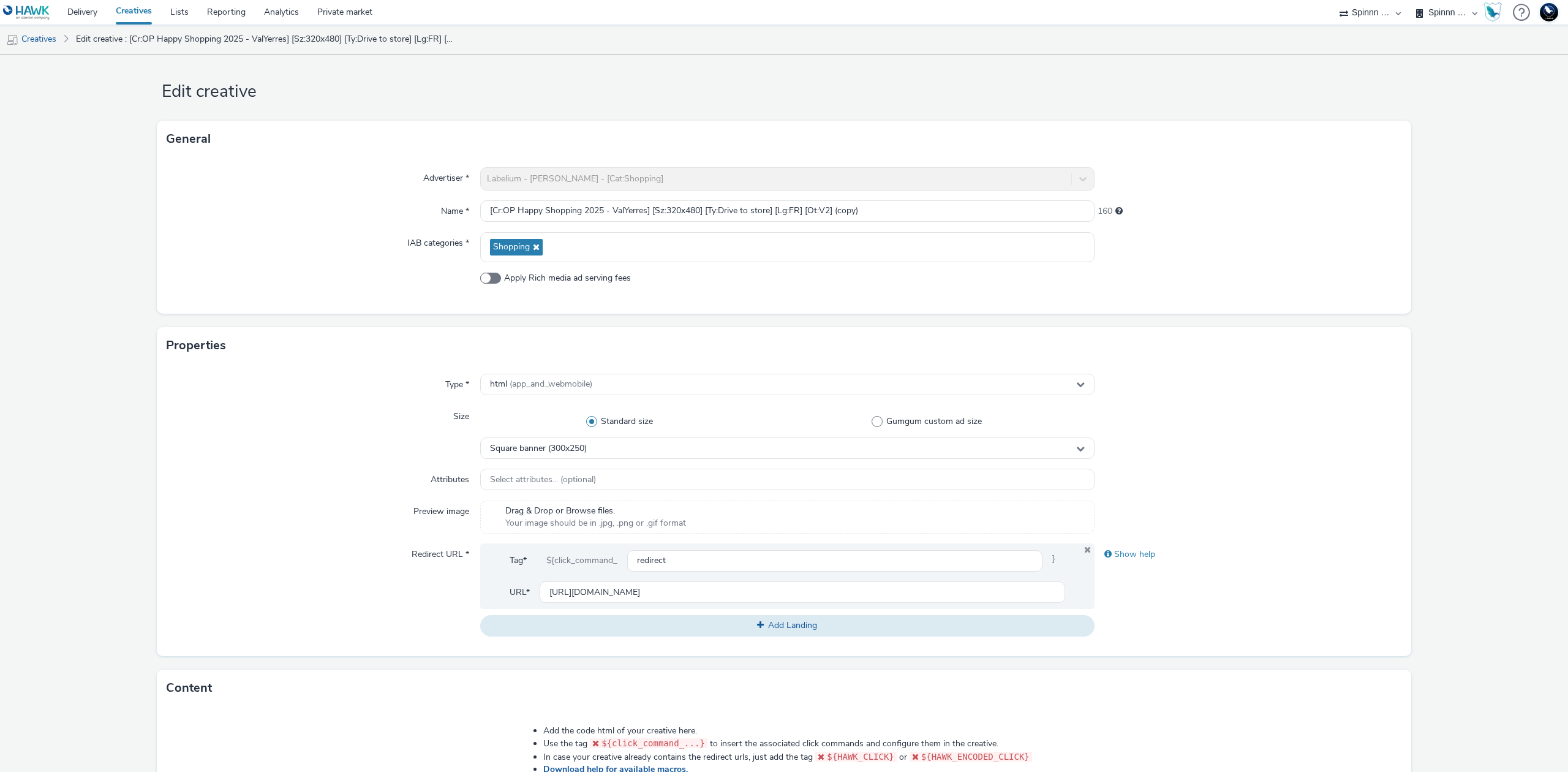
scroll to position [0, 0]
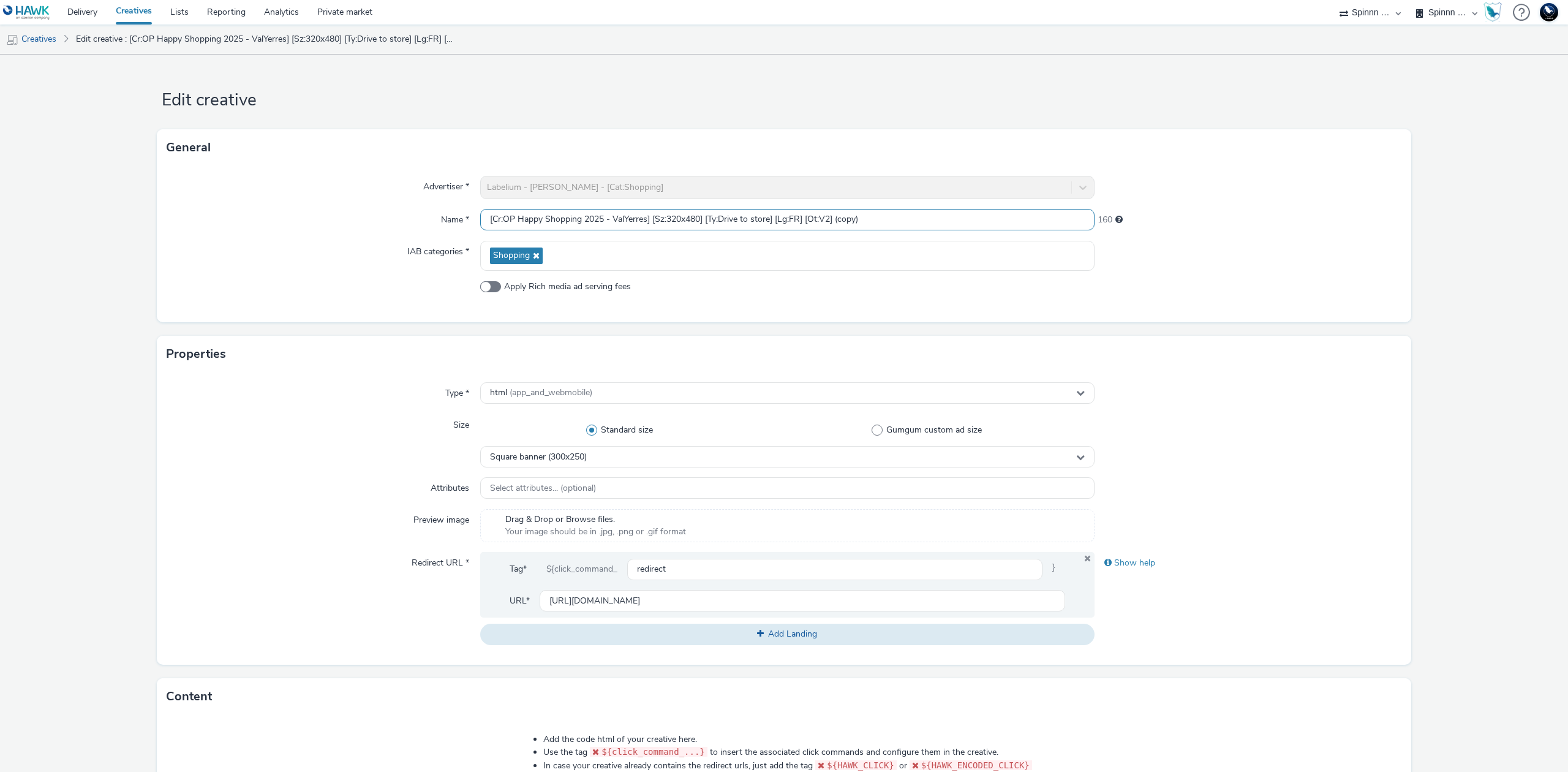
drag, startPoint x: 665, startPoint y: 217, endPoint x: 698, endPoint y: 218, distance: 33.0
click at [698, 218] on input "[Cr:OP Happy Shopping 2025 - ValYerres] [Sz:320x480] [Ty:Drive to store] [Lg:FR…" at bounding box center [787, 220] width 614 height 22
drag, startPoint x: 831, startPoint y: 213, endPoint x: 900, endPoint y: 224, distance: 69.9
click at [900, 224] on input "[Cr:OP Happy Shopping 2025 - ValYerres] [Sz:300x250] [Ty:Drive to store] [Lg:FR…" at bounding box center [787, 220] width 614 height 22
type input "[Cr:OP Happy Shopping 2025 - ValYerres] [Sz:300x250] [Ty:Drive to store] [Lg:FR…"
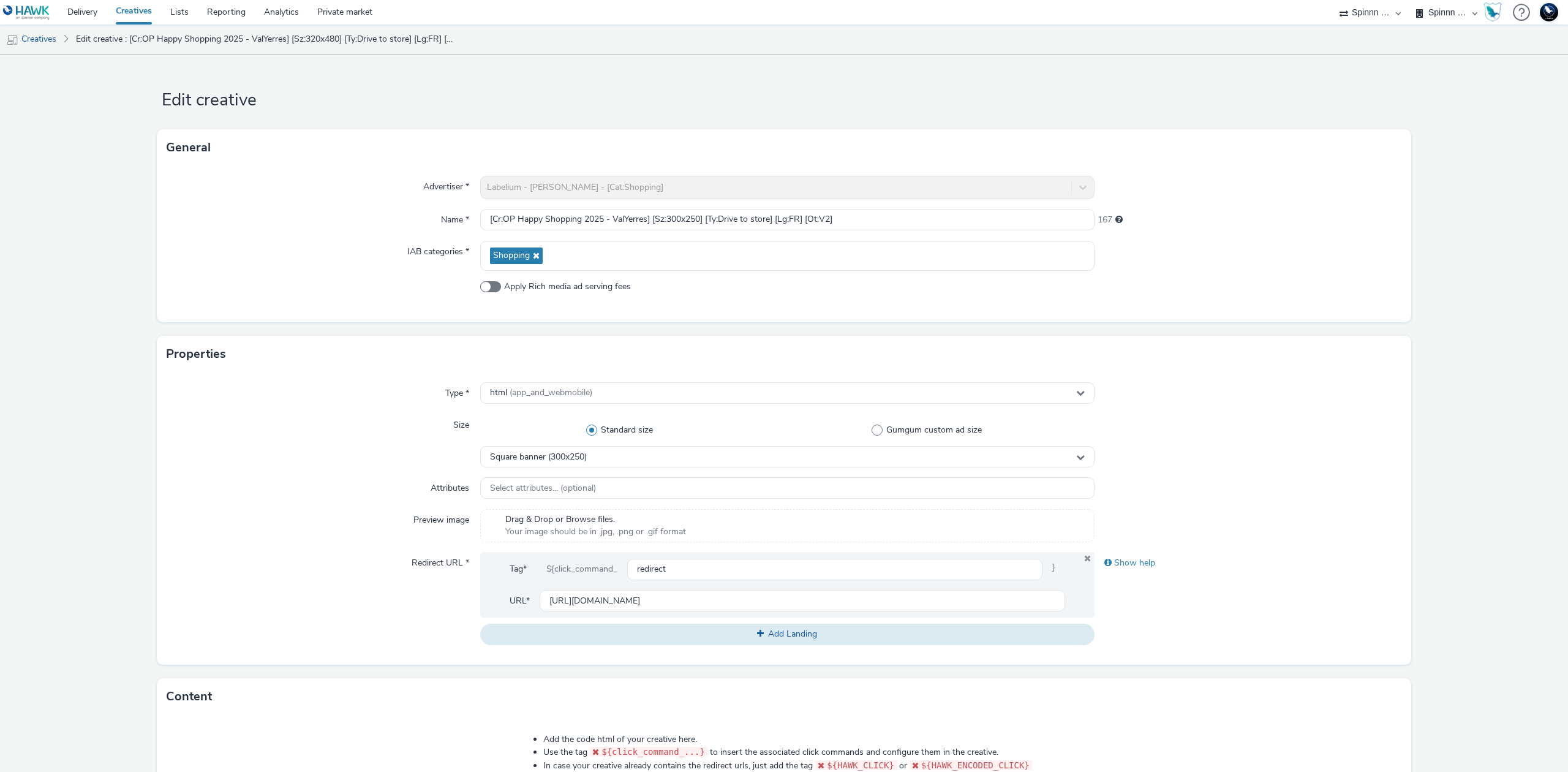
click at [1215, 323] on form "Edit creative General Advertiser * Labelium - JD - Carmila - [Cat:Shopping] Nam…" at bounding box center [784, 573] width 1568 height 1037
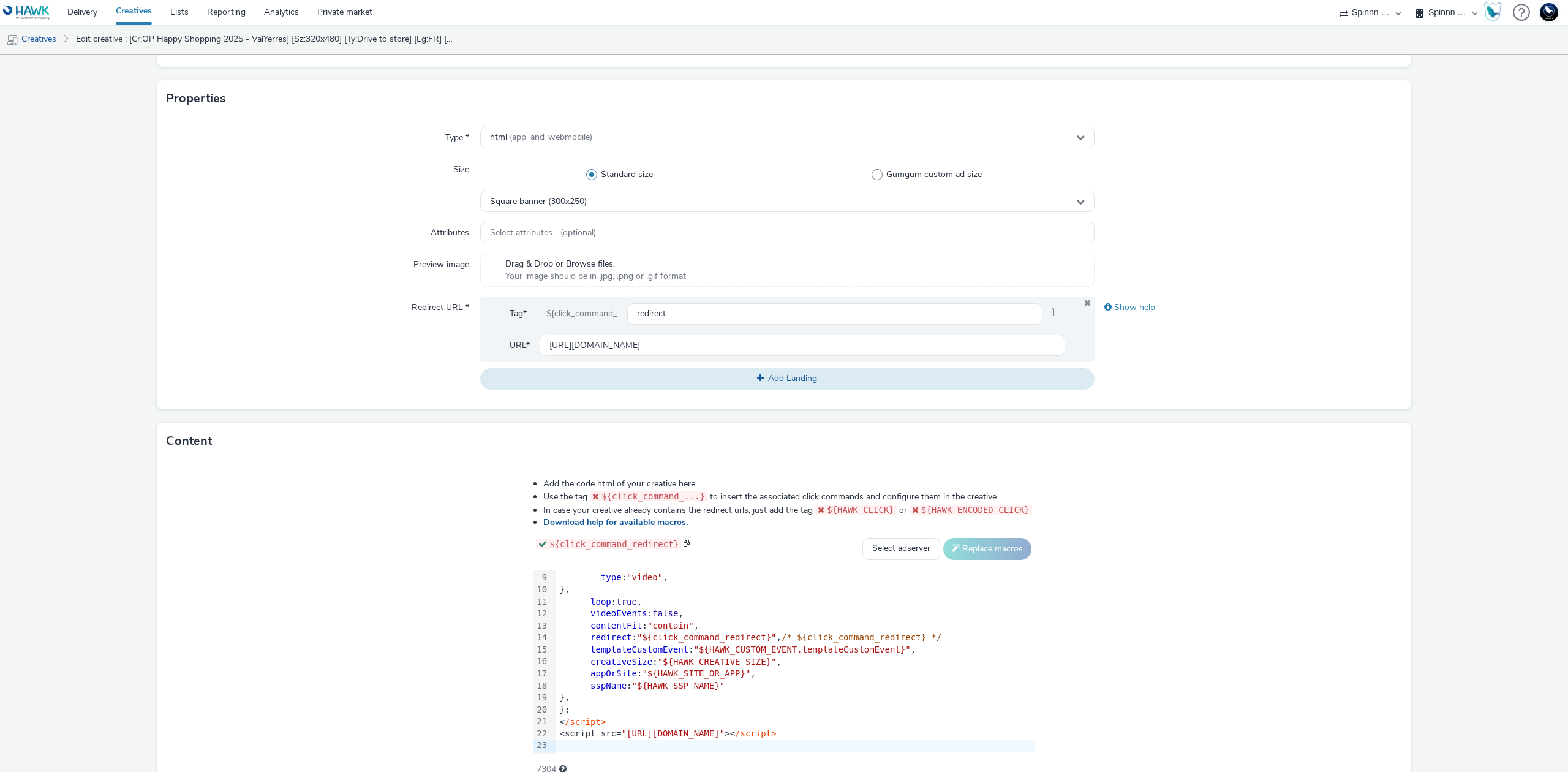
scroll to position [320, 0]
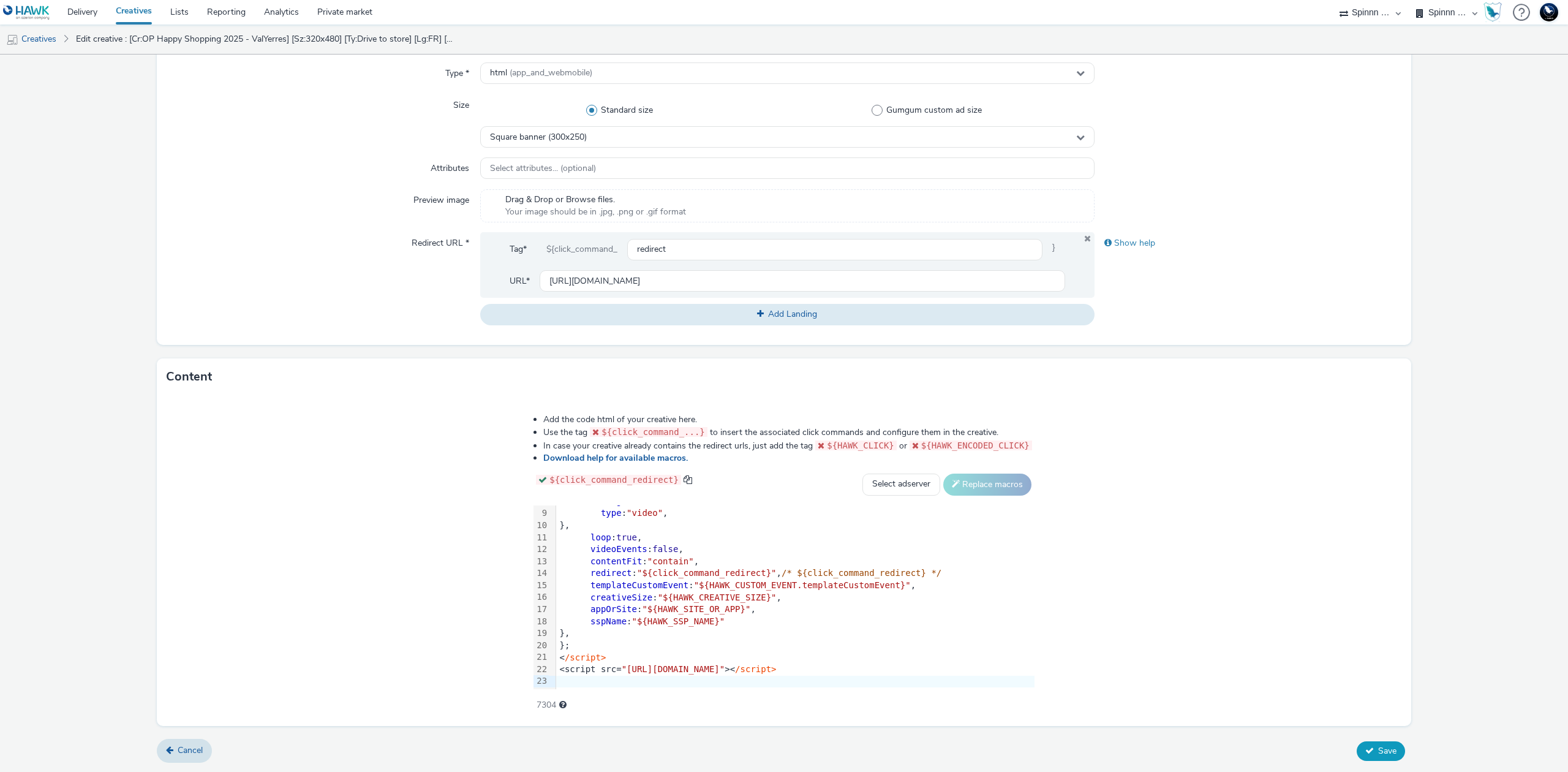
click at [1361, 743] on button "Save" at bounding box center [1381, 751] width 49 height 20
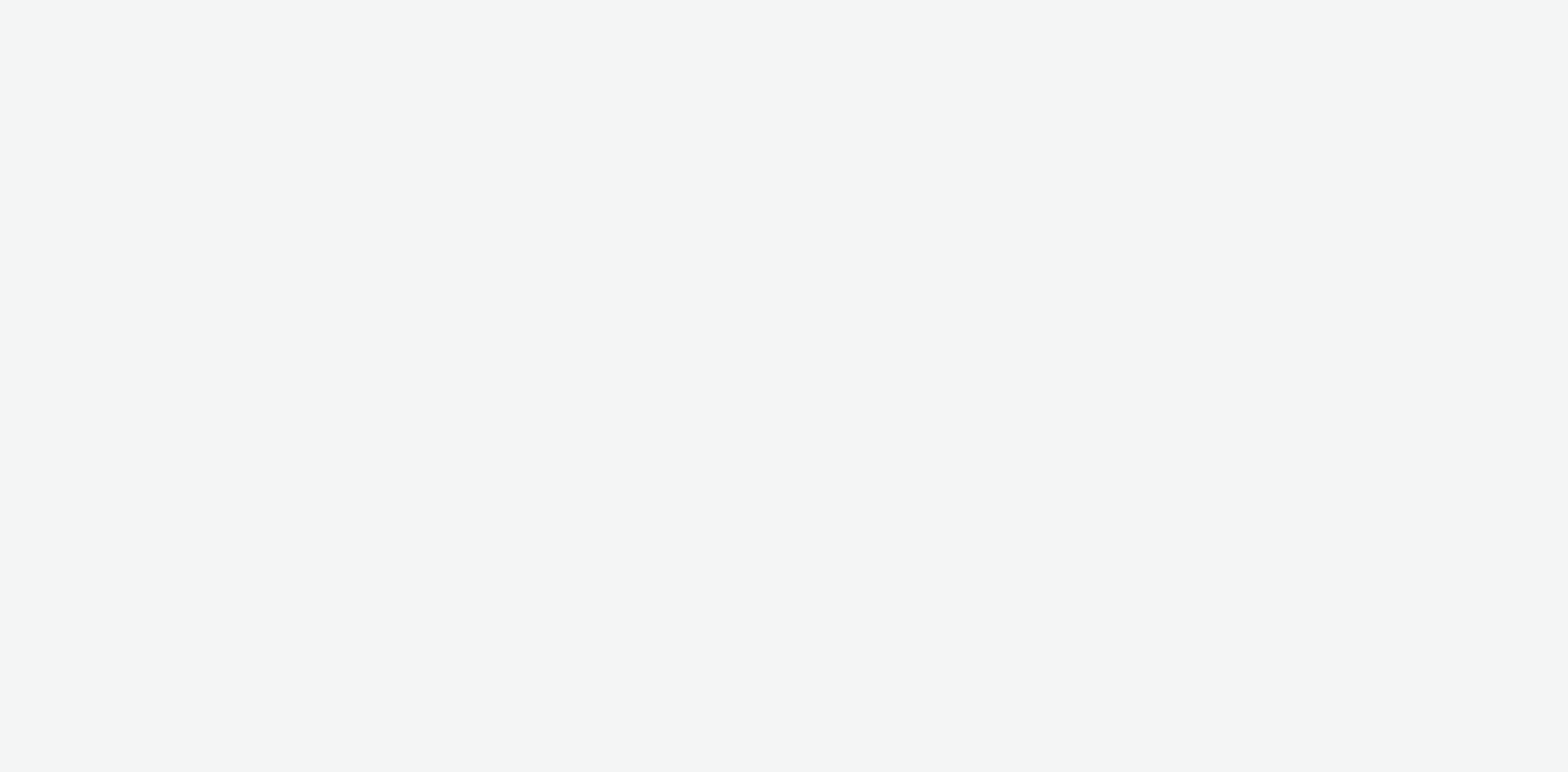
select select "3577b0fe-1e1b-4f05-a15f-27ee59b5ca2b"
select select "a2c3571a-f901-4e0b-a6fa-bc20dfb4951a"
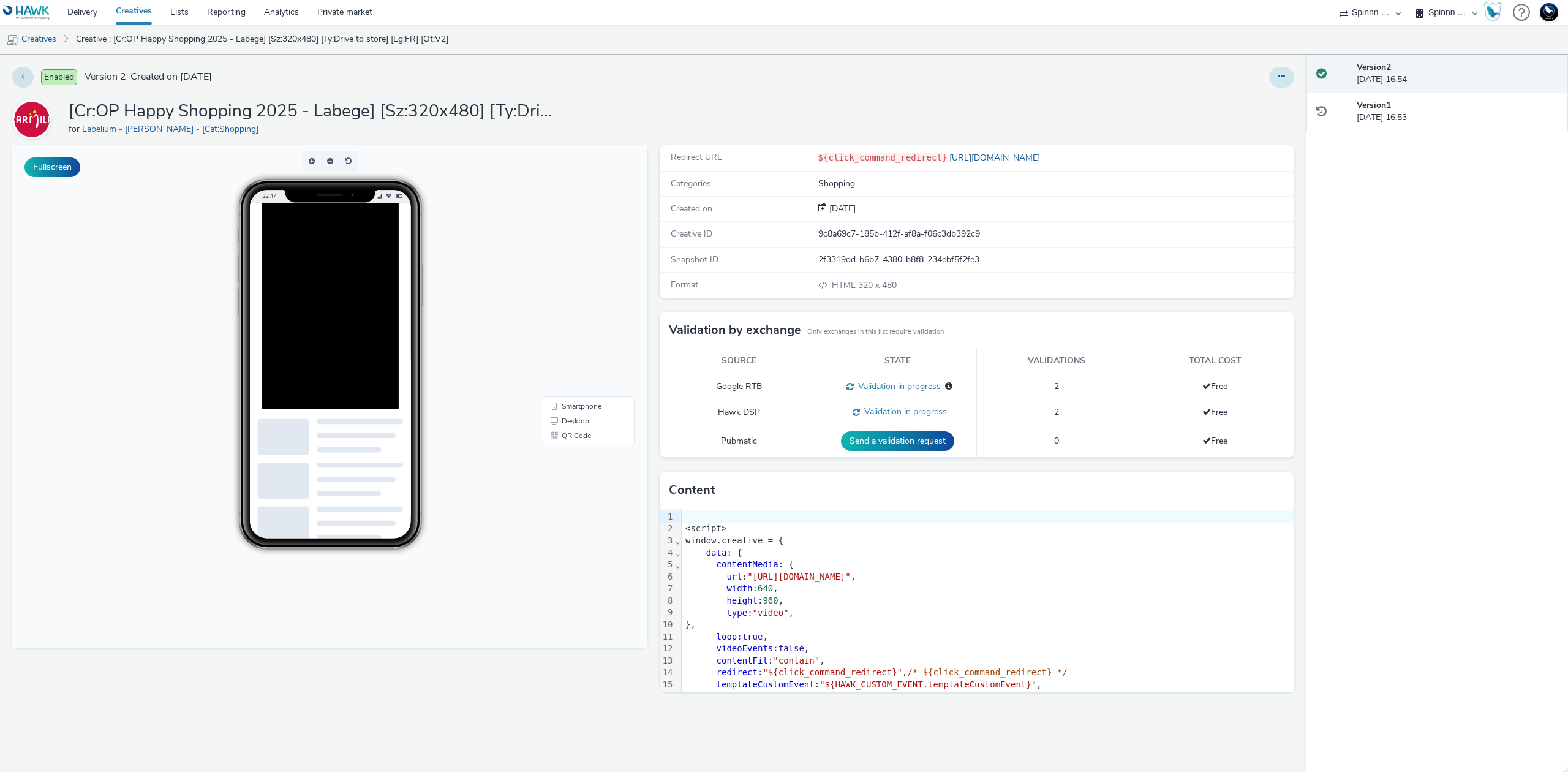
click at [1277, 71] on button at bounding box center [1281, 77] width 25 height 21
click at [1245, 130] on link "Duplicate" at bounding box center [1248, 126] width 92 height 24
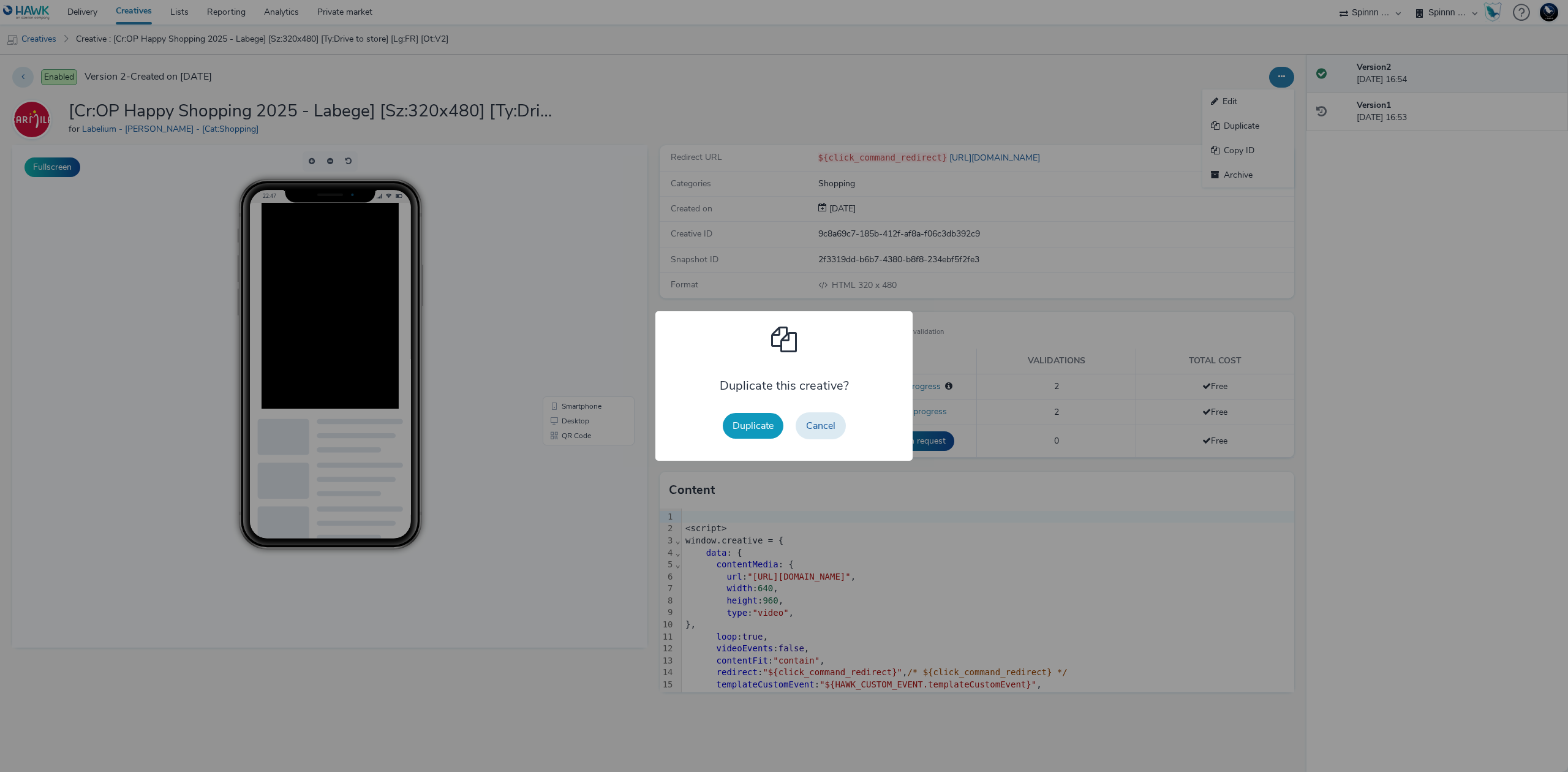
click at [775, 422] on button "Duplicate" at bounding box center [753, 426] width 61 height 26
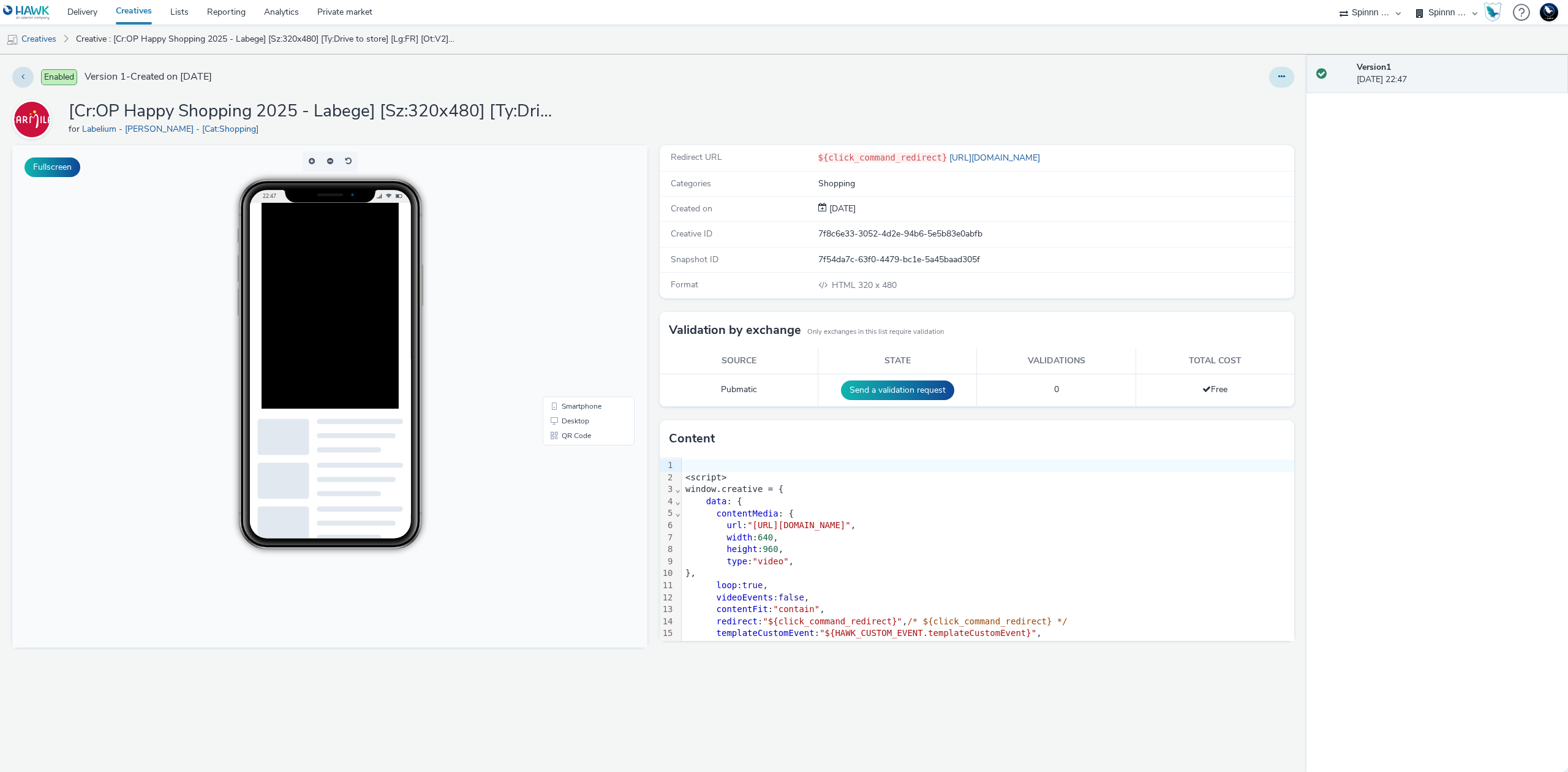
click at [1284, 79] on icon at bounding box center [1281, 76] width 7 height 8
drag, startPoint x: 1274, startPoint y: 95, endPoint x: 1268, endPoint y: 5, distance: 90.2
click at [1275, 92] on link "Edit" at bounding box center [1248, 102] width 92 height 24
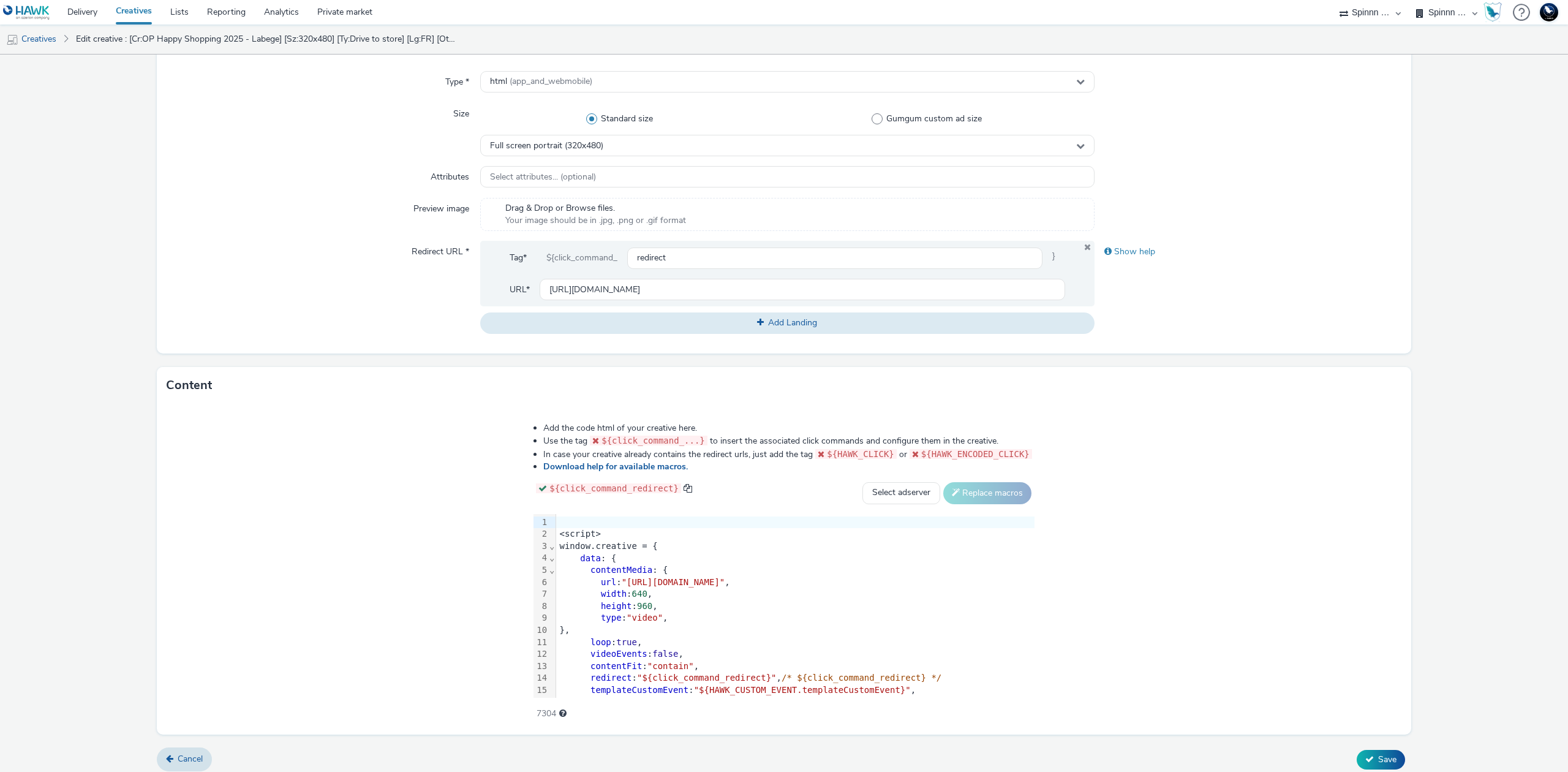
scroll to position [320, 0]
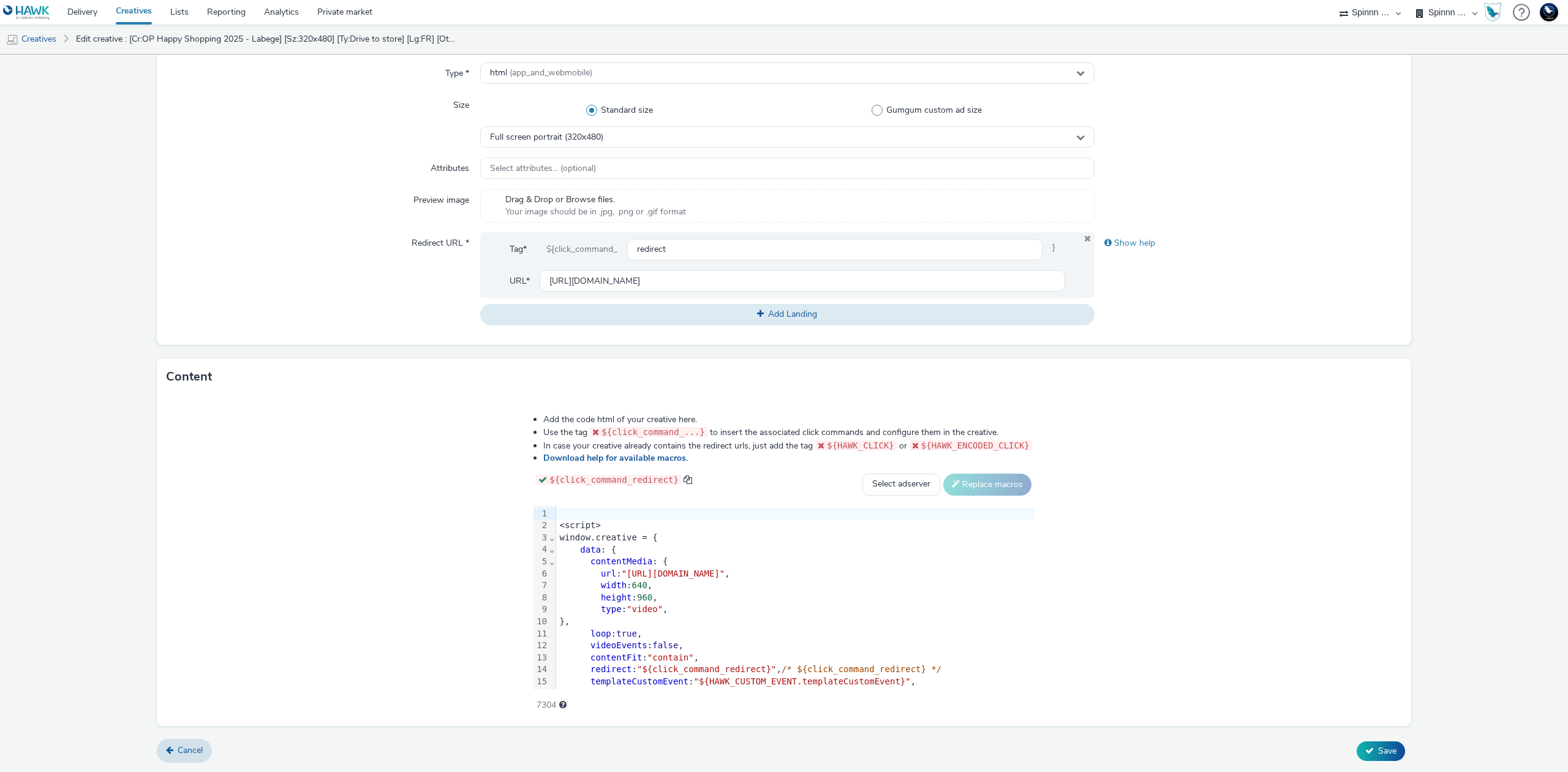
click at [826, 557] on div "contentMedia : {" at bounding box center [795, 561] width 479 height 12
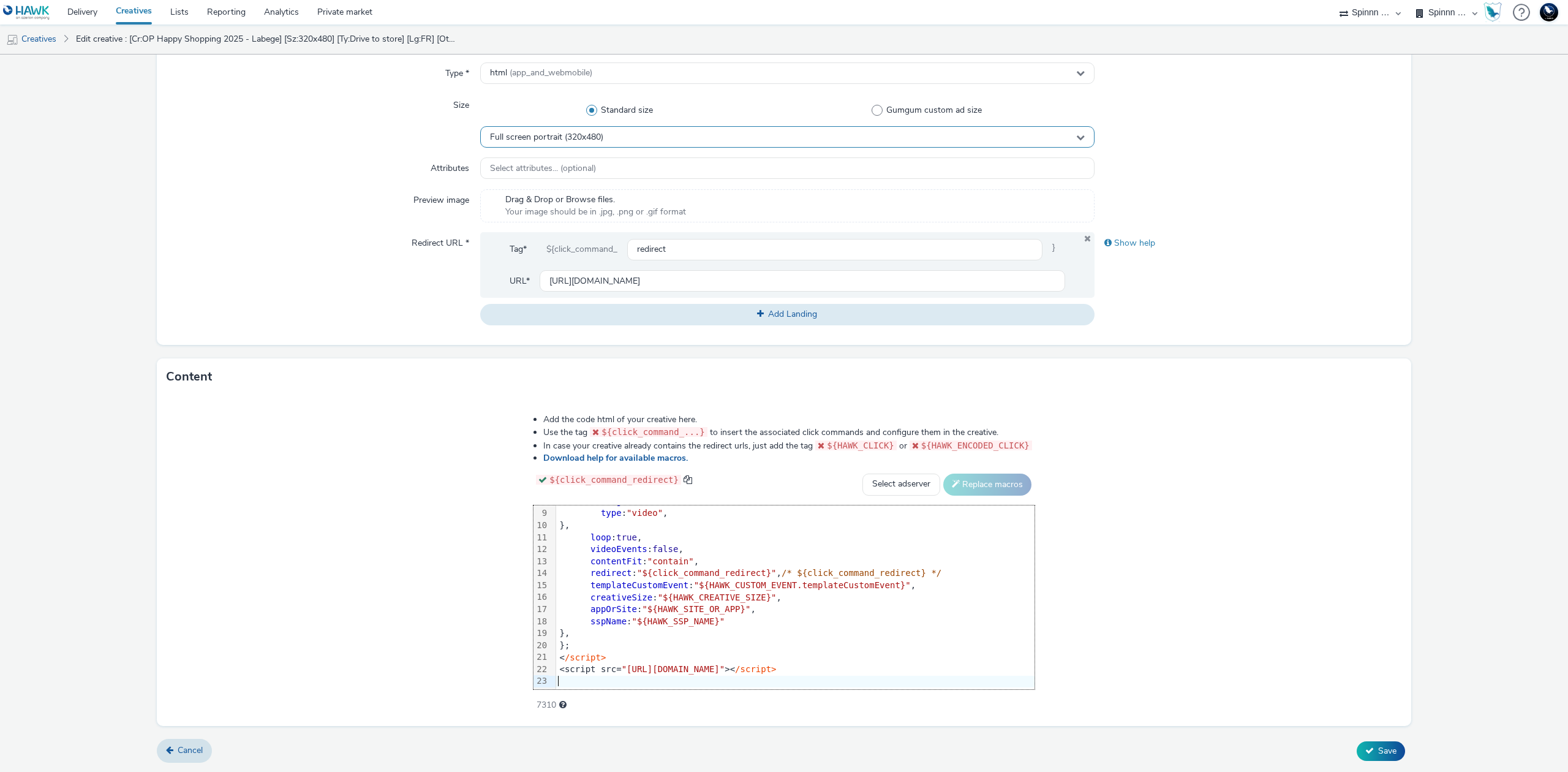
click at [680, 142] on div "Full screen portrait (320x480)" at bounding box center [787, 137] width 614 height 22
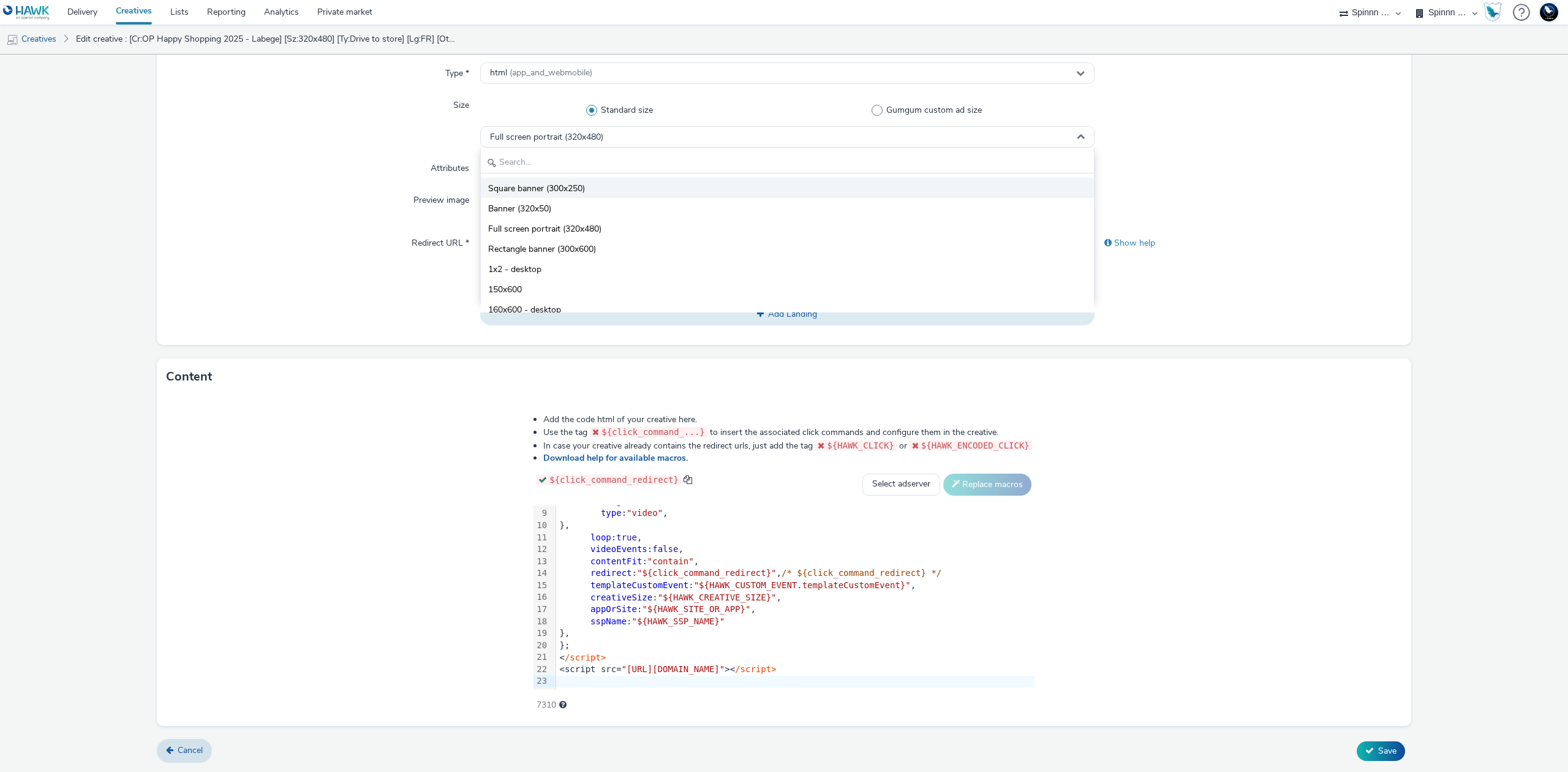
click at [656, 182] on li "Square banner (300x250)" at bounding box center [787, 188] width 613 height 20
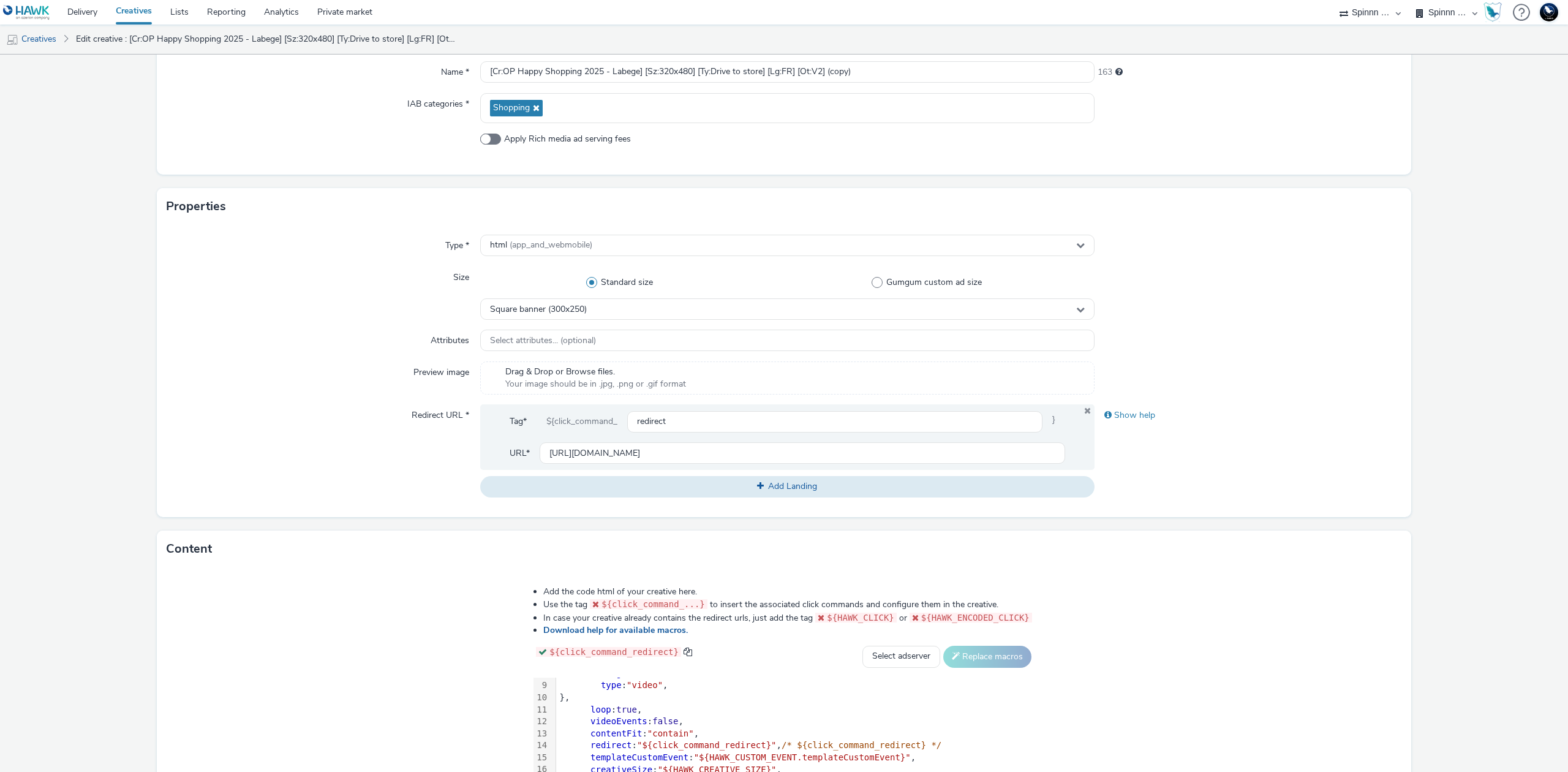
scroll to position [75, 0]
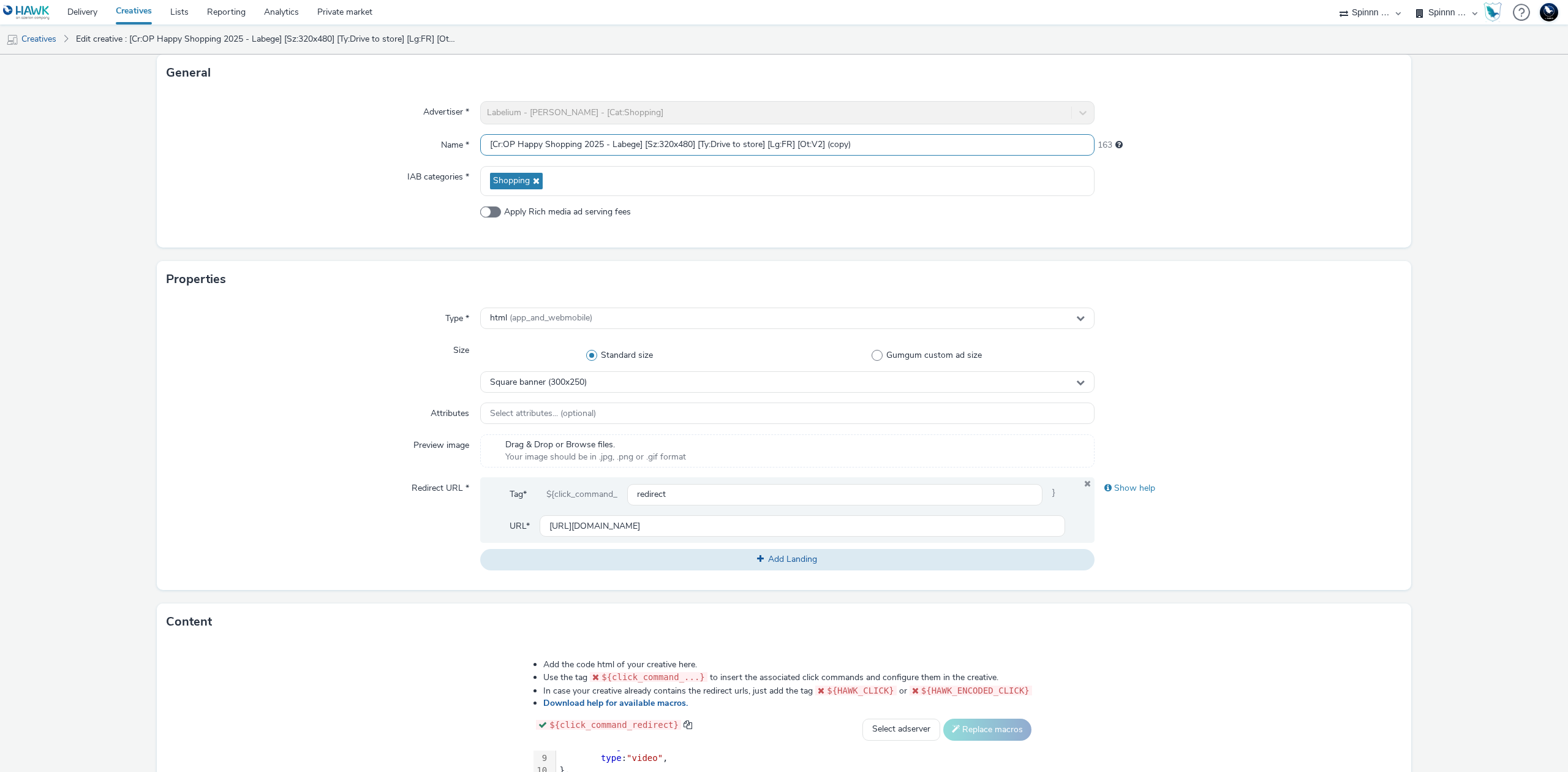
drag, startPoint x: 656, startPoint y: 140, endPoint x: 689, endPoint y: 140, distance: 33.0
click at [689, 140] on input "[Cr:OP Happy Shopping 2025 - Labege] [Sz:320x480] [Ty:Drive to store] [Lg:FR] […" at bounding box center [787, 145] width 614 height 22
drag, startPoint x: 829, startPoint y: 139, endPoint x: 880, endPoint y: 142, distance: 51.1
click at [880, 142] on input "[Cr:OP Happy Shopping 2025 - Labege] [Sz:300x250] [Ty:Drive to store] [Lg:FR] […" at bounding box center [787, 145] width 614 height 22
type input "[Cr:OP Happy Shopping 2025 - Labege] [Sz:300x250] [Ty:Drive to store] [Lg:FR] […"
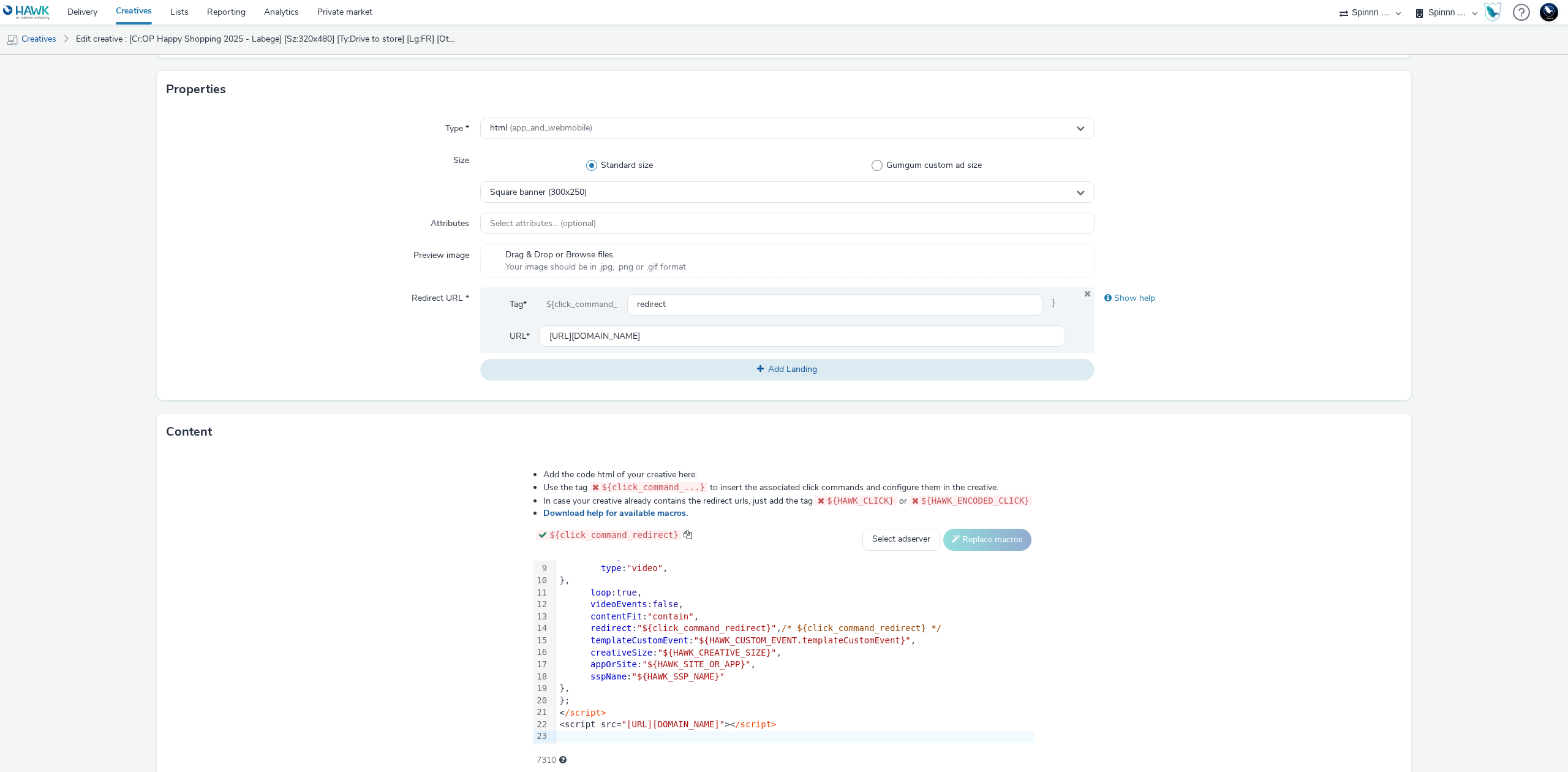
scroll to position [320, 0]
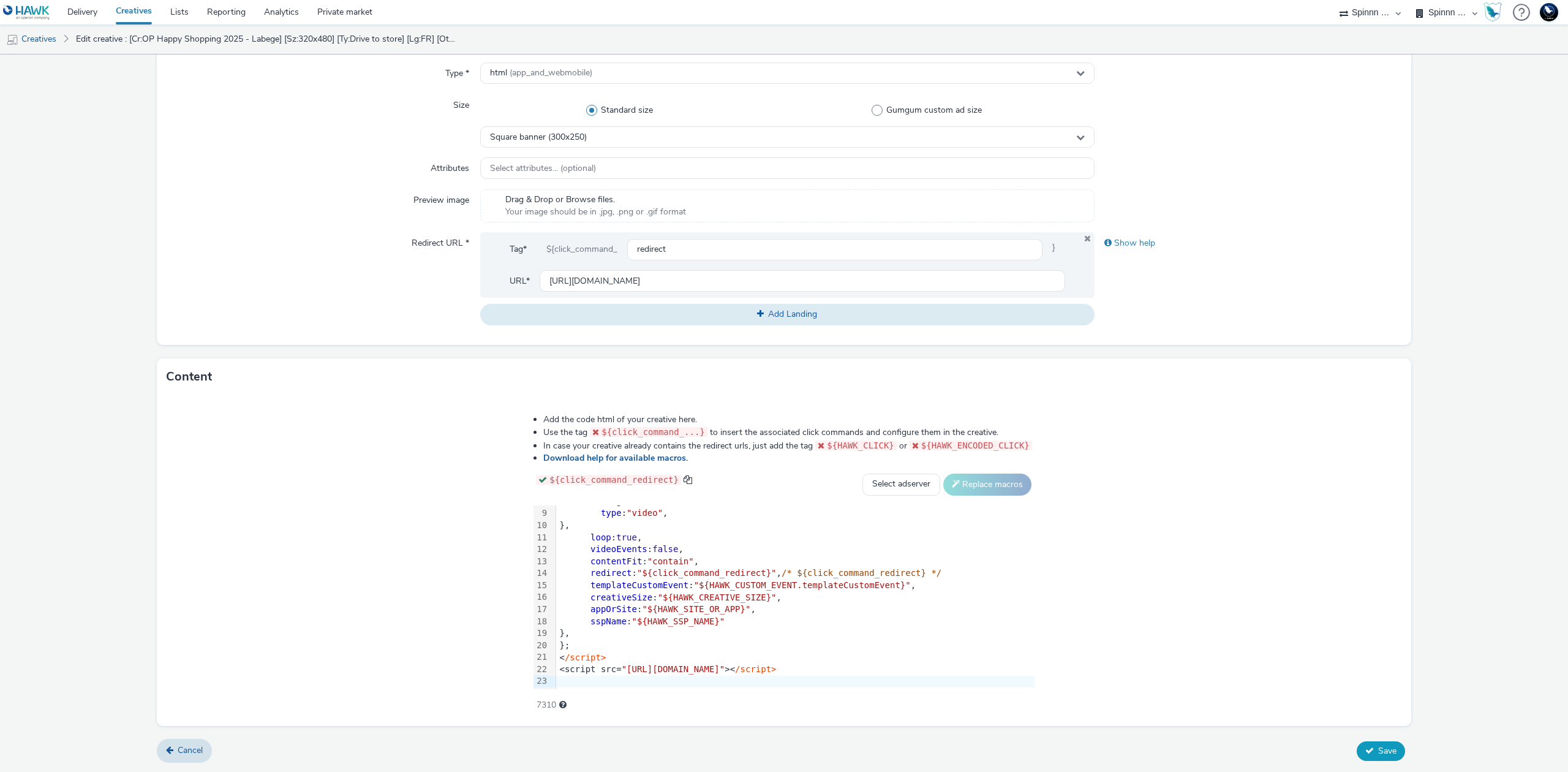
click at [1378, 745] on span "Save" at bounding box center [1387, 750] width 19 height 12
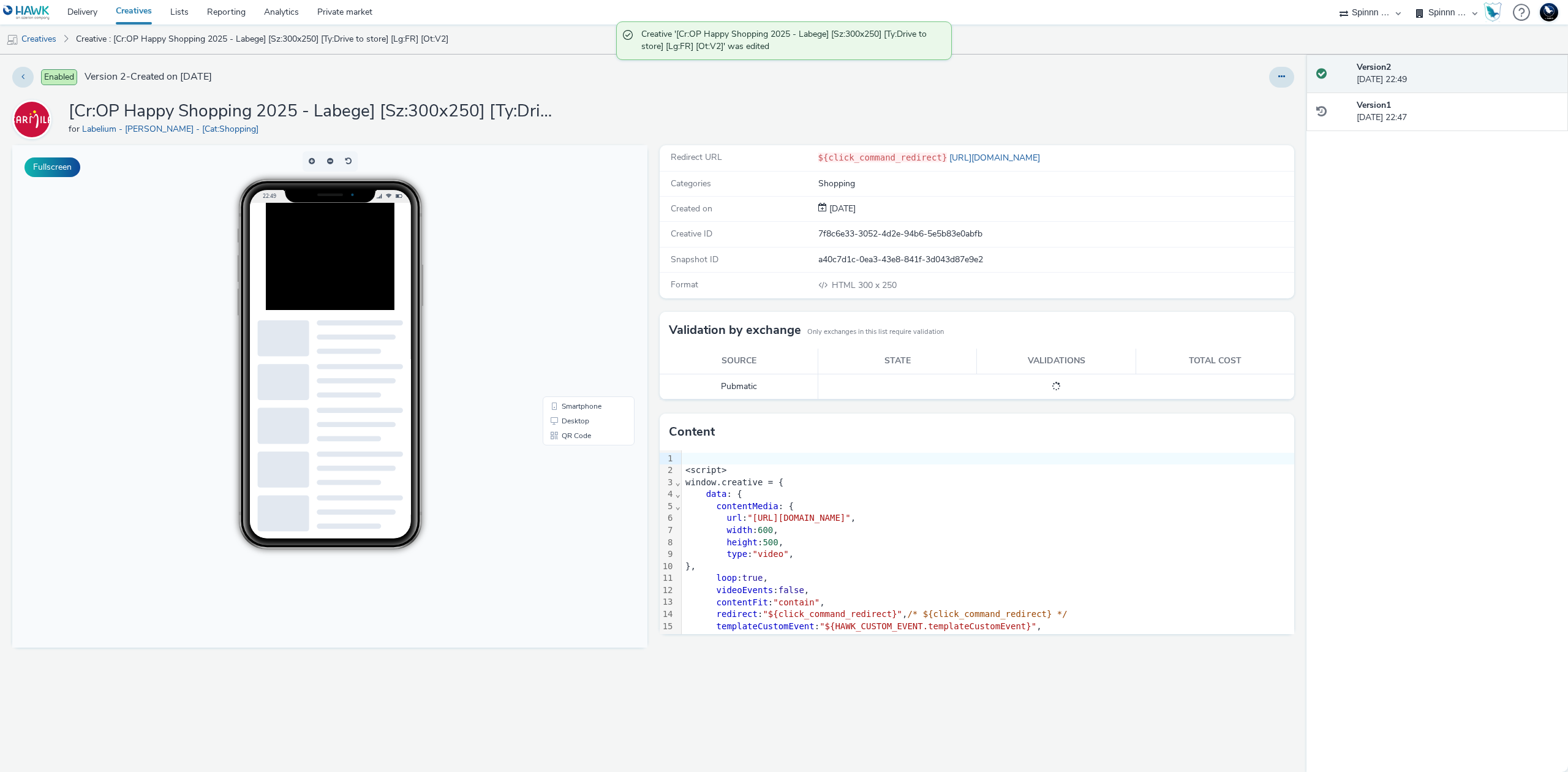
click at [150, 13] on link "Creatives" at bounding box center [134, 12] width 54 height 24
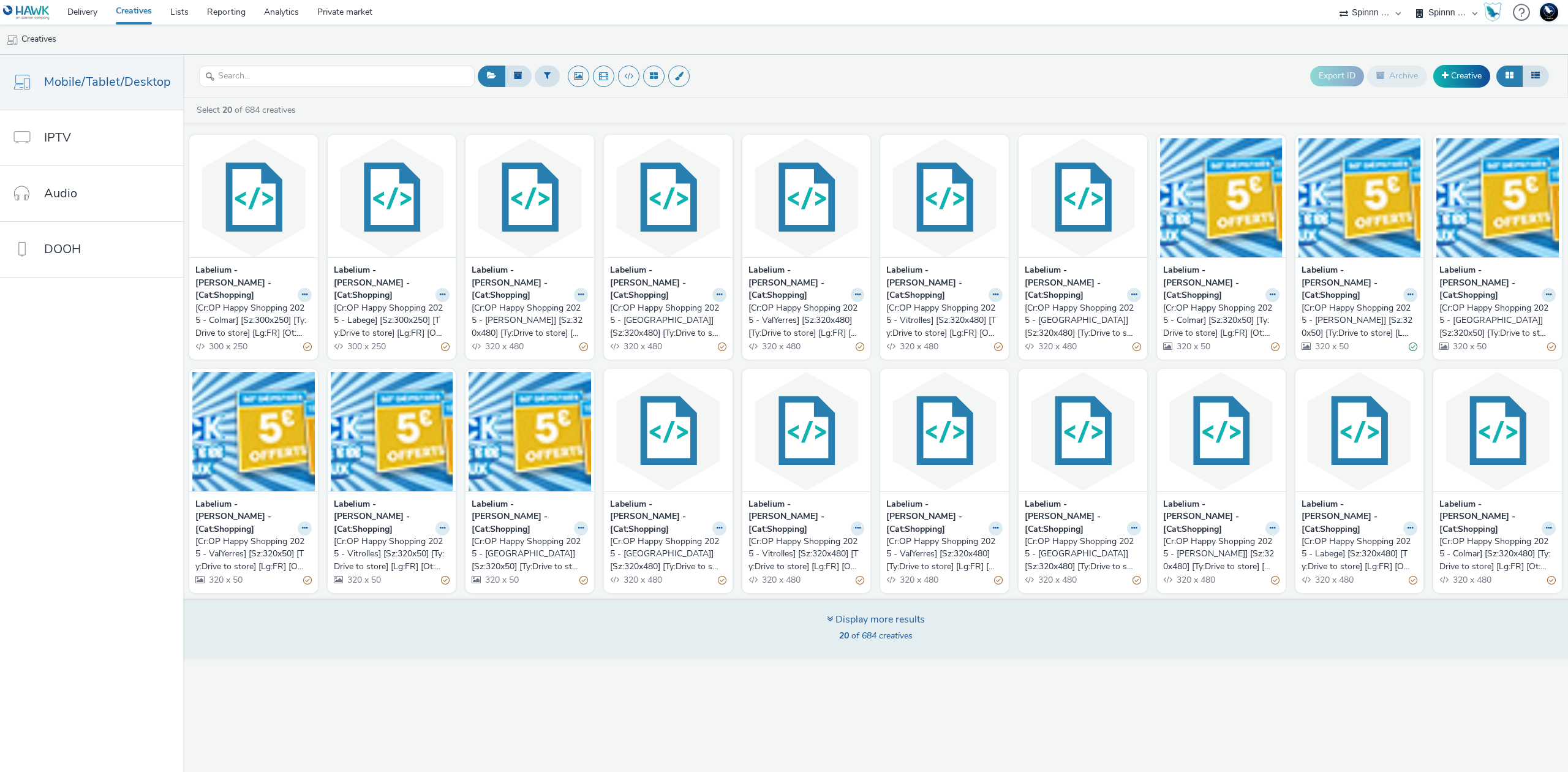
click at [871, 612] on div "Display more results 20 of 684 creatives" at bounding box center [875, 629] width 98 height 33
click at [892, 612] on div "Display more results" at bounding box center [875, 619] width 98 height 14
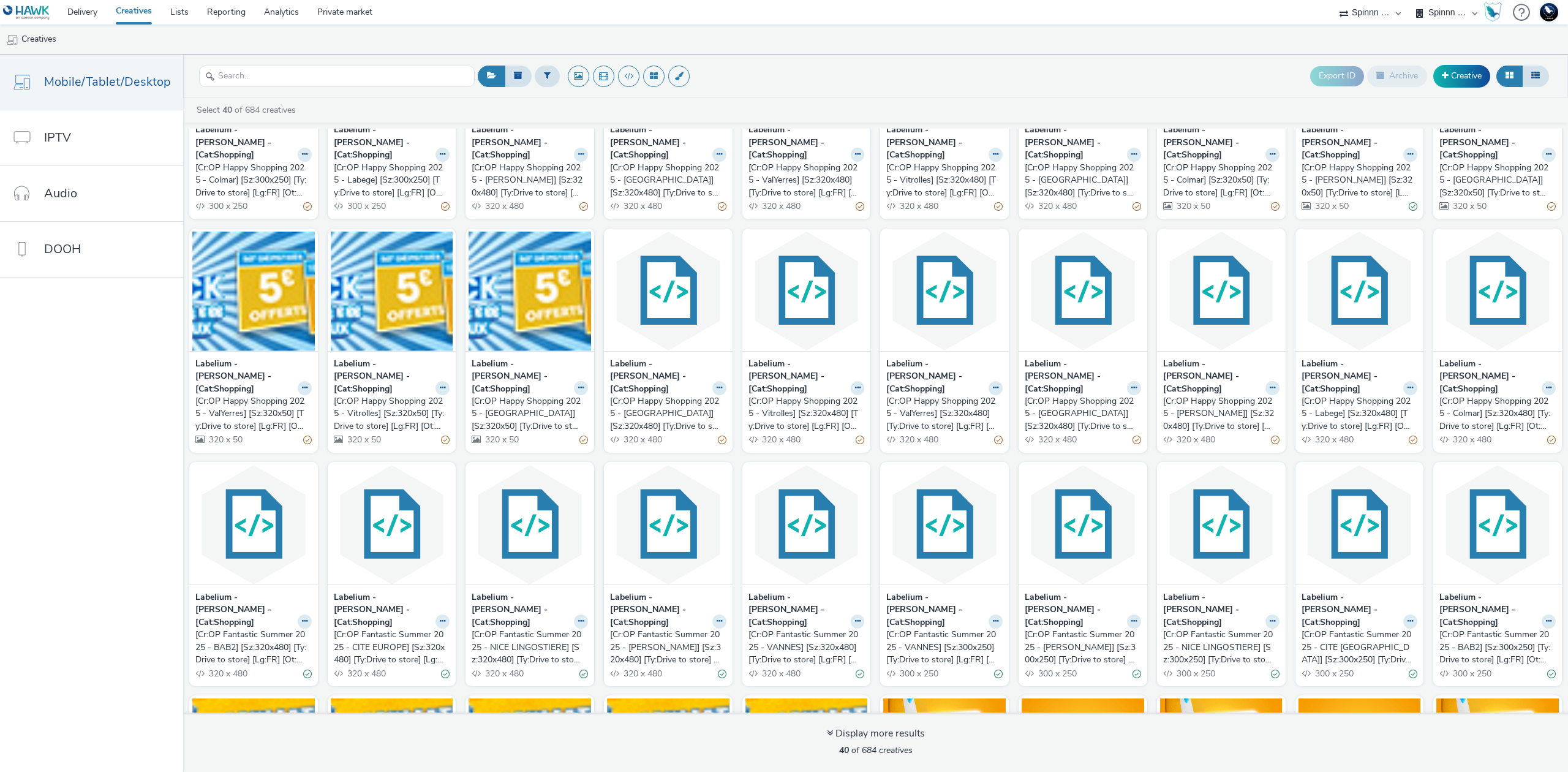
scroll to position [163, 0]
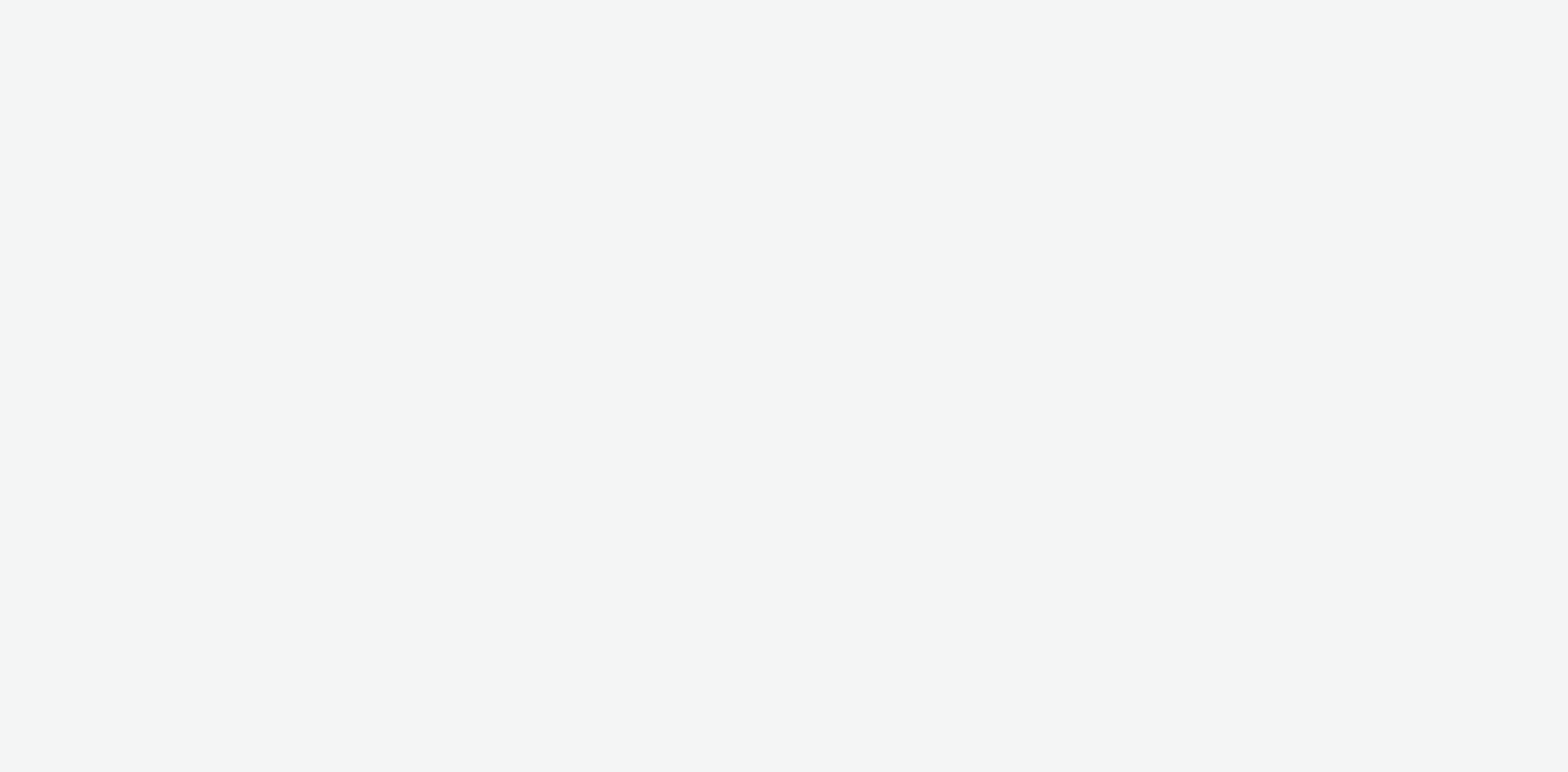
select select "3577b0fe-1e1b-4f05-a15f-27ee59b5ca2b"
select select "a2c3571a-f901-4e0b-a6fa-bc20dfb4951a"
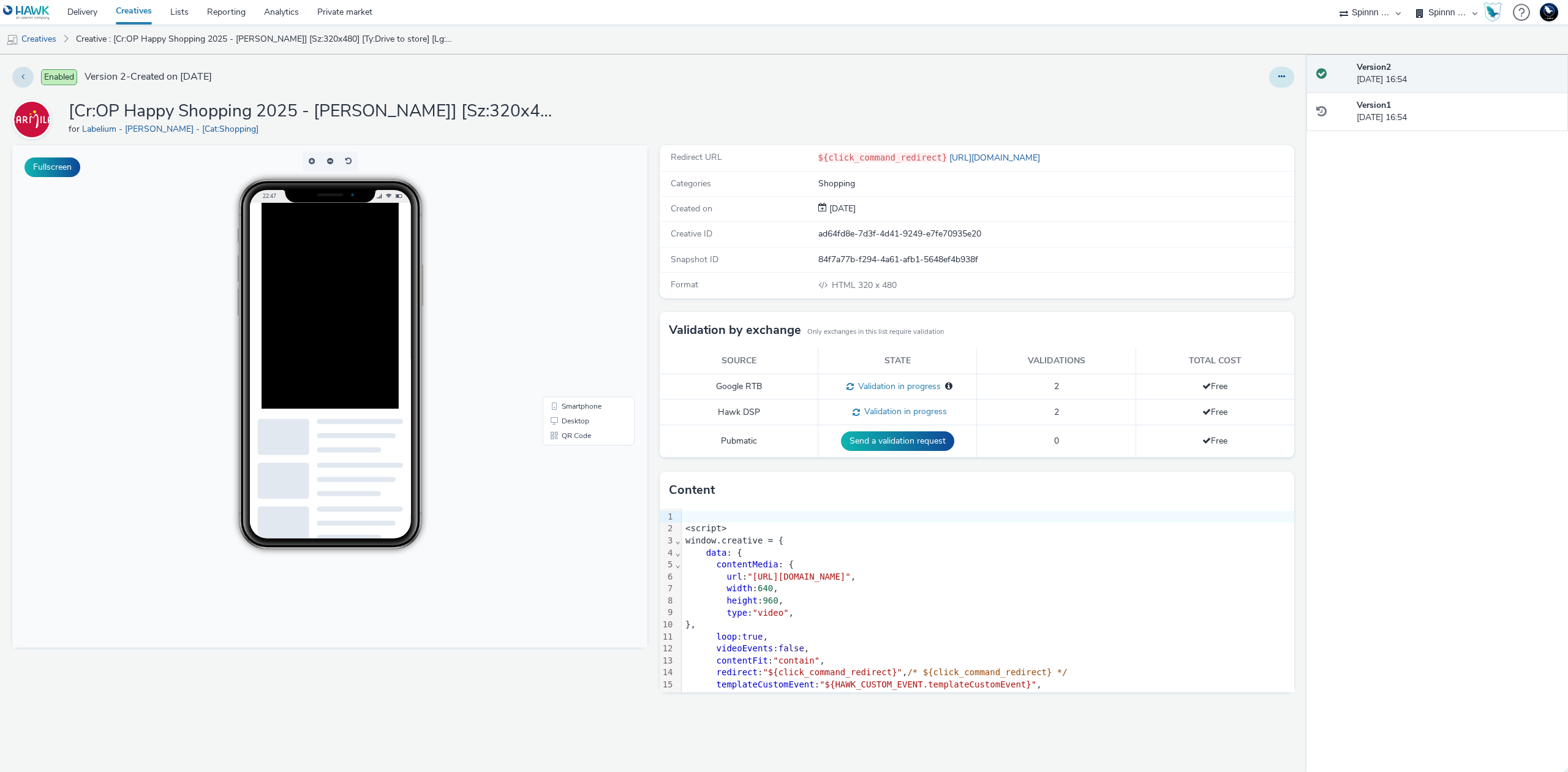
click at [1284, 82] on button at bounding box center [1281, 77] width 25 height 21
click at [1264, 120] on link "Duplicate" at bounding box center [1248, 126] width 92 height 24
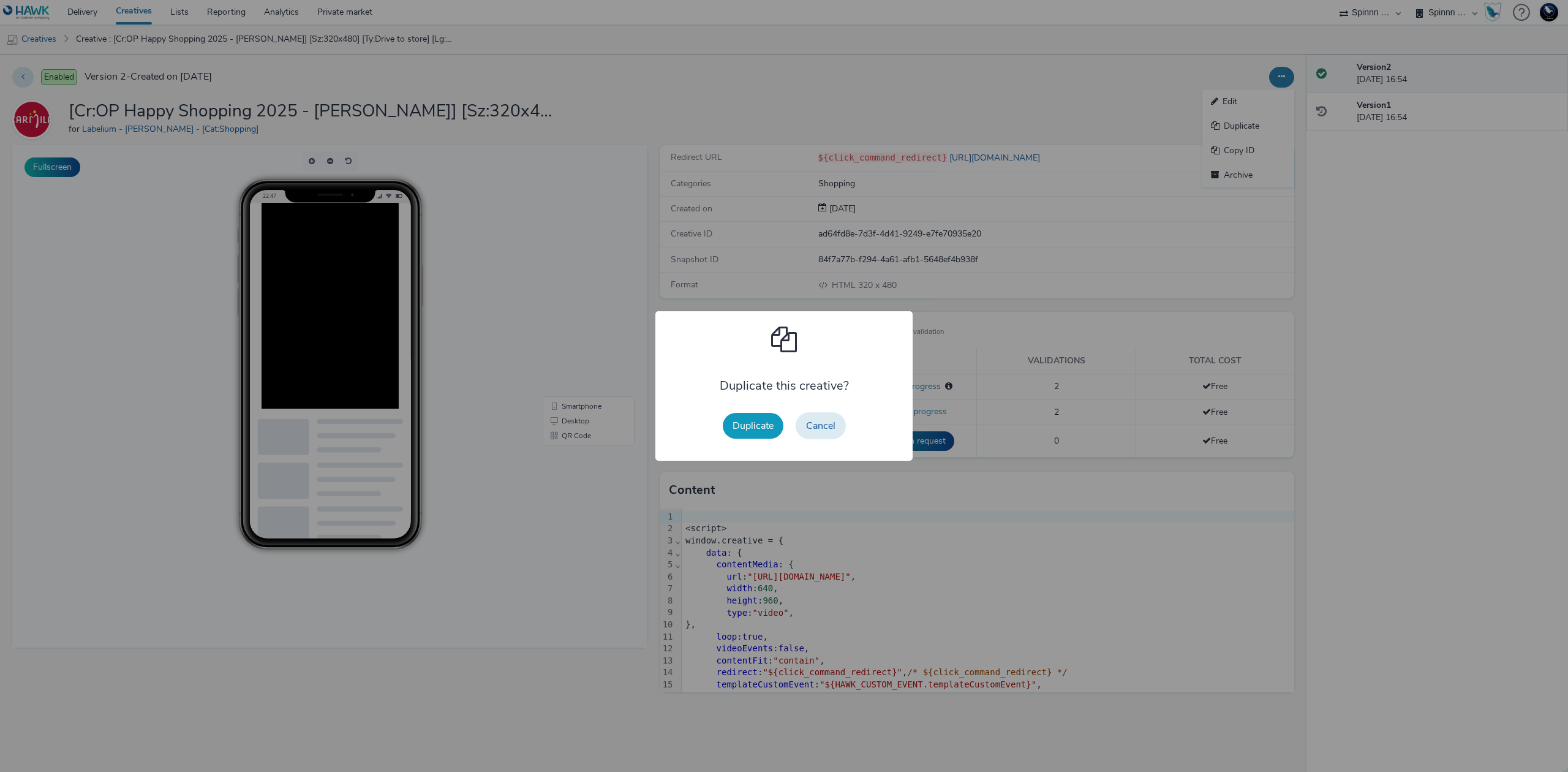
click at [737, 428] on button "Duplicate" at bounding box center [753, 426] width 61 height 26
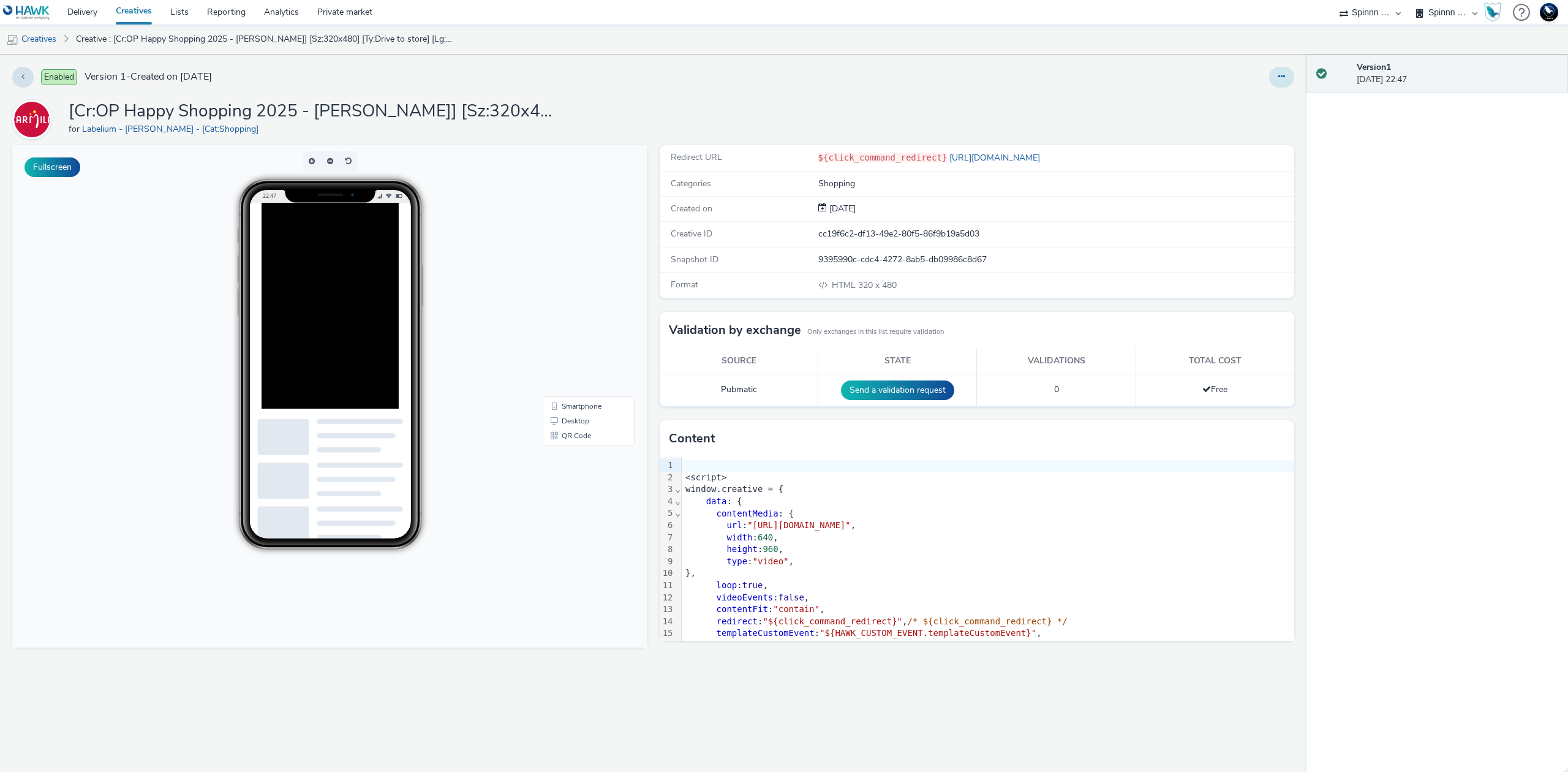
click at [1291, 76] on button at bounding box center [1281, 77] width 25 height 21
click at [1281, 101] on link "Edit" at bounding box center [1248, 102] width 92 height 24
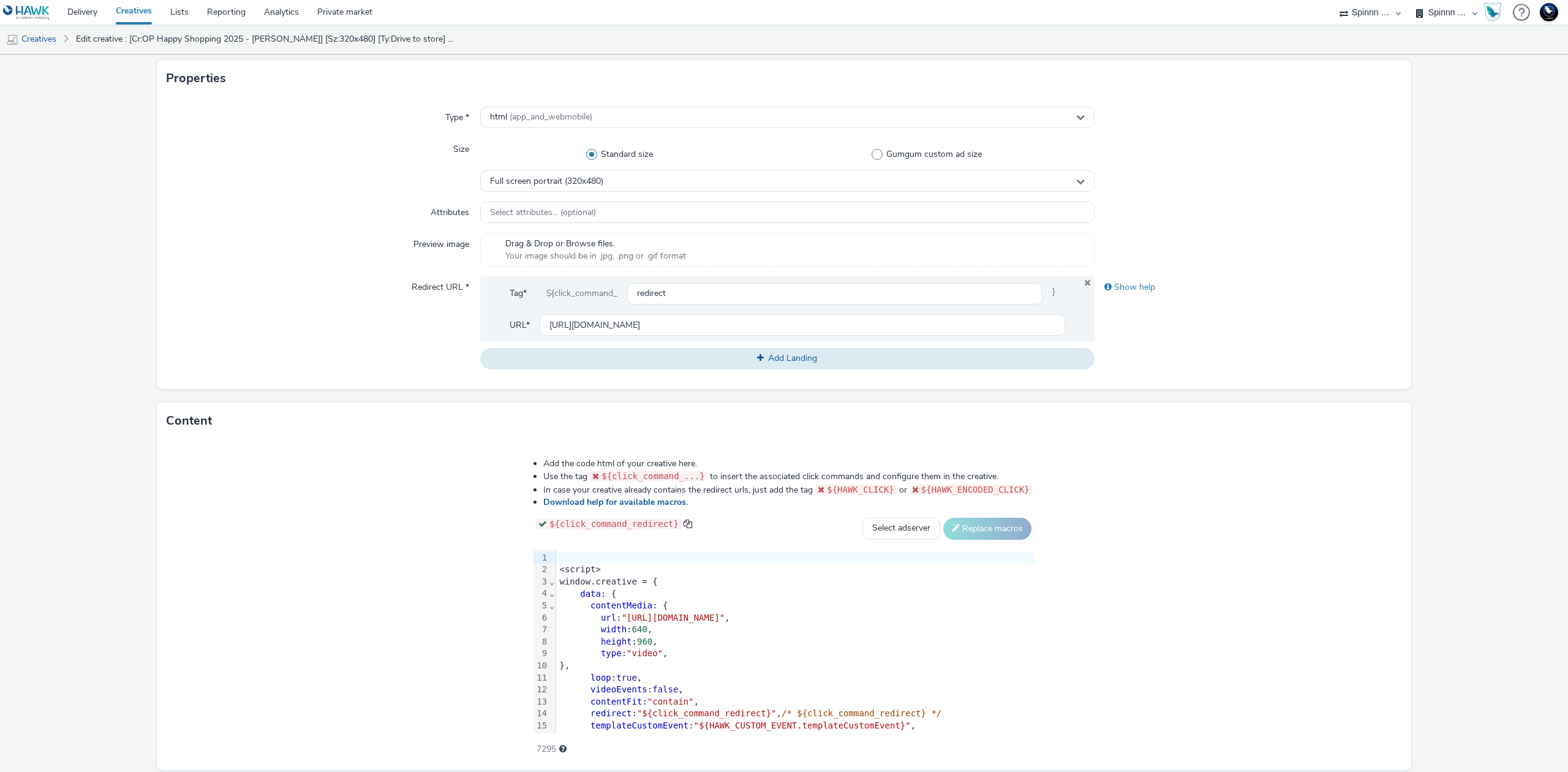
scroll to position [320, 0]
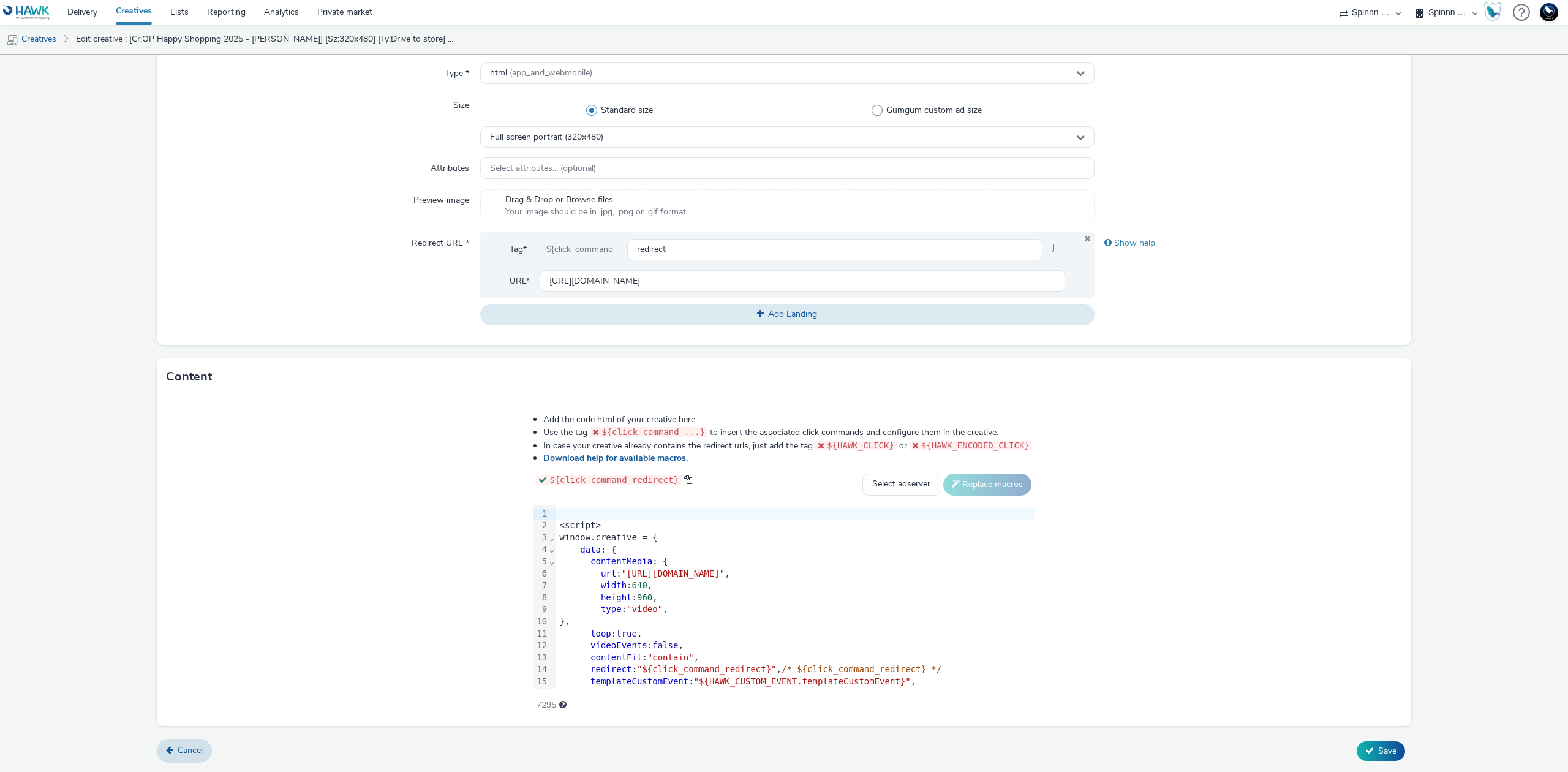
click at [856, 598] on div "height : 960 ," at bounding box center [795, 598] width 479 height 12
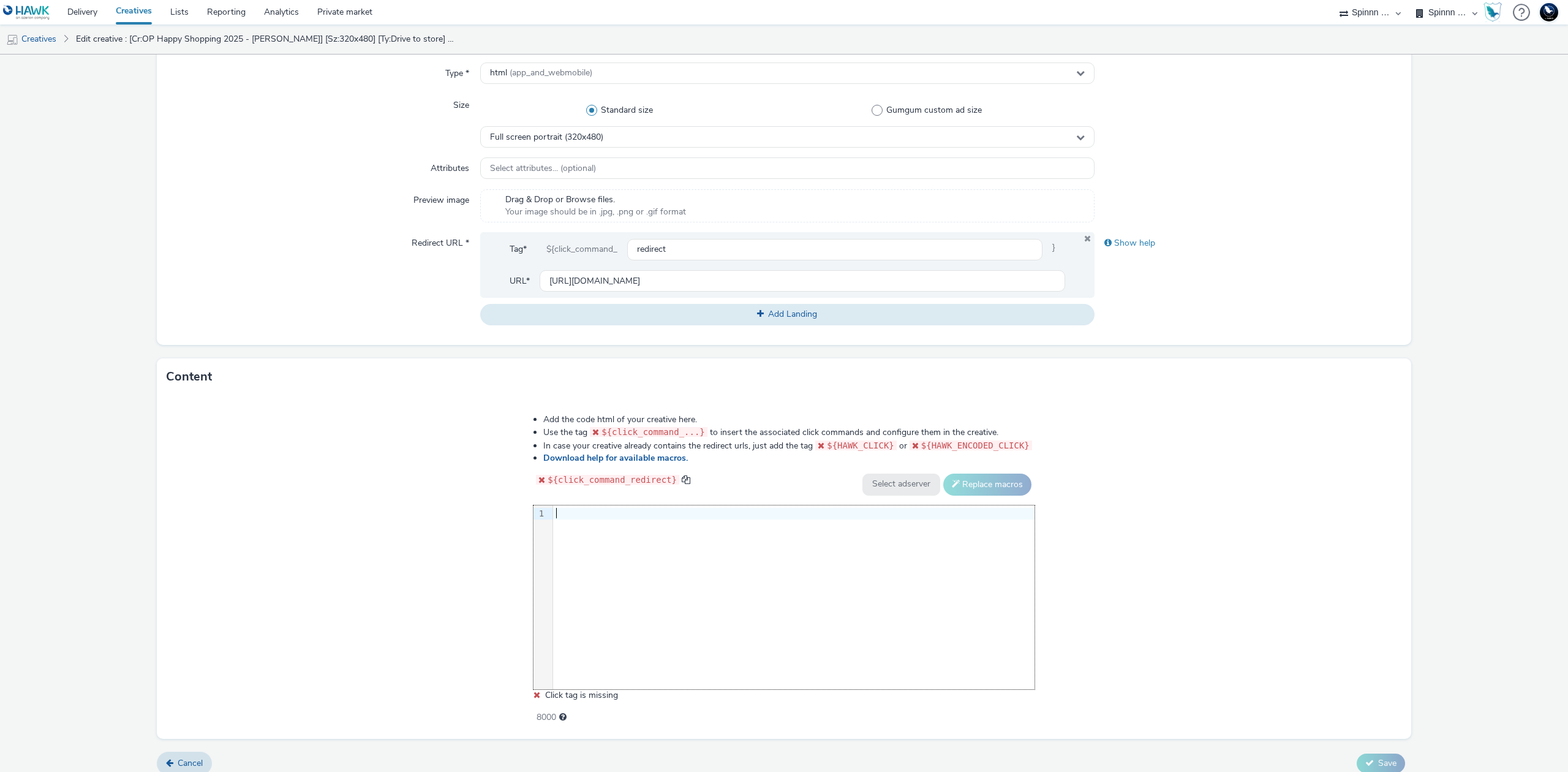
scroll to position [96, 0]
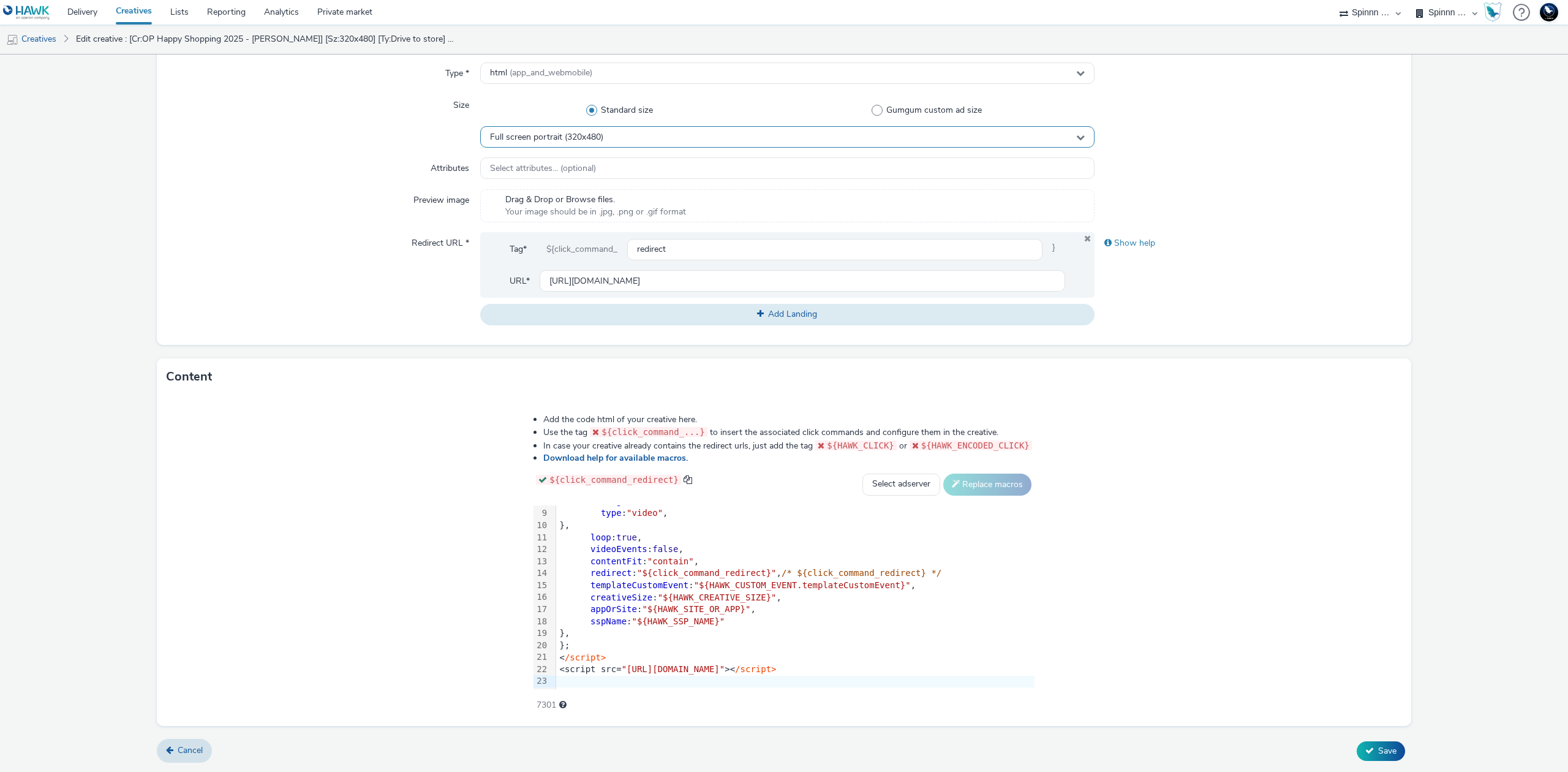
click at [780, 128] on div "Full screen portrait (320x480)" at bounding box center [787, 137] width 614 height 22
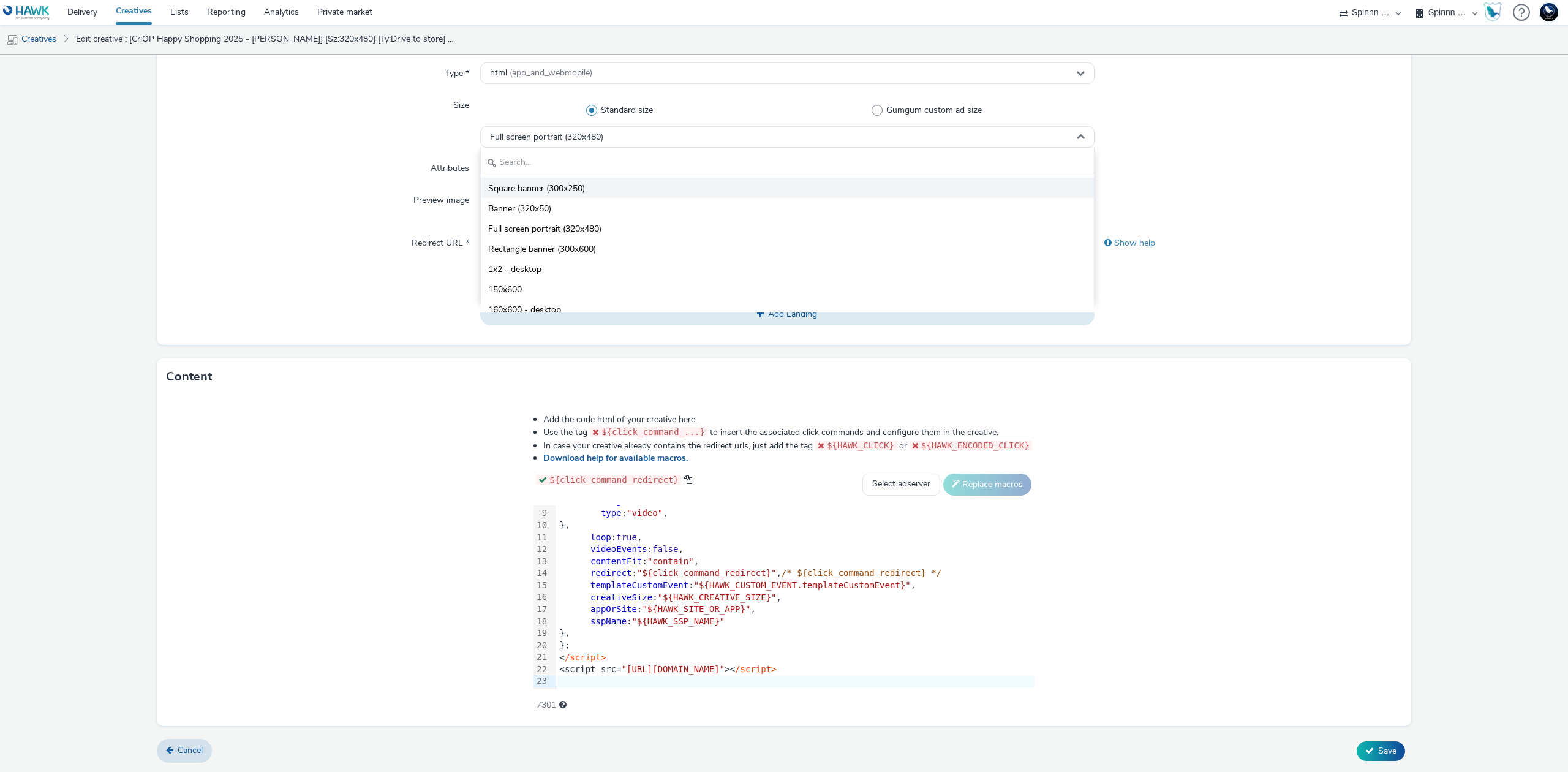
click at [679, 181] on li "Square banner (300x250)" at bounding box center [787, 188] width 613 height 20
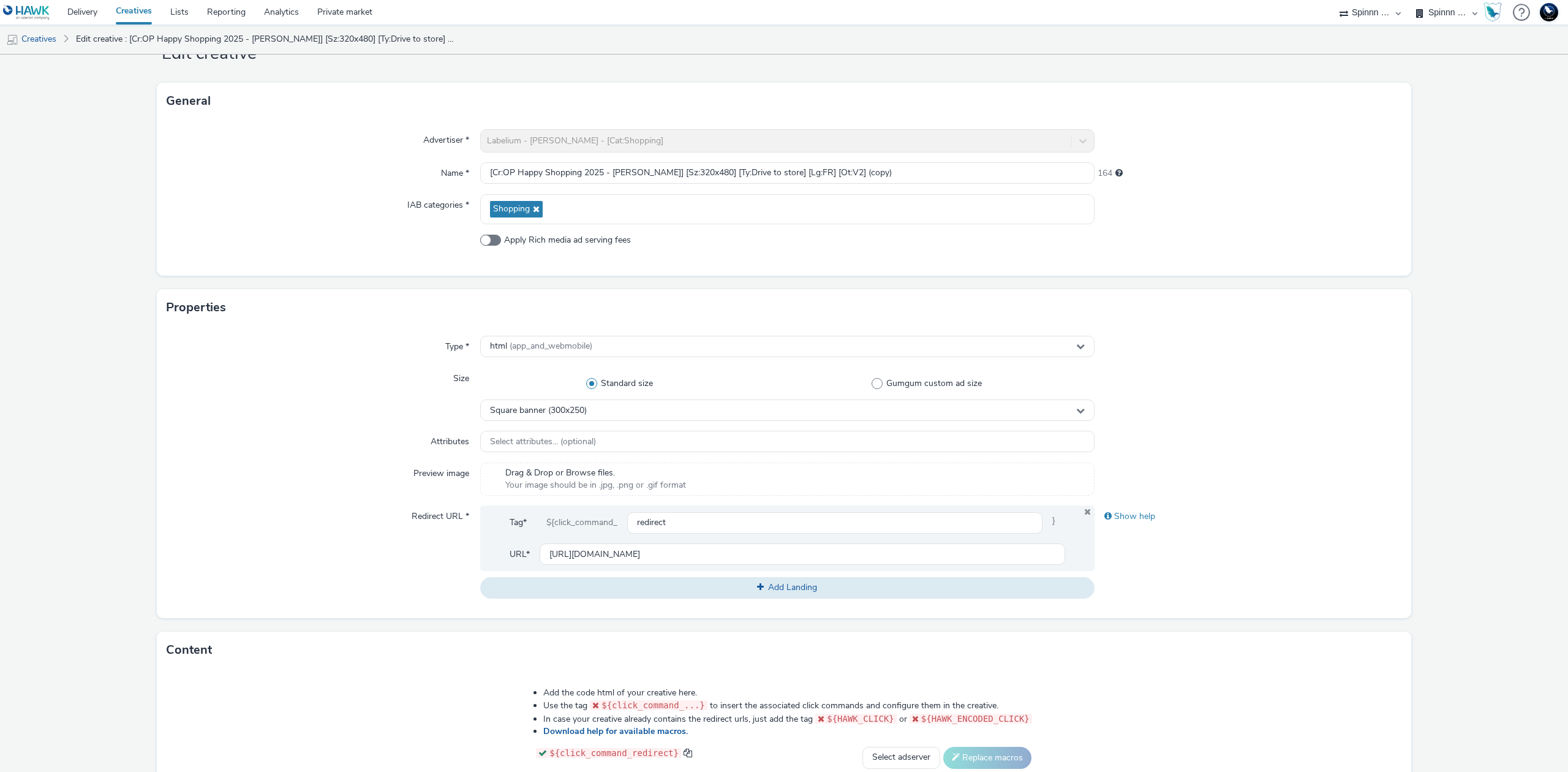
scroll to position [0, 0]
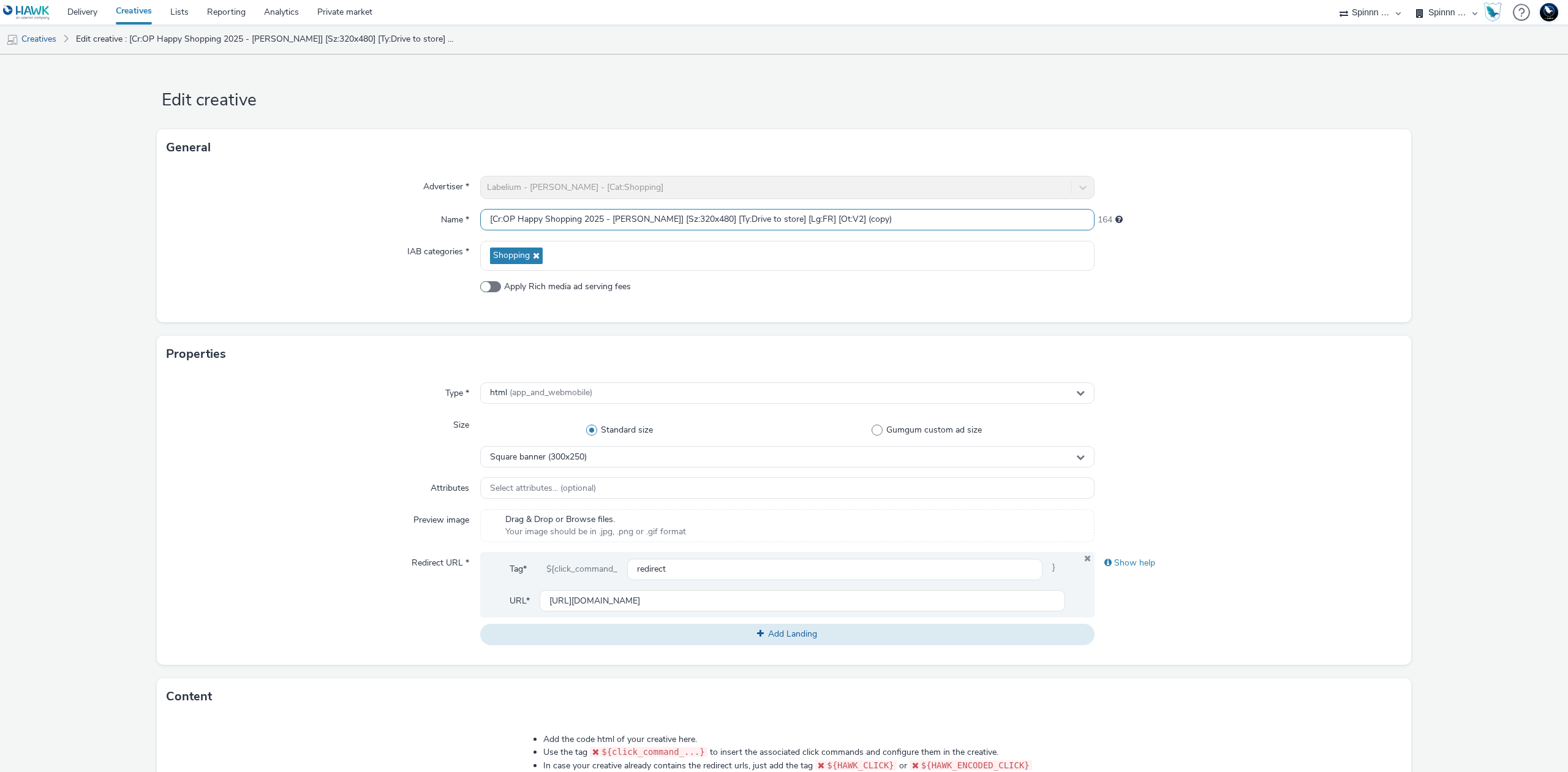
drag, startPoint x: 653, startPoint y: 214, endPoint x: 676, endPoint y: 218, distance: 23.3
click at [676, 218] on input "[Cr:OP Happy Shopping 2025 - [PERSON_NAME]] [Sz:320x480] [Ty:Drive to store] [L…" at bounding box center [787, 220] width 614 height 22
drag, startPoint x: 653, startPoint y: 218, endPoint x: 688, endPoint y: 222, distance: 35.2
click at [688, 222] on input "[Cr:OP Happy Shopping 2025 - [PERSON_NAME]] [Sz:320x480] [Ty:Drive to store] [L…" at bounding box center [787, 220] width 614 height 22
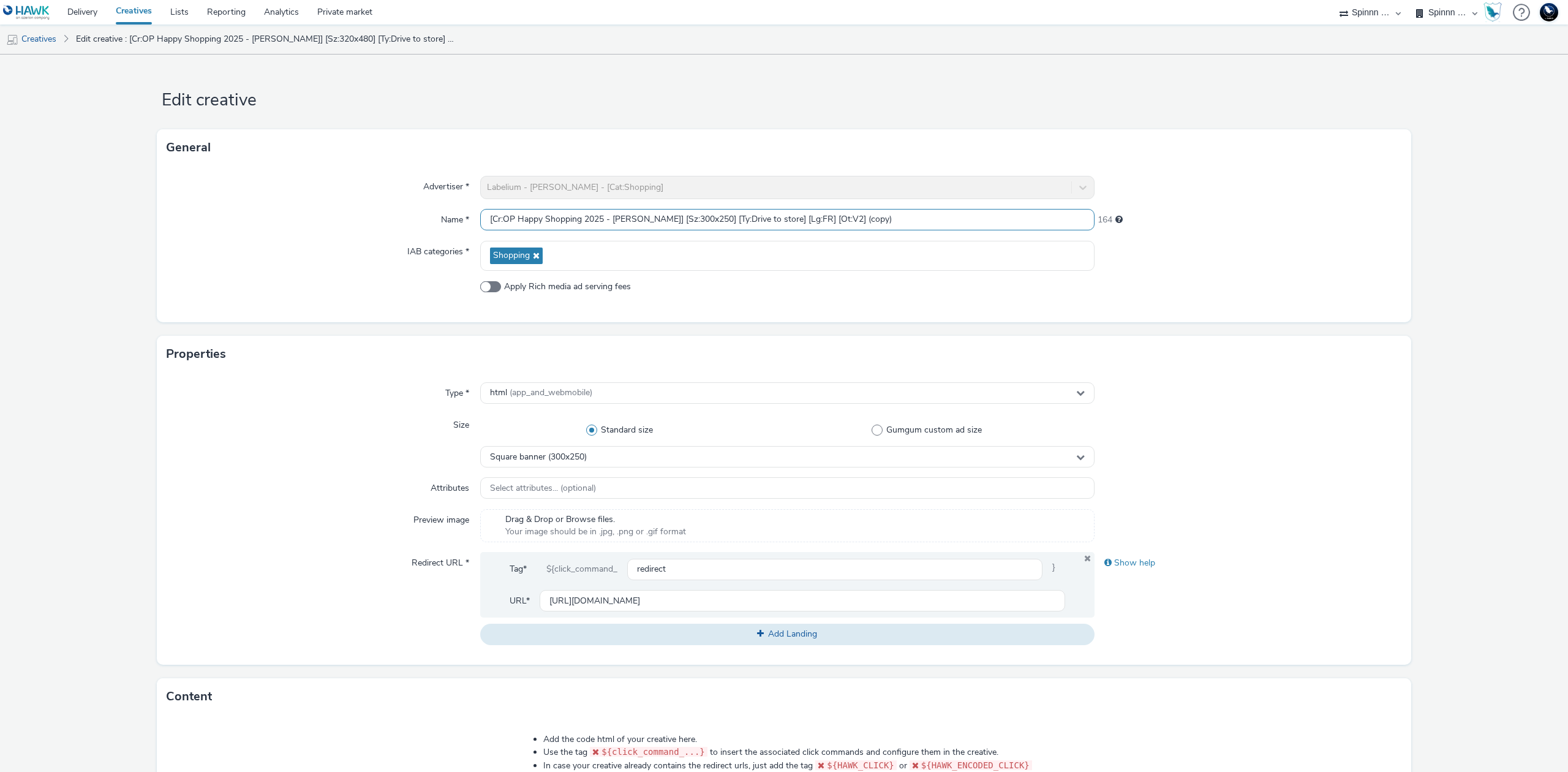
drag, startPoint x: 821, startPoint y: 219, endPoint x: 880, endPoint y: 220, distance: 59.0
click at [880, 220] on input "[Cr:OP Happy Shopping 2025 - [PERSON_NAME]] [Sz:300x250] [Ty:Drive to store] [L…" at bounding box center [787, 220] width 614 height 22
type input "[Cr:OP Happy Shopping 2025 - [PERSON_NAME]] [Sz:300x250] [Ty:Drive to store] [L…"
click at [1348, 403] on div at bounding box center [1248, 393] width 307 height 22
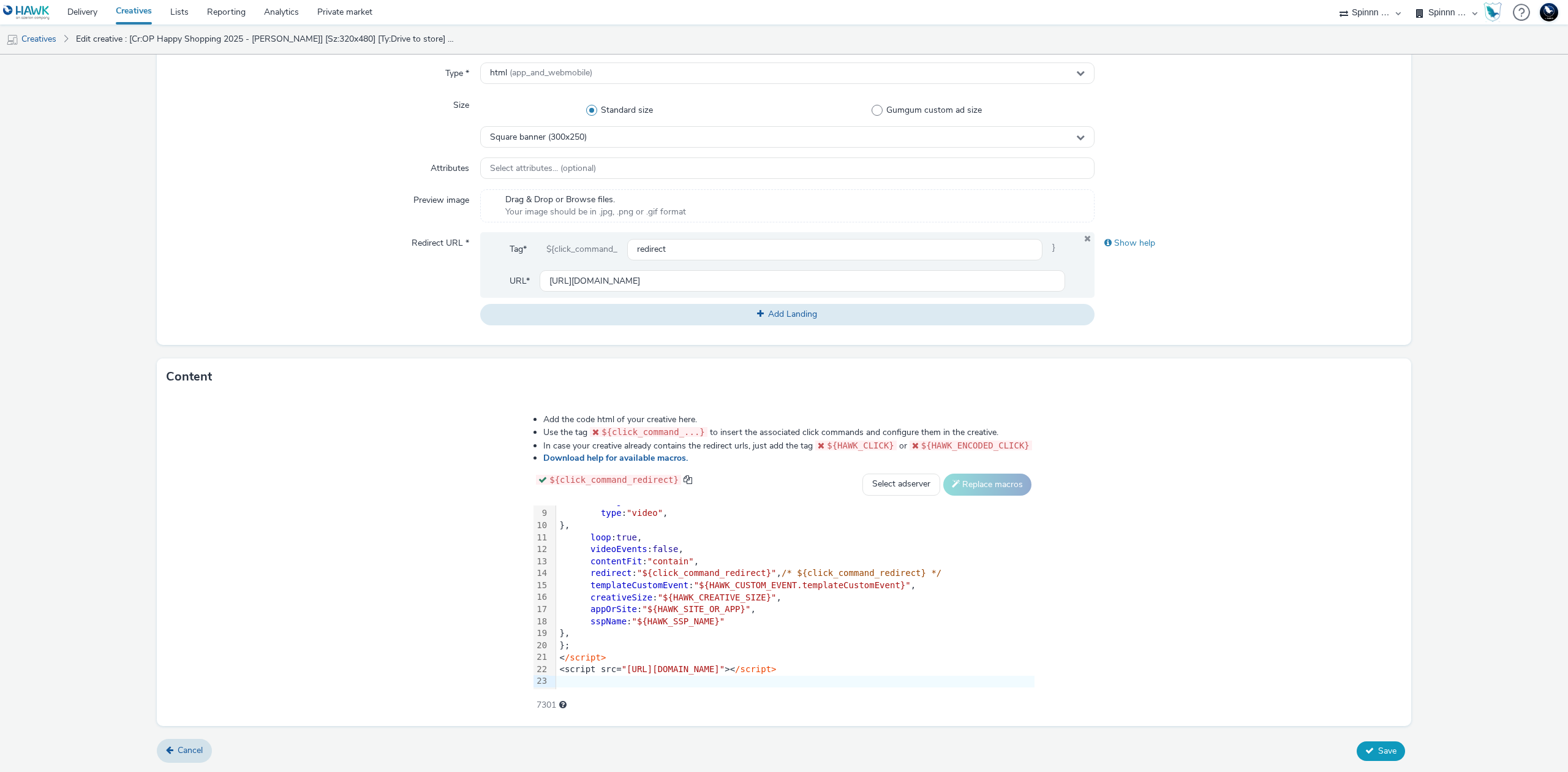
click at [1370, 743] on button "Save" at bounding box center [1381, 751] width 49 height 20
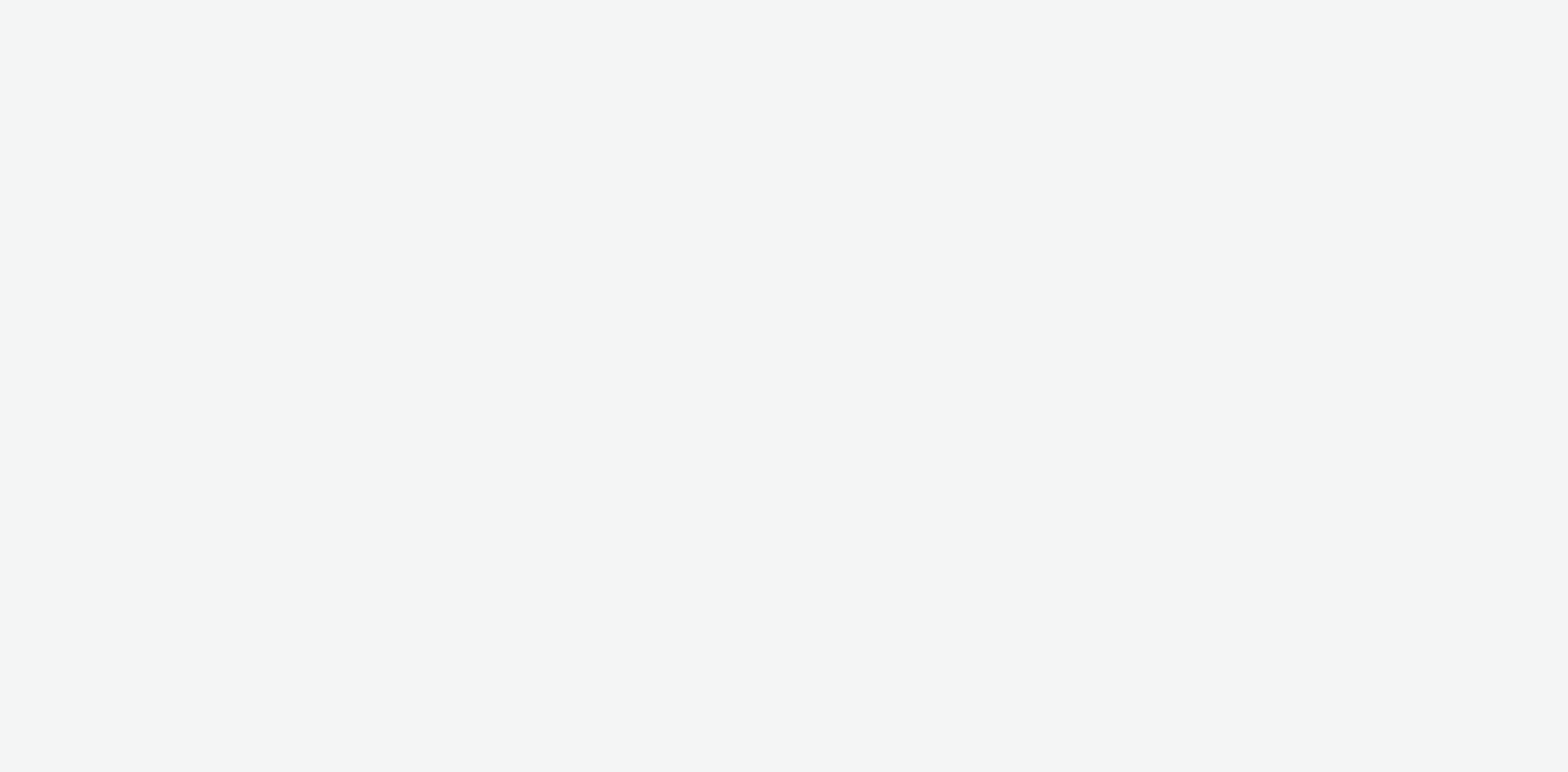
select select "3577b0fe-1e1b-4f05-a15f-27ee59b5ca2b"
select select "a2c3571a-f901-4e0b-a6fa-bc20dfb4951a"
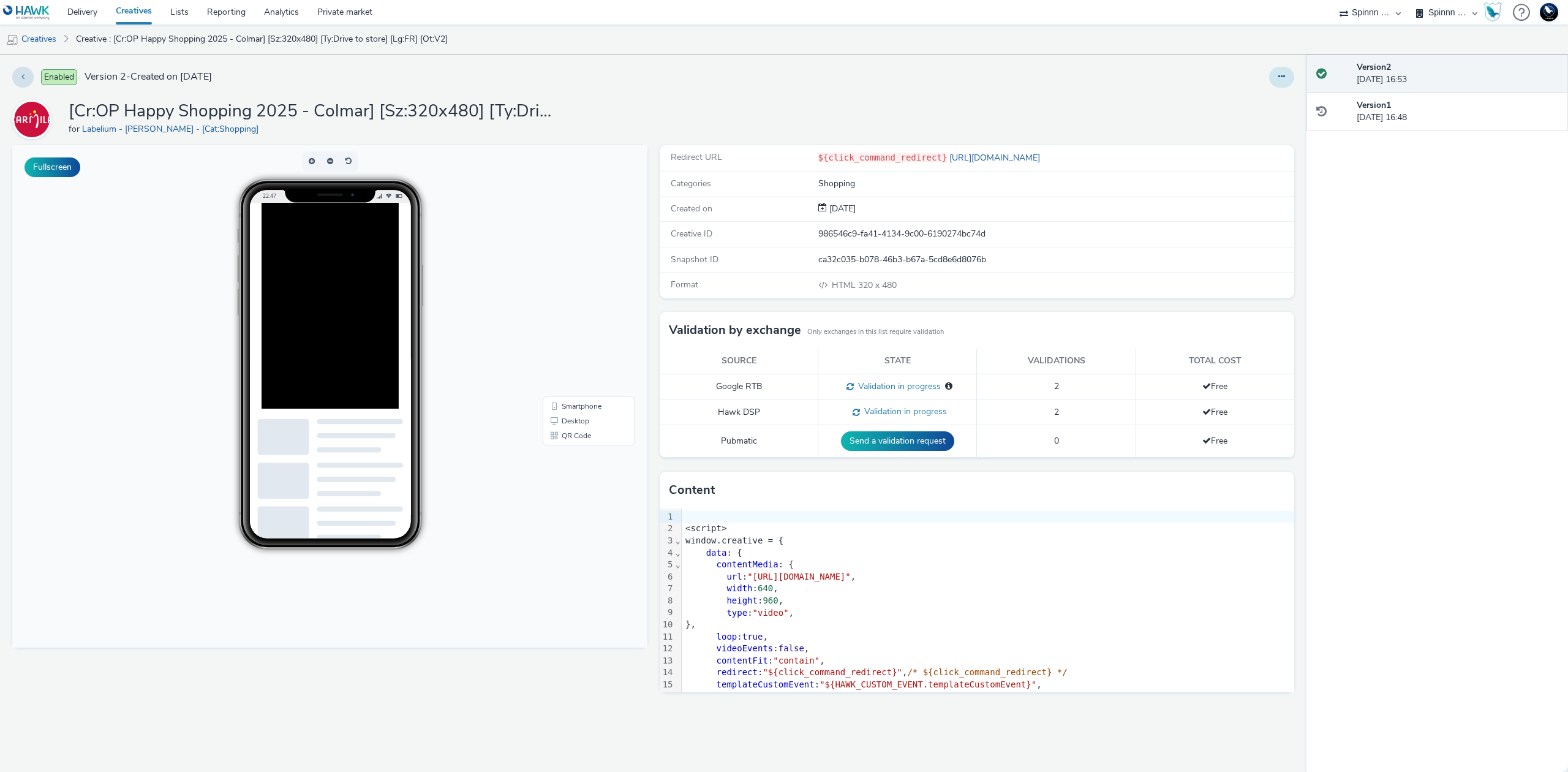
click at [1287, 72] on button at bounding box center [1281, 77] width 25 height 21
click at [1275, 127] on link "Duplicate" at bounding box center [1248, 126] width 92 height 24
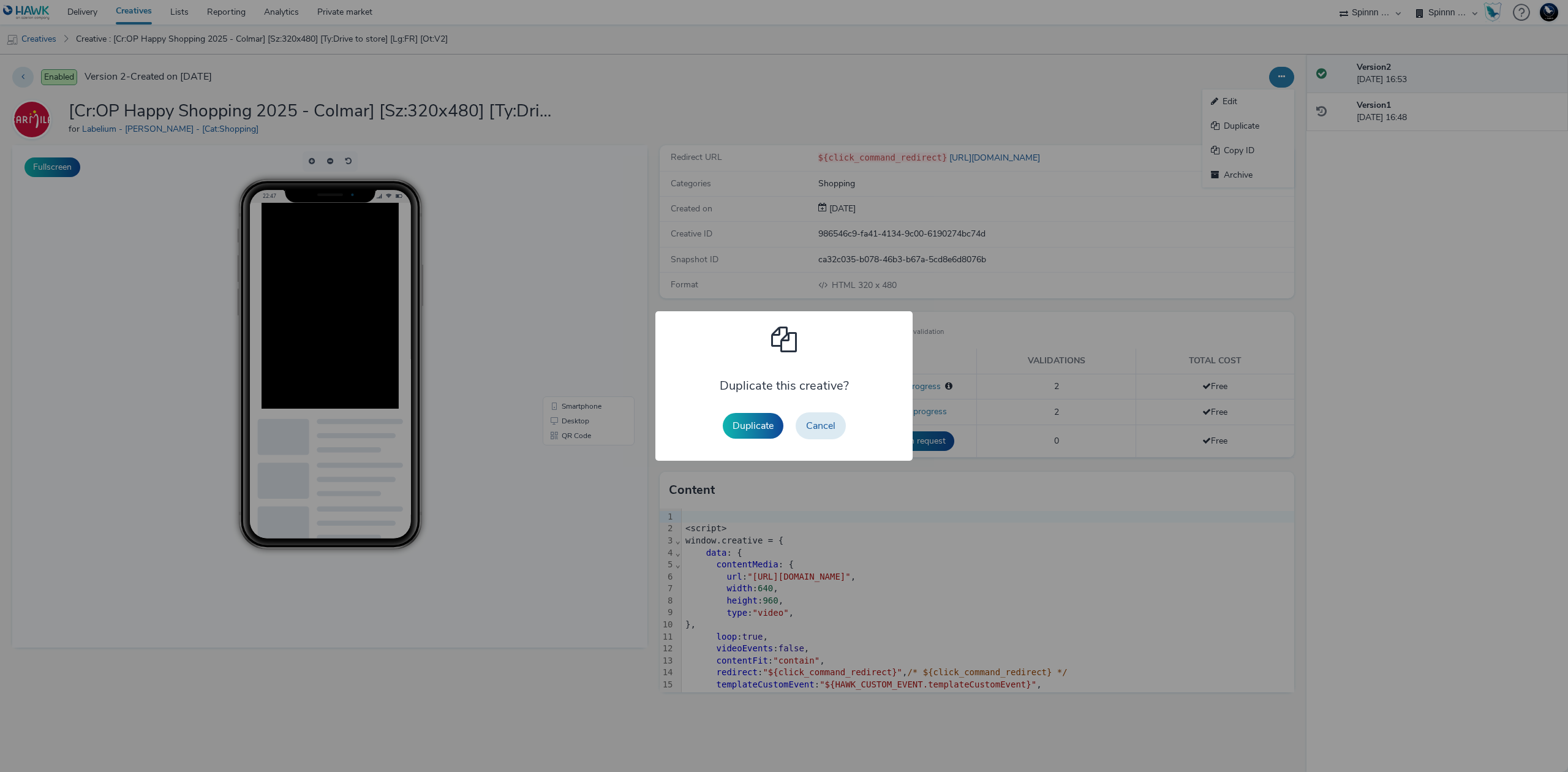
click at [762, 434] on button "Duplicate" at bounding box center [753, 426] width 61 height 26
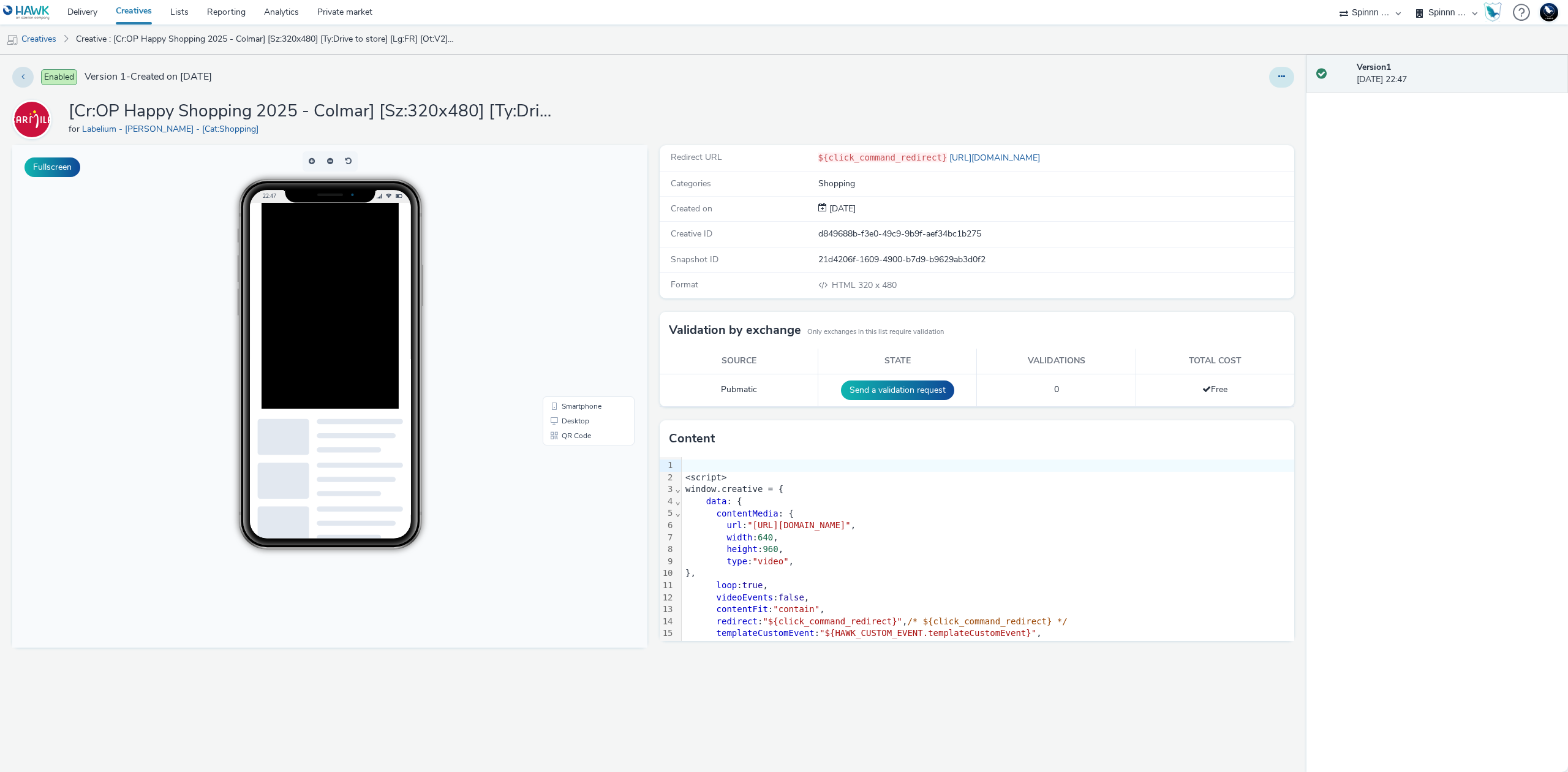
click at [1289, 79] on button at bounding box center [1281, 77] width 25 height 21
click at [1257, 103] on link "Edit" at bounding box center [1248, 102] width 92 height 24
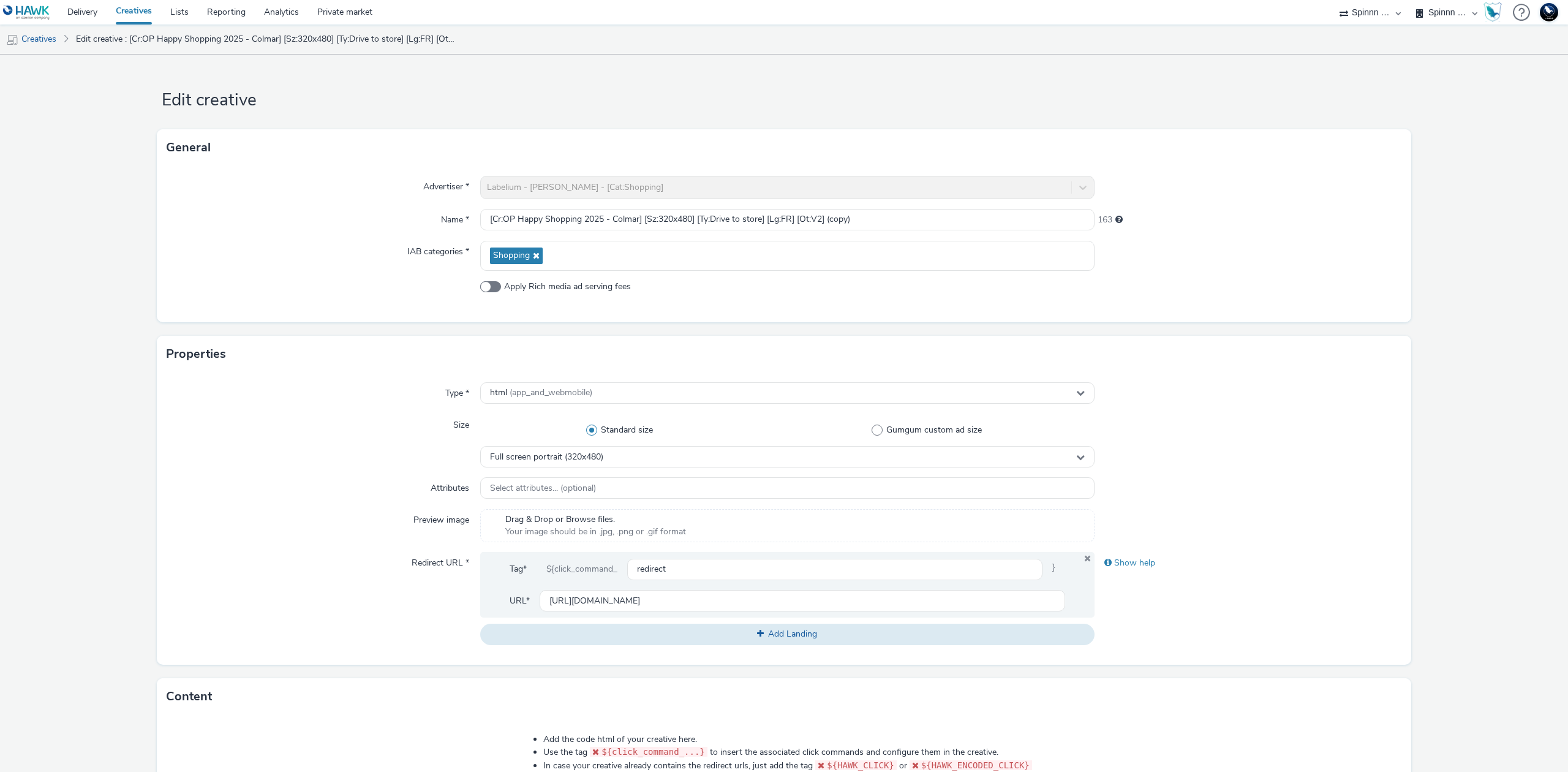
click at [351, 410] on div "Type * html (app_and_webmobile) Size Standard size Gumgum custom ad size Full s…" at bounding box center [783, 518] width 1254 height 292
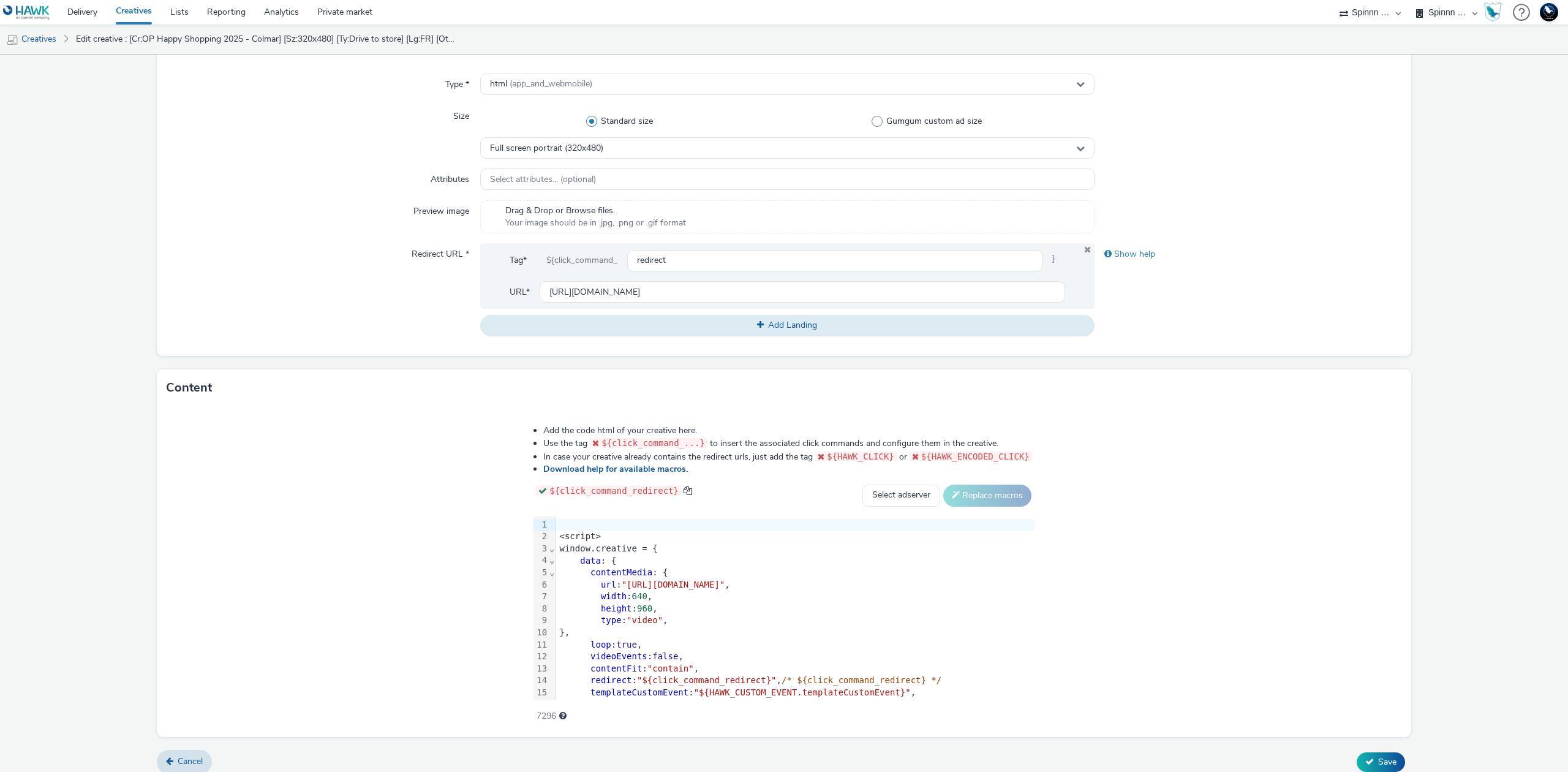
scroll to position [320, 0]
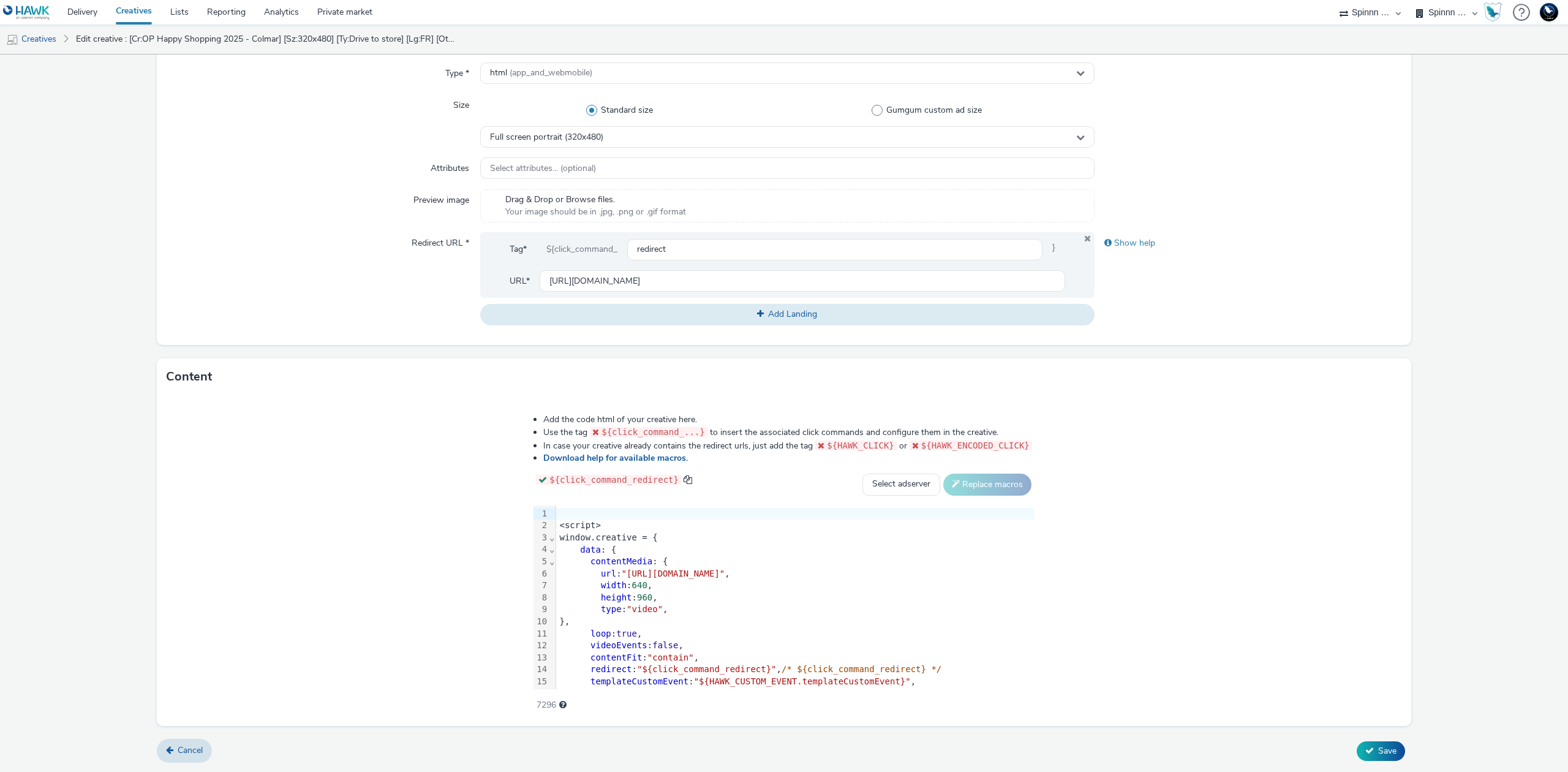
click at [714, 614] on div "type : "video" ," at bounding box center [795, 609] width 479 height 12
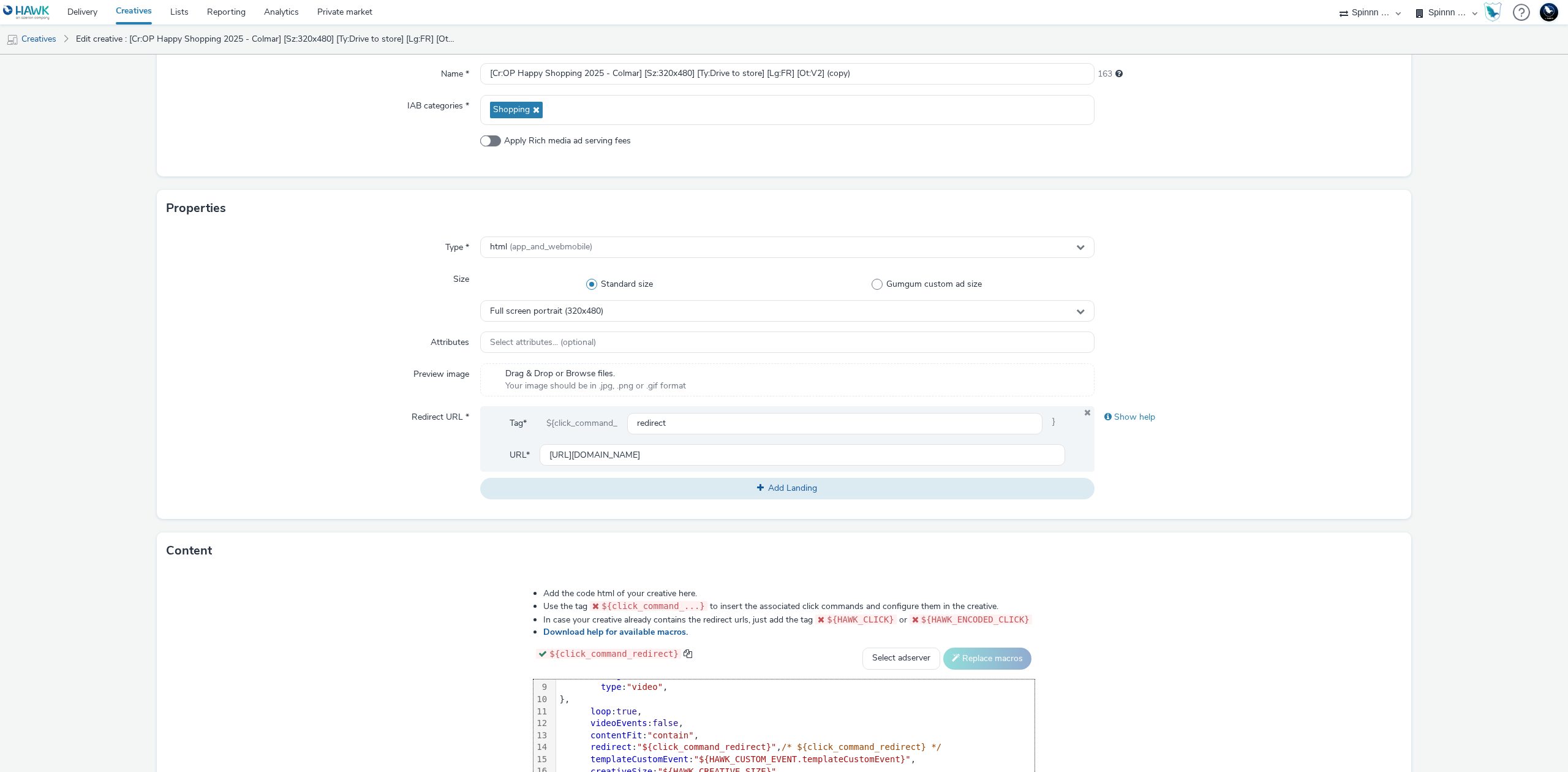
scroll to position [75, 0]
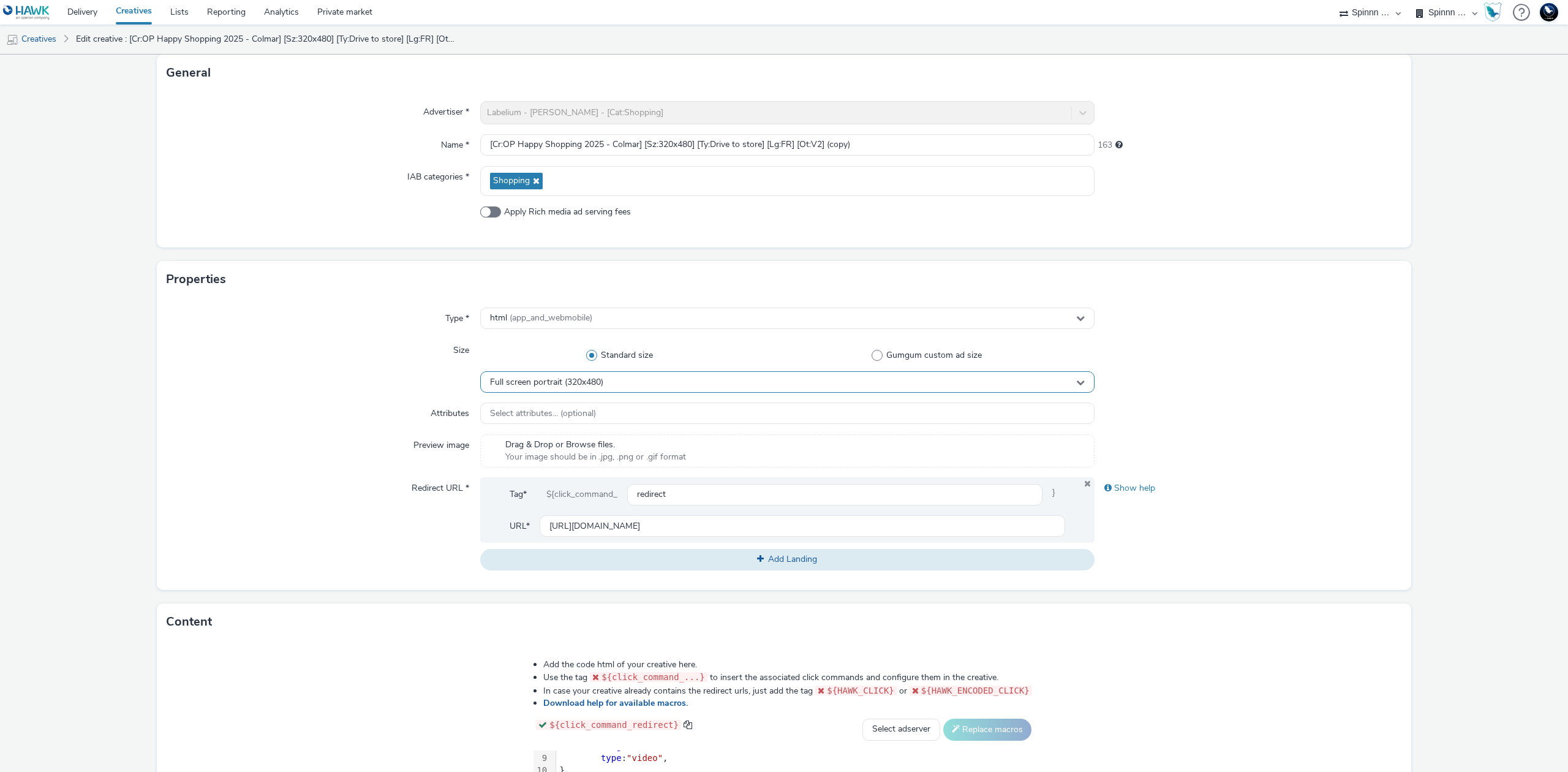
click at [720, 378] on div "Full screen portrait (320x480)" at bounding box center [787, 382] width 614 height 22
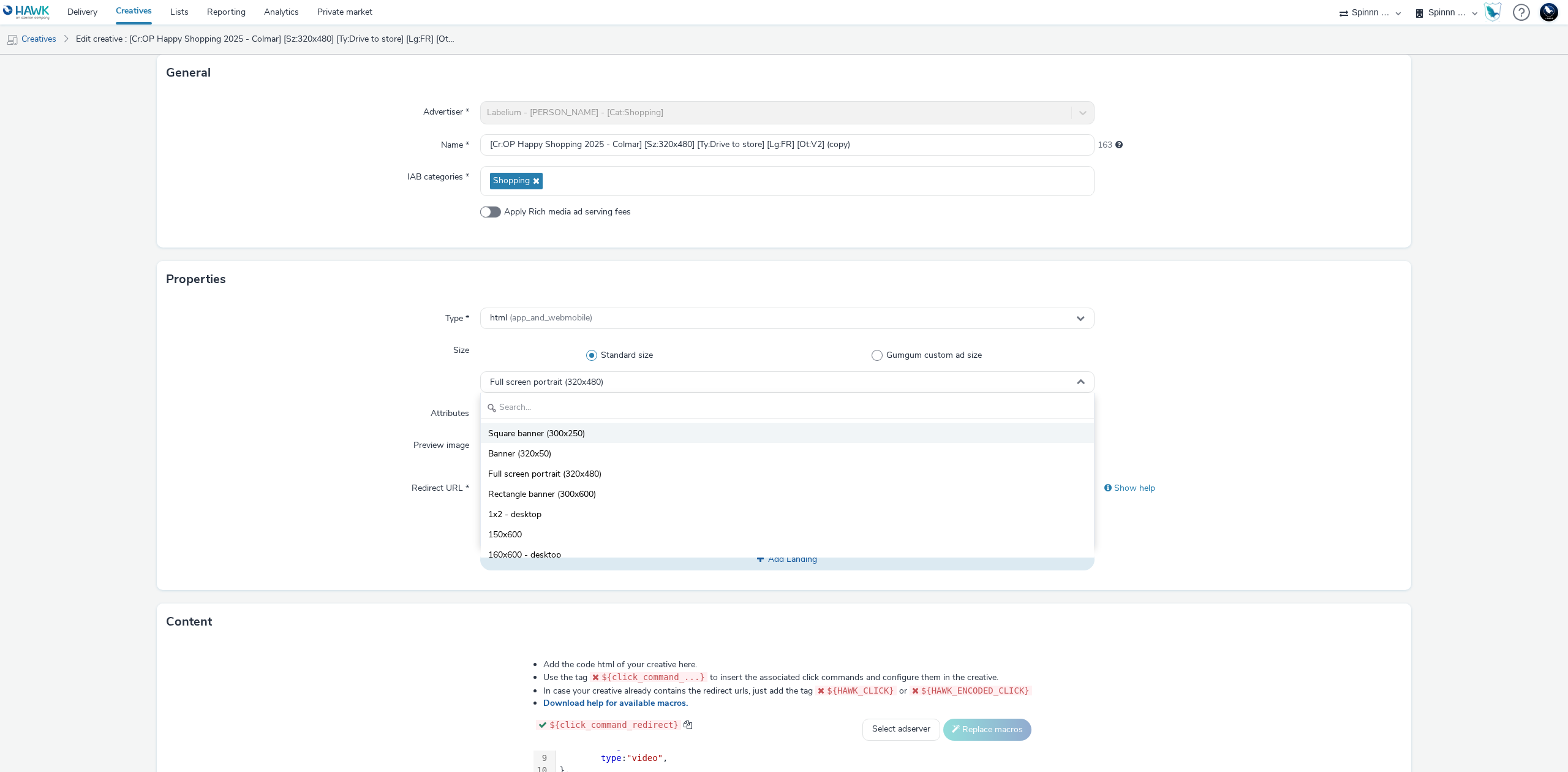
click at [627, 436] on li "Square banner (300x250)" at bounding box center [787, 433] width 613 height 20
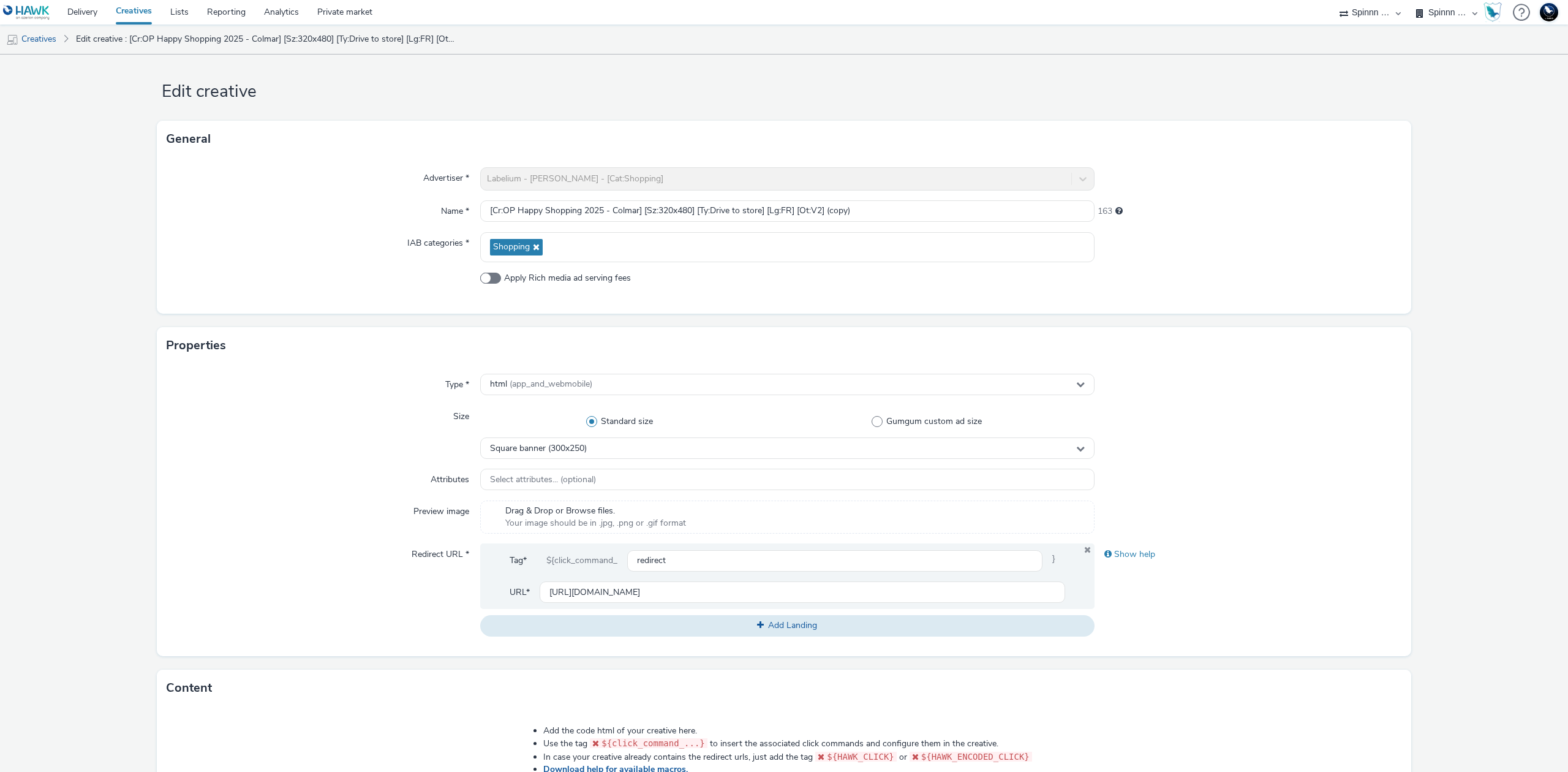
scroll to position [0, 0]
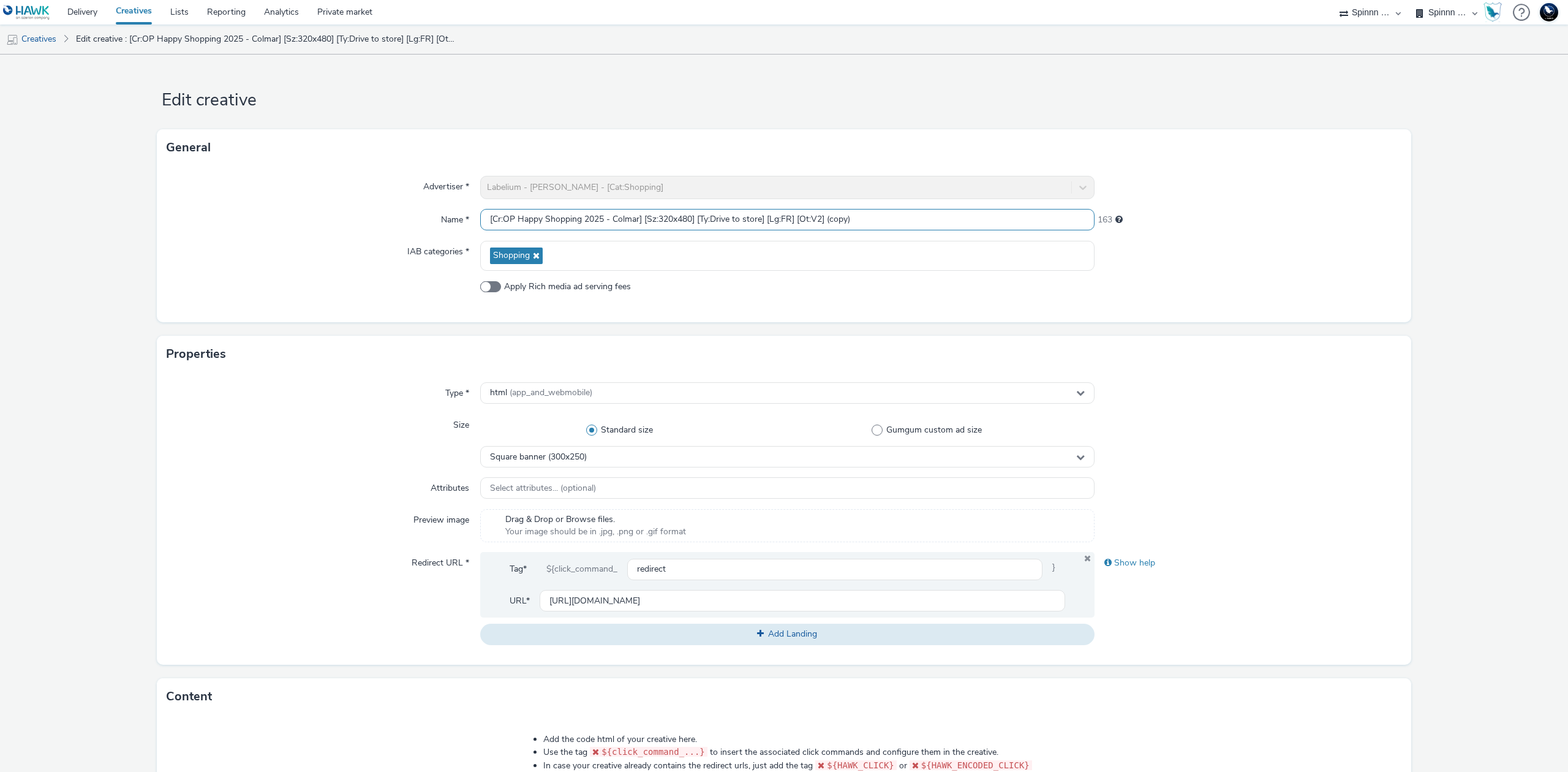
drag, startPoint x: 657, startPoint y: 216, endPoint x: 689, endPoint y: 213, distance: 32.1
click at [689, 213] on input "[Cr:OP Happy Shopping 2025 - Colmar] [Sz:320x480] [Ty:Drive to store] [Lg:FR] […" at bounding box center [787, 220] width 614 height 22
drag, startPoint x: 823, startPoint y: 217, endPoint x: 895, endPoint y: 216, distance: 72.0
click at [895, 216] on input "[Cr:OP Happy Shopping 2025 - Colmar] [Sz:300x250] [Ty:Drive to store] [Lg:FR] […" at bounding box center [787, 220] width 614 height 22
type input "[Cr:OP Happy Shopping 2025 - Colmar] [Sz:300x250] [Ty:Drive to store] [Lg:FR] […"
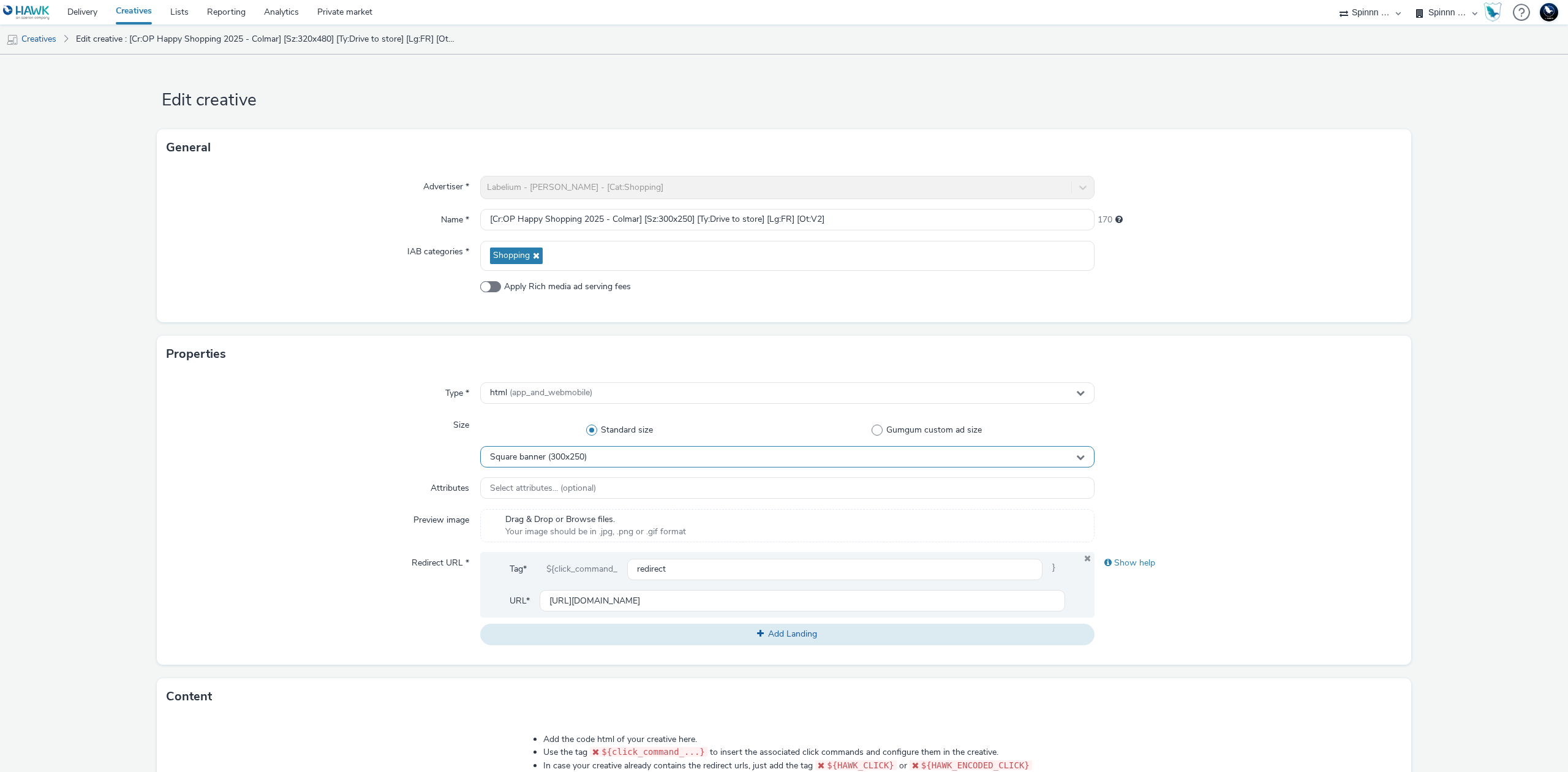
click at [691, 465] on div "Square banner (300x250)" at bounding box center [787, 457] width 614 height 22
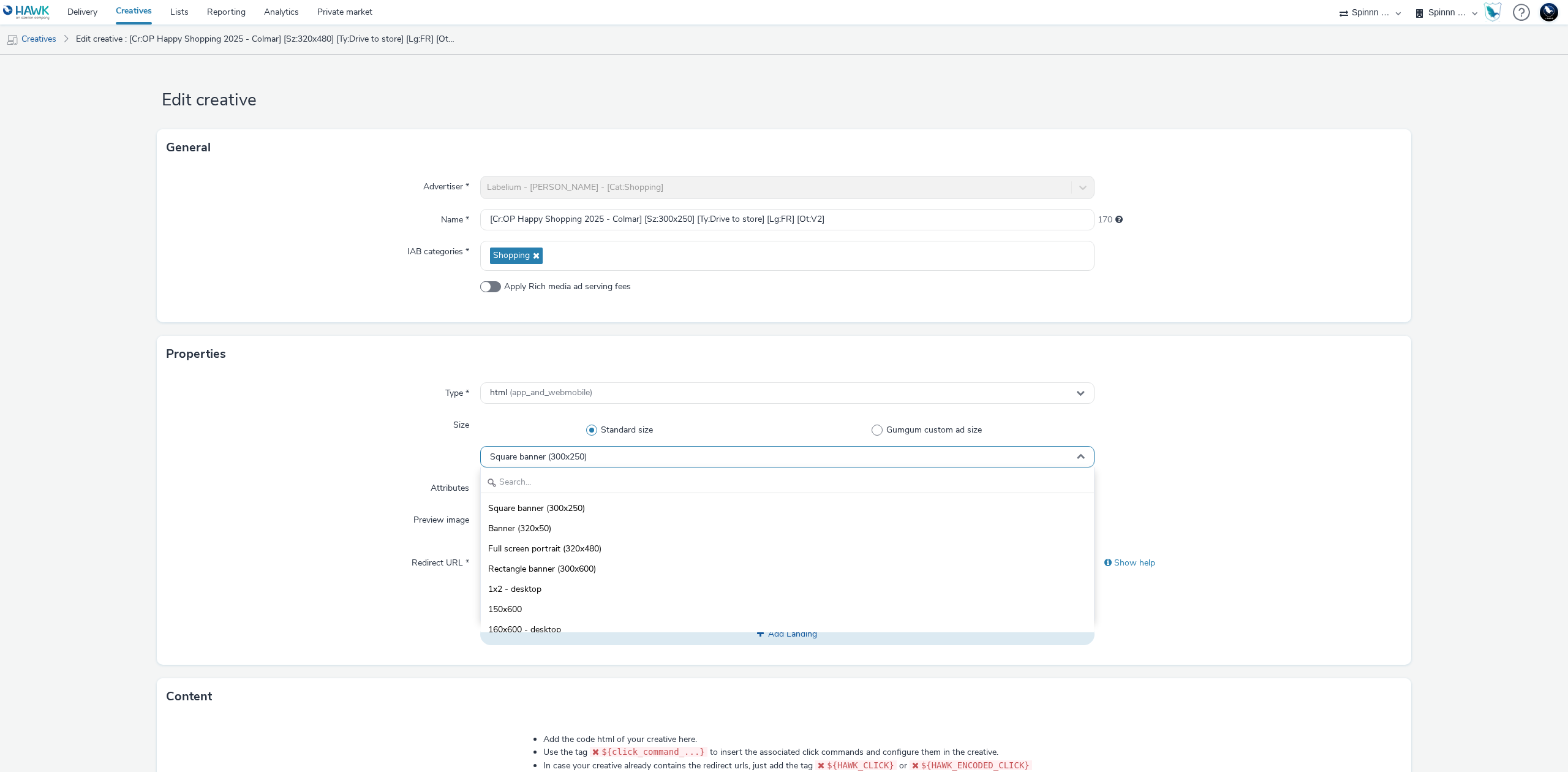
click at [691, 465] on div "Square banner (300x250)" at bounding box center [787, 457] width 614 height 22
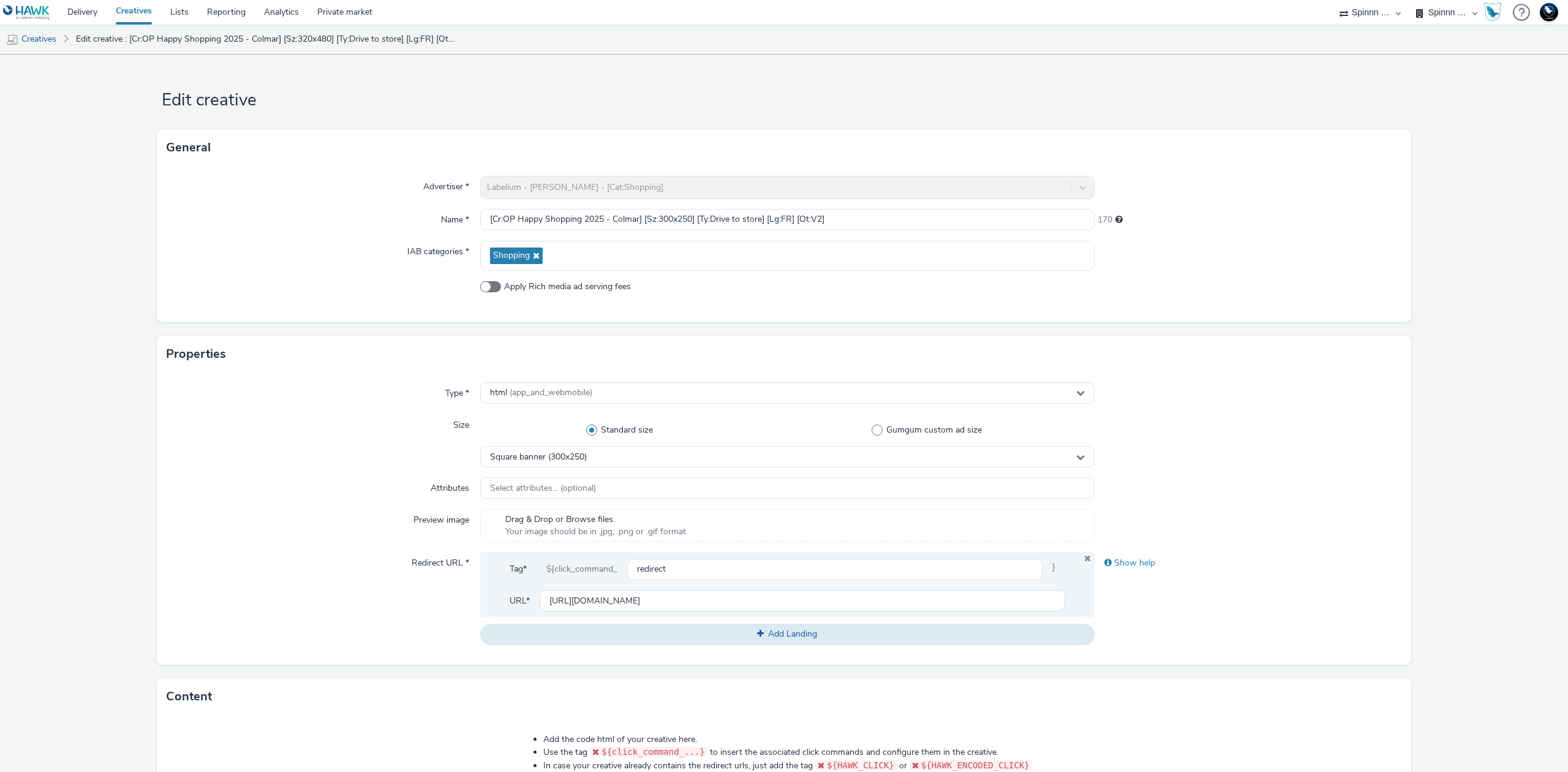
click at [1199, 488] on div at bounding box center [1248, 488] width 307 height 22
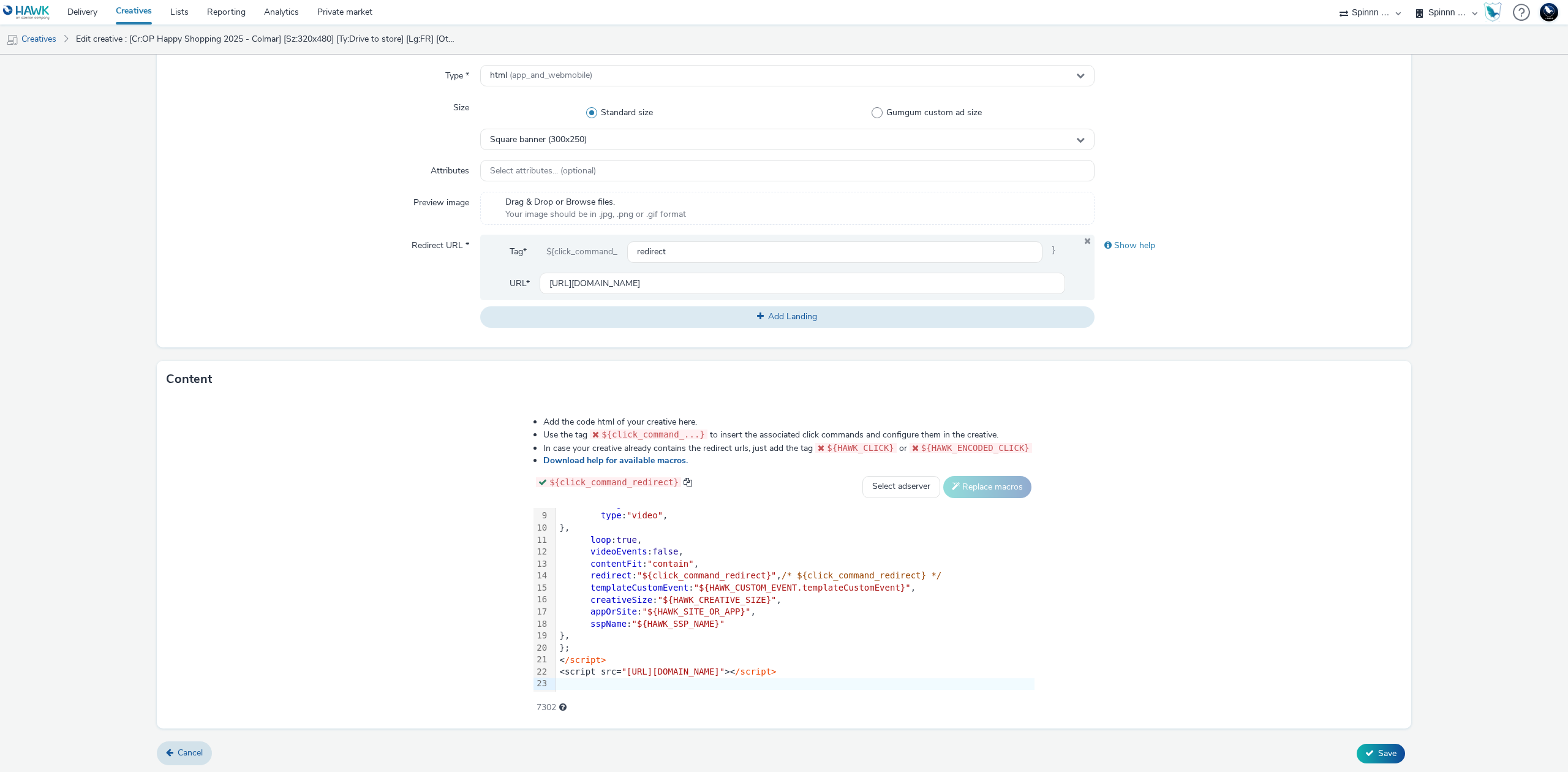
scroll to position [320, 0]
click at [1380, 745] on span "Save" at bounding box center [1387, 750] width 19 height 12
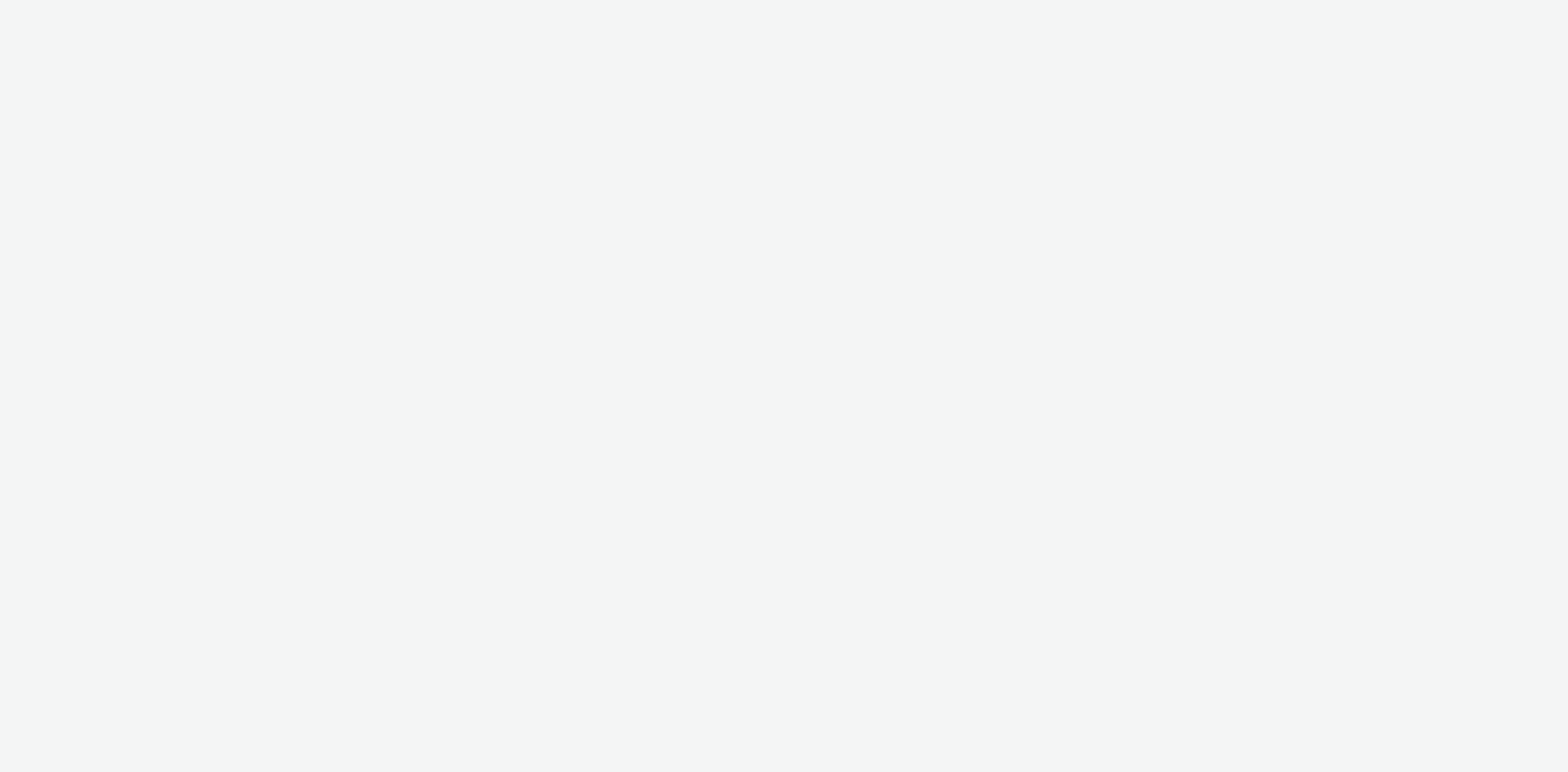
select select "3577b0fe-1e1b-4f05-a15f-27ee59b5ca2b"
select select "a2c3571a-f901-4e0b-a6fa-bc20dfb4951a"
select select "3577b0fe-1e1b-4f05-a15f-27ee59b5ca2b"
select select "a2c3571a-f901-4e0b-a6fa-bc20dfb4951a"
select select "3577b0fe-1e1b-4f05-a15f-27ee59b5ca2b"
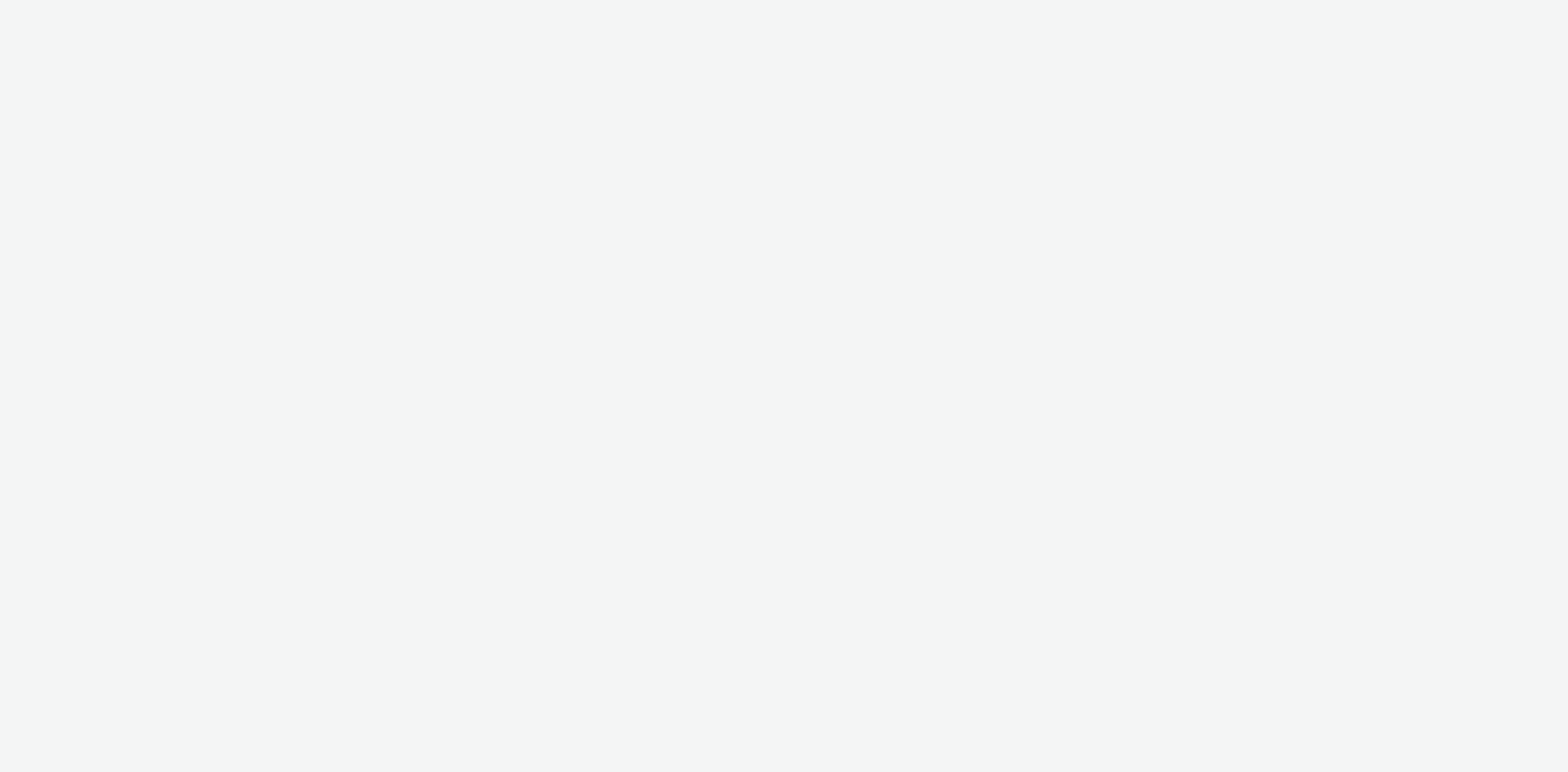
select select "a2c3571a-f901-4e0b-a6fa-bc20dfb4951a"
select select "3577b0fe-1e1b-4f05-a15f-27ee59b5ca2b"
select select "a2c3571a-f901-4e0b-a6fa-bc20dfb4951a"
select select "3577b0fe-1e1b-4f05-a15f-27ee59b5ca2b"
select select "a2c3571a-f901-4e0b-a6fa-bc20dfb4951a"
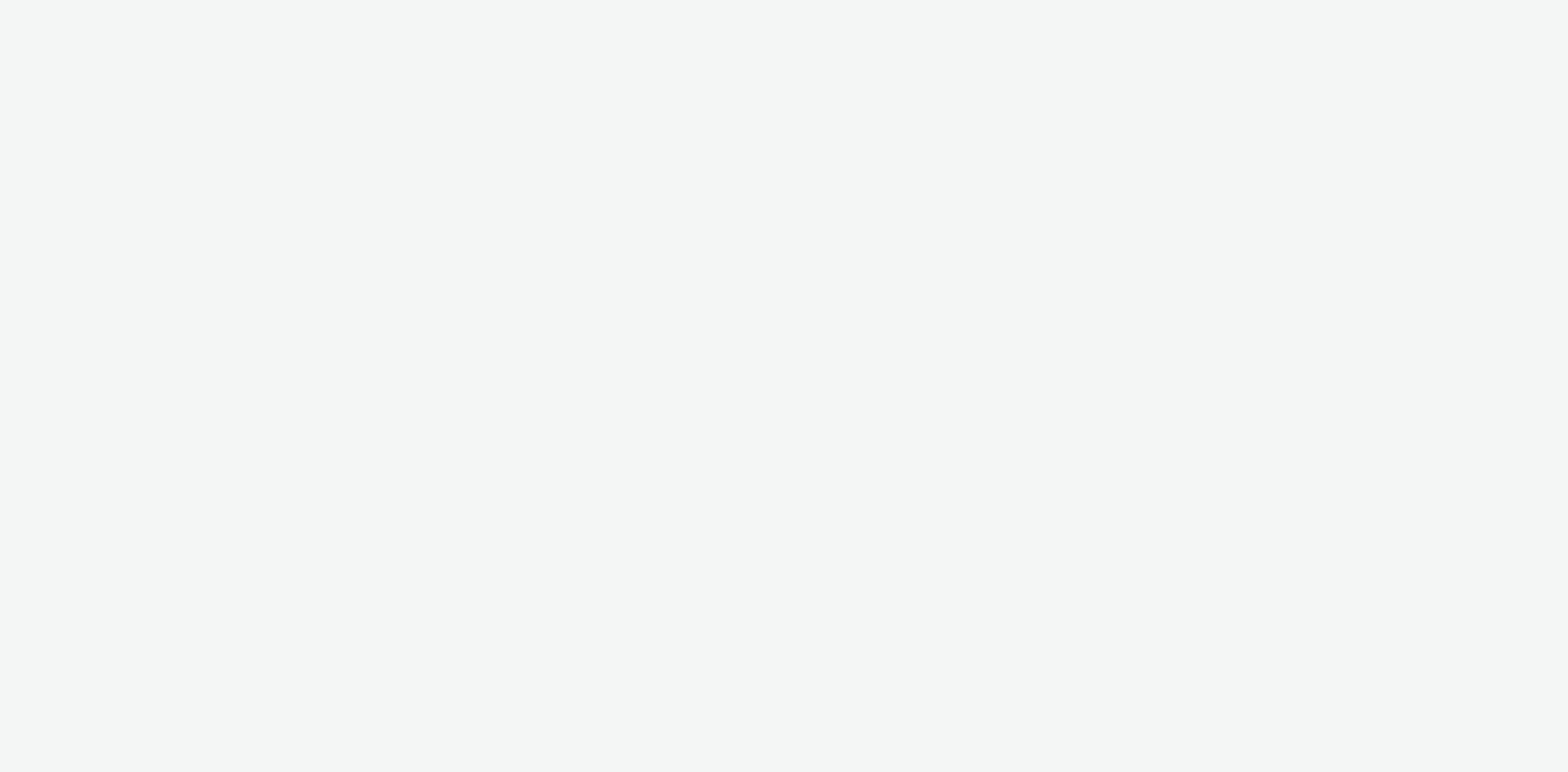
select select "3577b0fe-1e1b-4f05-a15f-27ee59b5ca2b"
select select "a2c3571a-f901-4e0b-a6fa-bc20dfb4951a"
select select "3577b0fe-1e1b-4f05-a15f-27ee59b5ca2b"
select select "a2c3571a-f901-4e0b-a6fa-bc20dfb4951a"
